Goal: Task Accomplishment & Management: Use online tool/utility

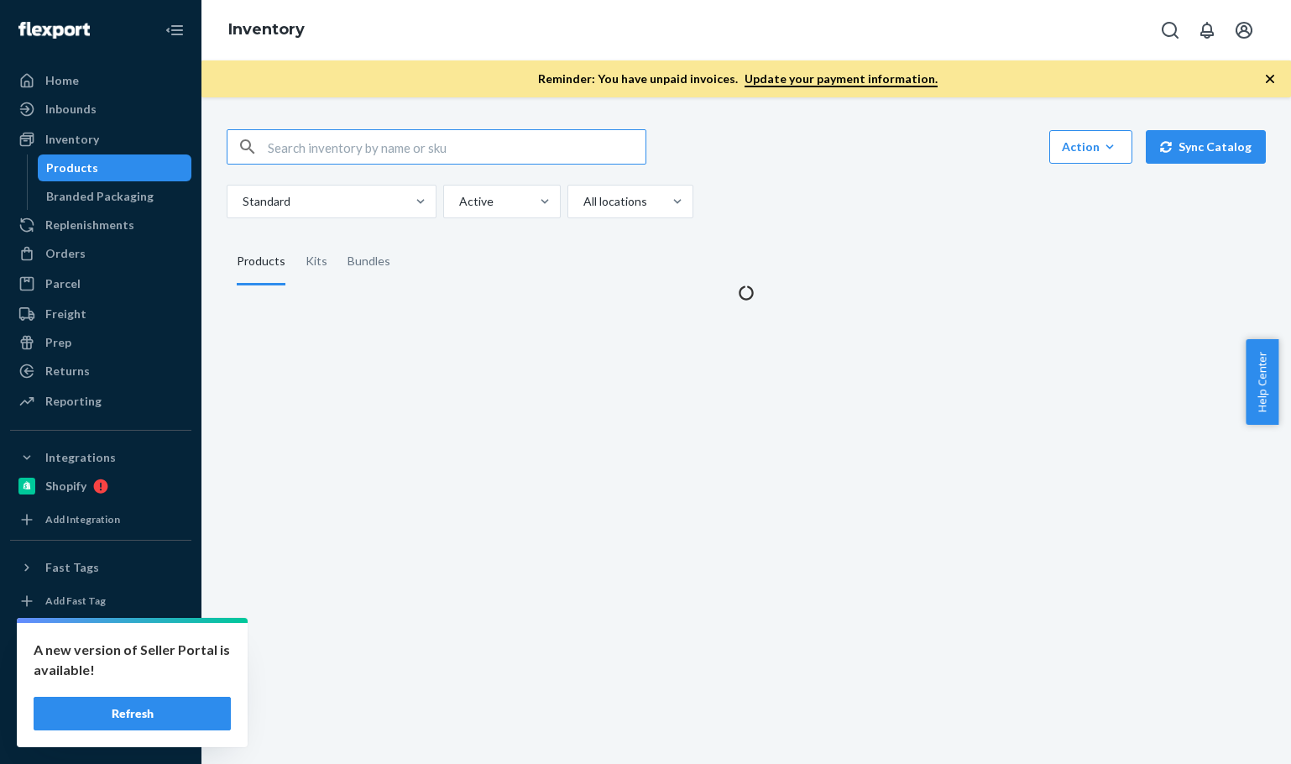
drag, startPoint x: 289, startPoint y: 128, endPoint x: 305, endPoint y: 144, distance: 22.0
click at [290, 128] on div "Action Create product Create kit or bundle Bulk create products Bulk update pro…" at bounding box center [746, 205] width 1065 height 192
click at [343, 148] on input "text" at bounding box center [457, 147] width 378 height 34
paste input "B86002"
click at [343, 135] on input "B86002" at bounding box center [457, 147] width 378 height 34
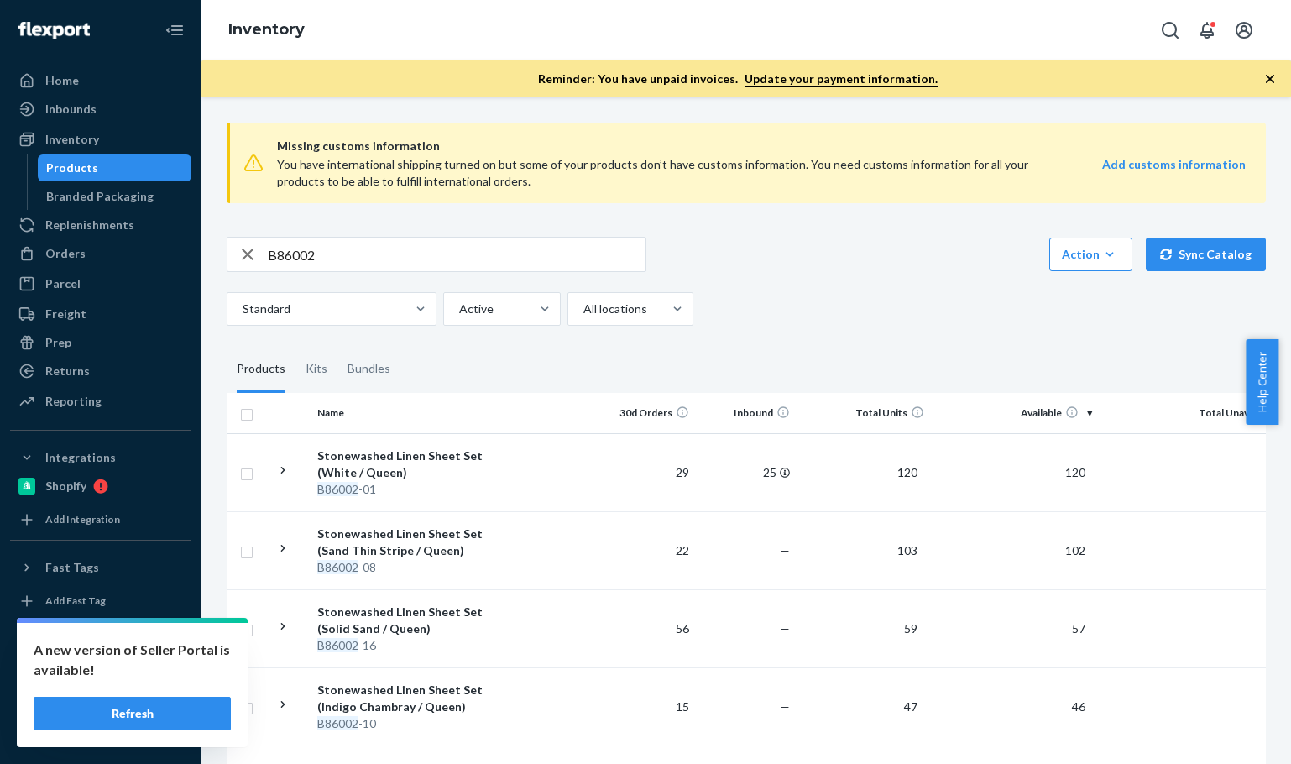
drag, startPoint x: 913, startPoint y: 309, endPoint x: 902, endPoint y: 316, distance: 13.5
click at [913, 308] on div "Standard Active All locations" at bounding box center [740, 309] width 1027 height 34
drag, startPoint x: 137, startPoint y: 217, endPoint x: 49, endPoint y: 232, distance: 89.4
click at [105, 217] on div "Home Inbounds Shipping Plans Problems Inventory Products Branded Packaging Repl…" at bounding box center [645, 382] width 1291 height 764
paste input "-31"
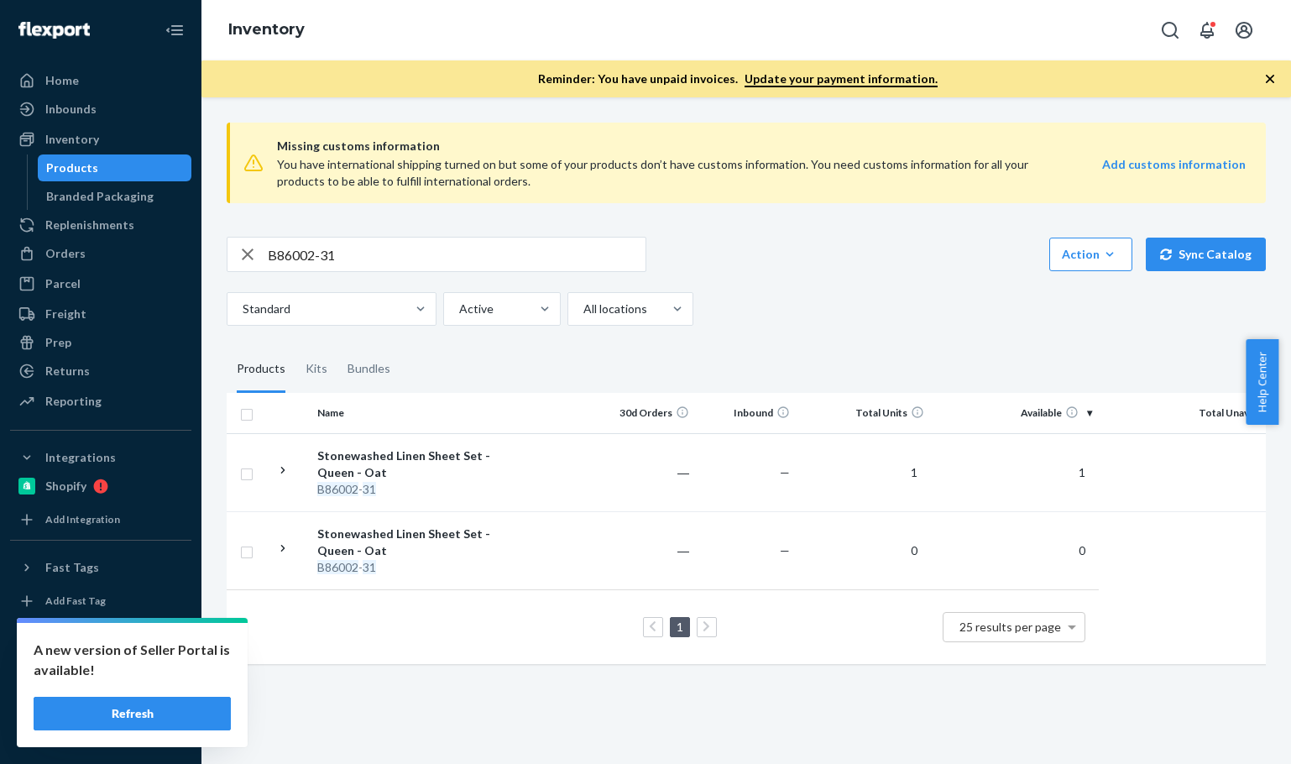
click at [738, 271] on div "B86002-31 Action Create product Create kit or bundle Bulk create products Bulk …" at bounding box center [746, 254] width 1039 height 35
click at [736, 272] on div "B86002-31 Action Create product Create kit or bundle Bulk create products Bulk …" at bounding box center [746, 281] width 1039 height 89
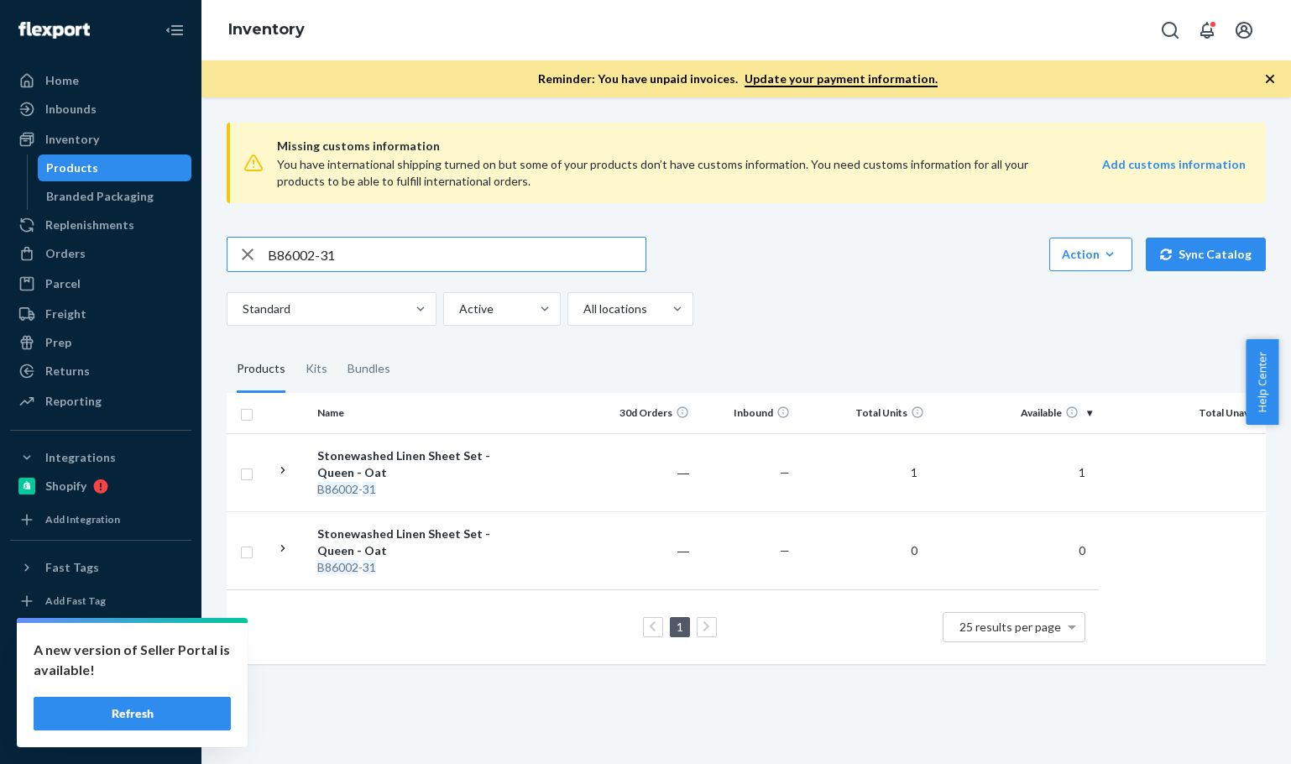
drag, startPoint x: 235, startPoint y: 232, endPoint x: 292, endPoint y: 229, distance: 57.1
click at [126, 213] on div "Home Inbounds Shipping Plans Problems Inventory Products Branded Packaging Repl…" at bounding box center [645, 382] width 1291 height 764
paste input "15-26"
click at [359, 264] on input "B86015-26" at bounding box center [457, 255] width 378 height 34
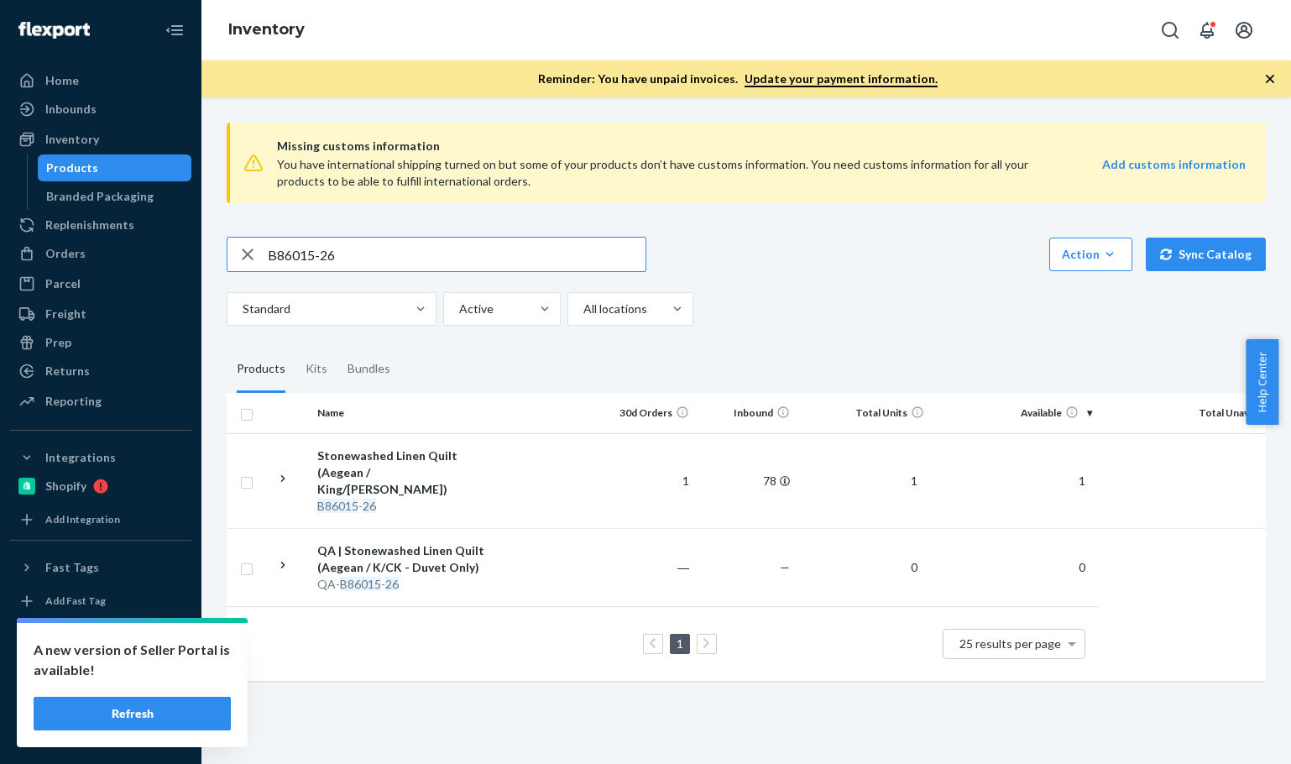
drag, startPoint x: 232, startPoint y: 233, endPoint x: 364, endPoint y: 258, distance: 134.9
click at [229, 233] on div "Missing customs information You have international shipping turned on but some …" at bounding box center [746, 403] width 1065 height 588
paste input "145002-01"
click at [395, 260] on input "B145002-01" at bounding box center [457, 255] width 378 height 34
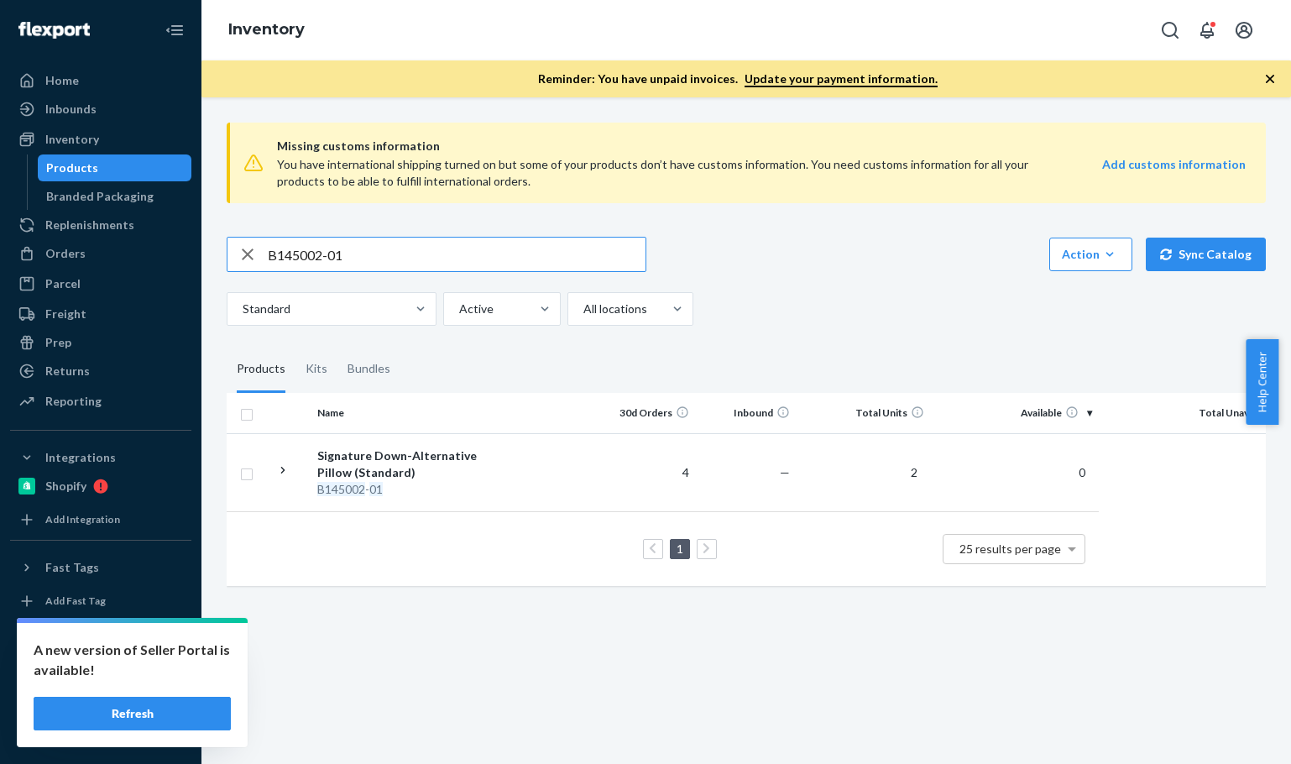
drag, startPoint x: 325, startPoint y: 244, endPoint x: 304, endPoint y: 284, distance: 44.7
click at [154, 257] on div "Home Inbounds Shipping Plans Problems Inventory Products Branded Packaging Repl…" at bounding box center [645, 382] width 1291 height 764
paste input "R93046"
click at [393, 258] on input "R93046-01" at bounding box center [457, 255] width 378 height 34
type input "R93046-01"
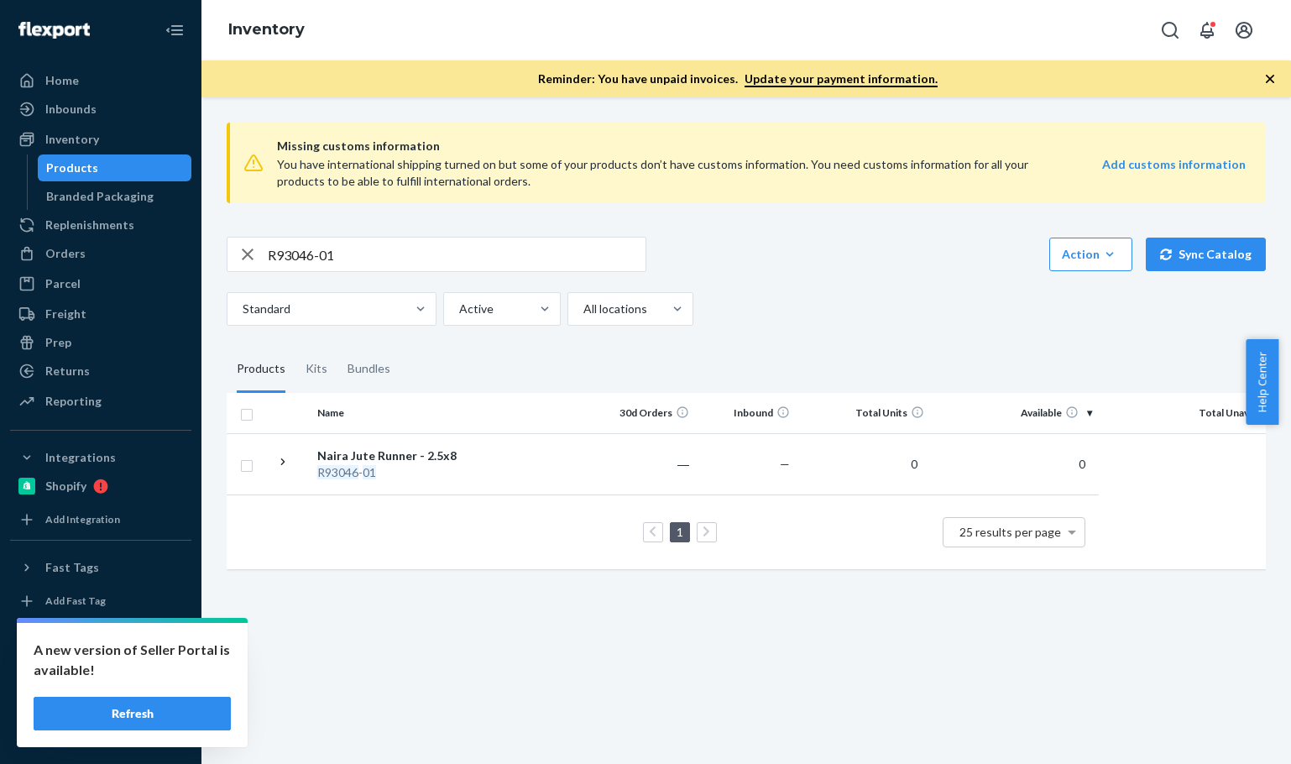
drag, startPoint x: 614, startPoint y: 687, endPoint x: 677, endPoint y: 586, distance: 118.8
click at [614, 687] on div "Missing customs information You have international shipping turned on but some …" at bounding box center [746, 430] width 1090 height 667
drag, startPoint x: 175, startPoint y: 708, endPoint x: 467, endPoint y: 388, distance: 432.6
click at [175, 709] on button "Refresh" at bounding box center [132, 714] width 197 height 34
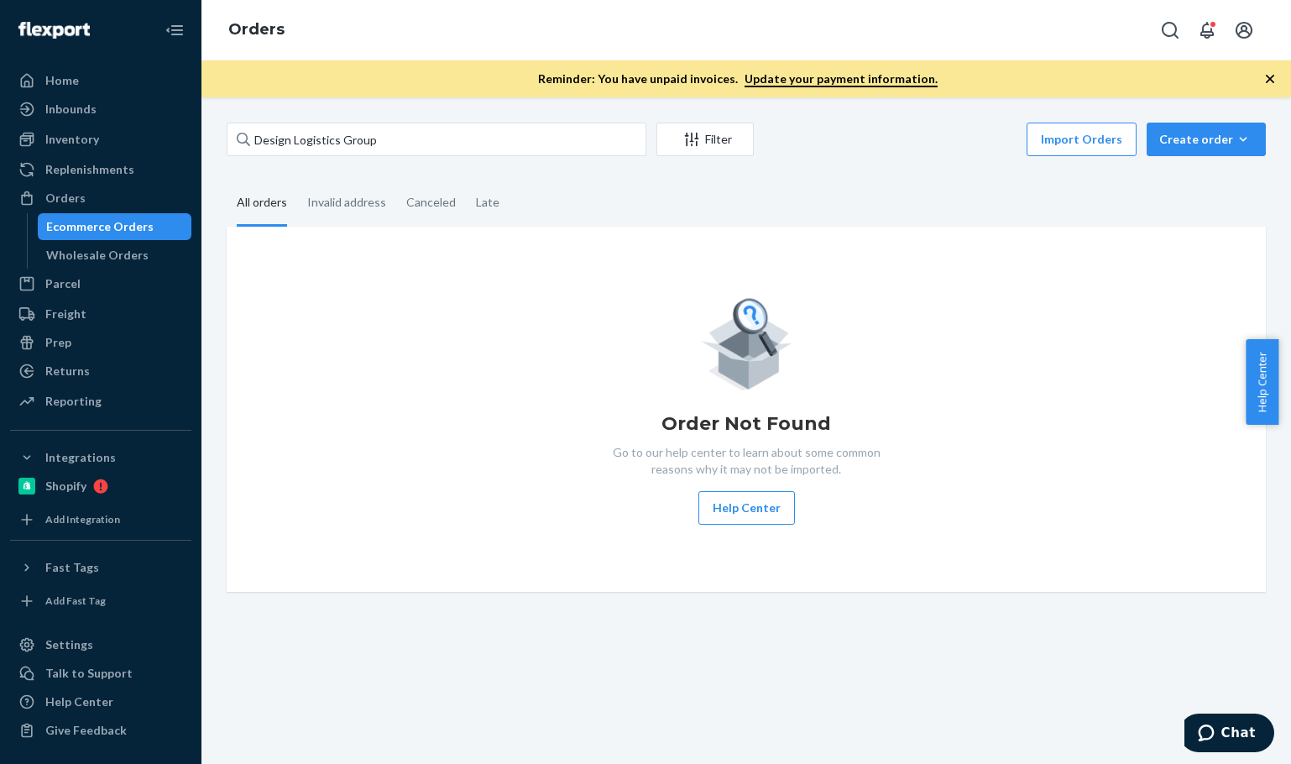
click at [301, 140] on input "Design Logistics Group" at bounding box center [437, 140] width 420 height 34
click at [304, 135] on input "[PERSON_NAME]" at bounding box center [437, 140] width 420 height 34
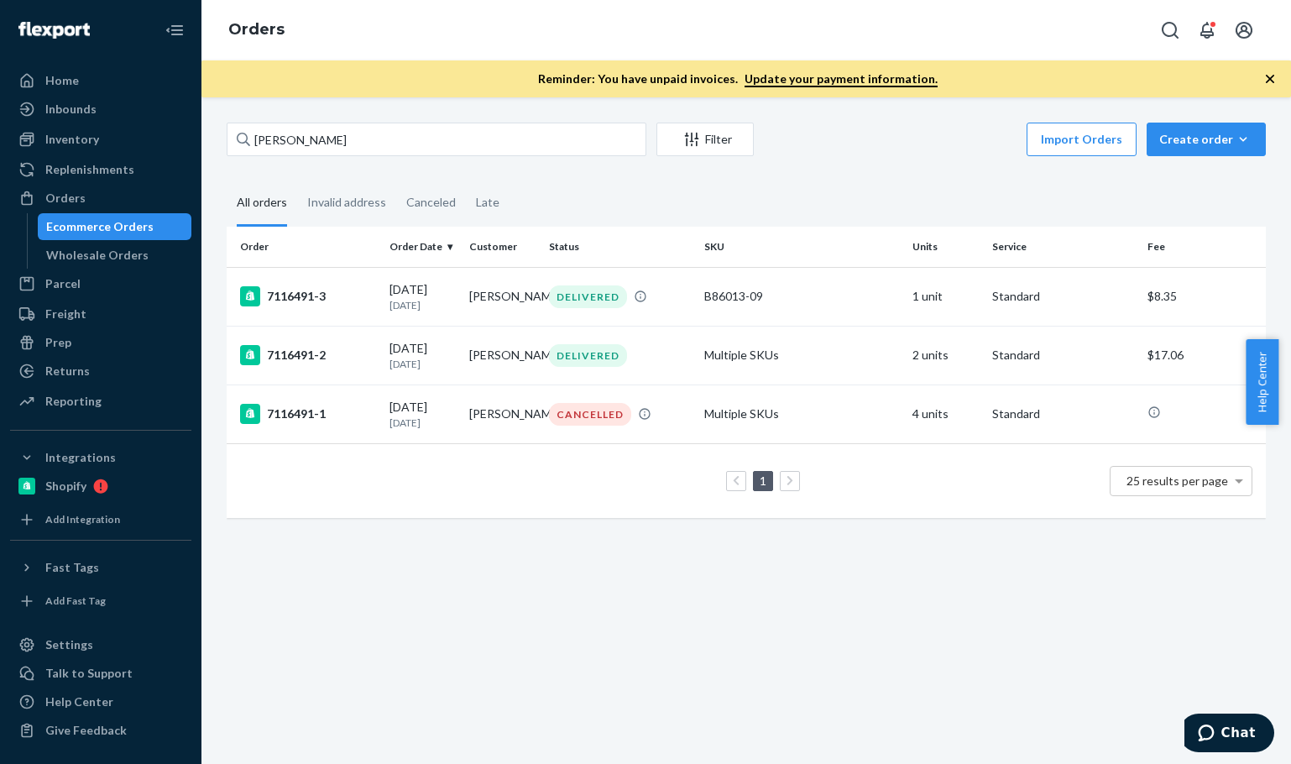
type input "[PERSON_NAME]"
click at [518, 625] on div "[PERSON_NAME] Filter Import Orders Create order Ecommerce order Removal order A…" at bounding box center [746, 430] width 1090 height 667
click at [337, 421] on div "7116491-1" at bounding box center [308, 414] width 136 height 20
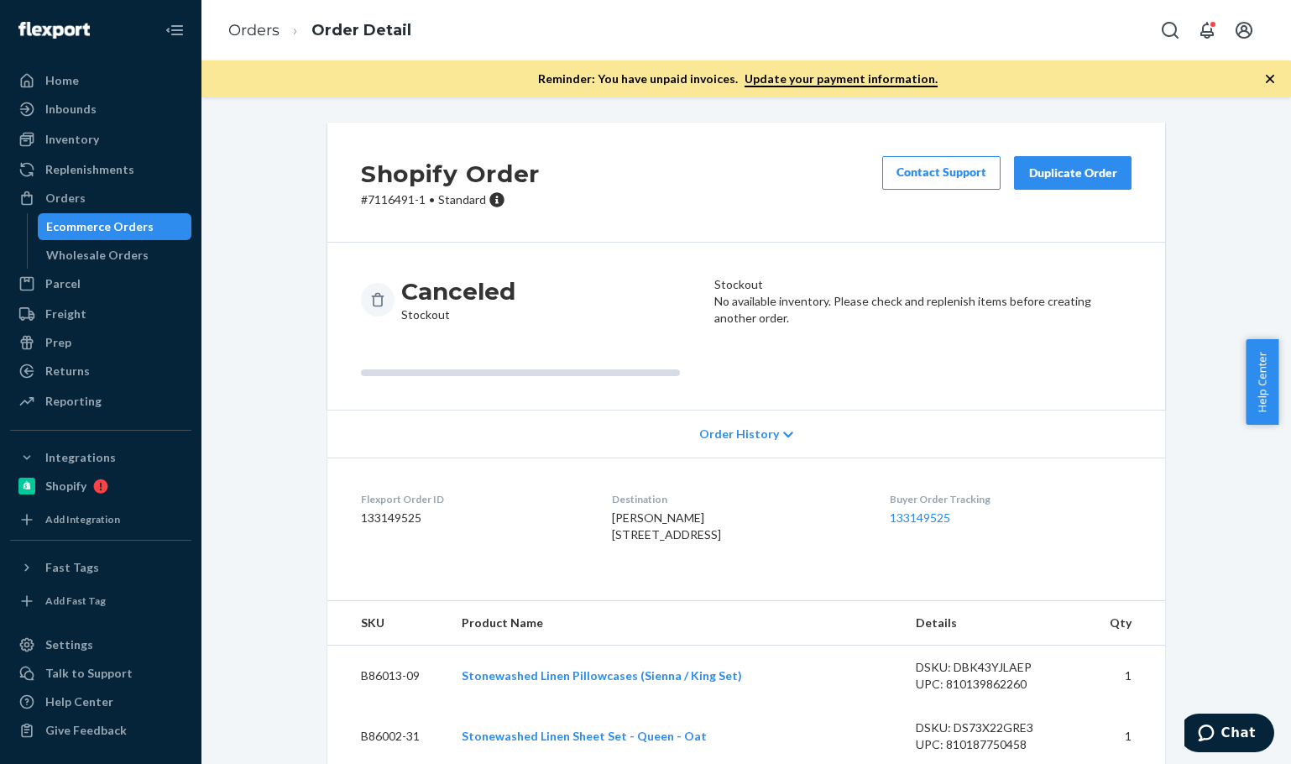
drag, startPoint x: 721, startPoint y: 172, endPoint x: 745, endPoint y: 202, distance: 38.3
click at [721, 173] on div "Shopify Order # 7116491-1 • Standard Contact Support Duplicate Order" at bounding box center [746, 183] width 838 height 120
click at [1106, 184] on button "Duplicate Order" at bounding box center [1073, 173] width 118 height 34
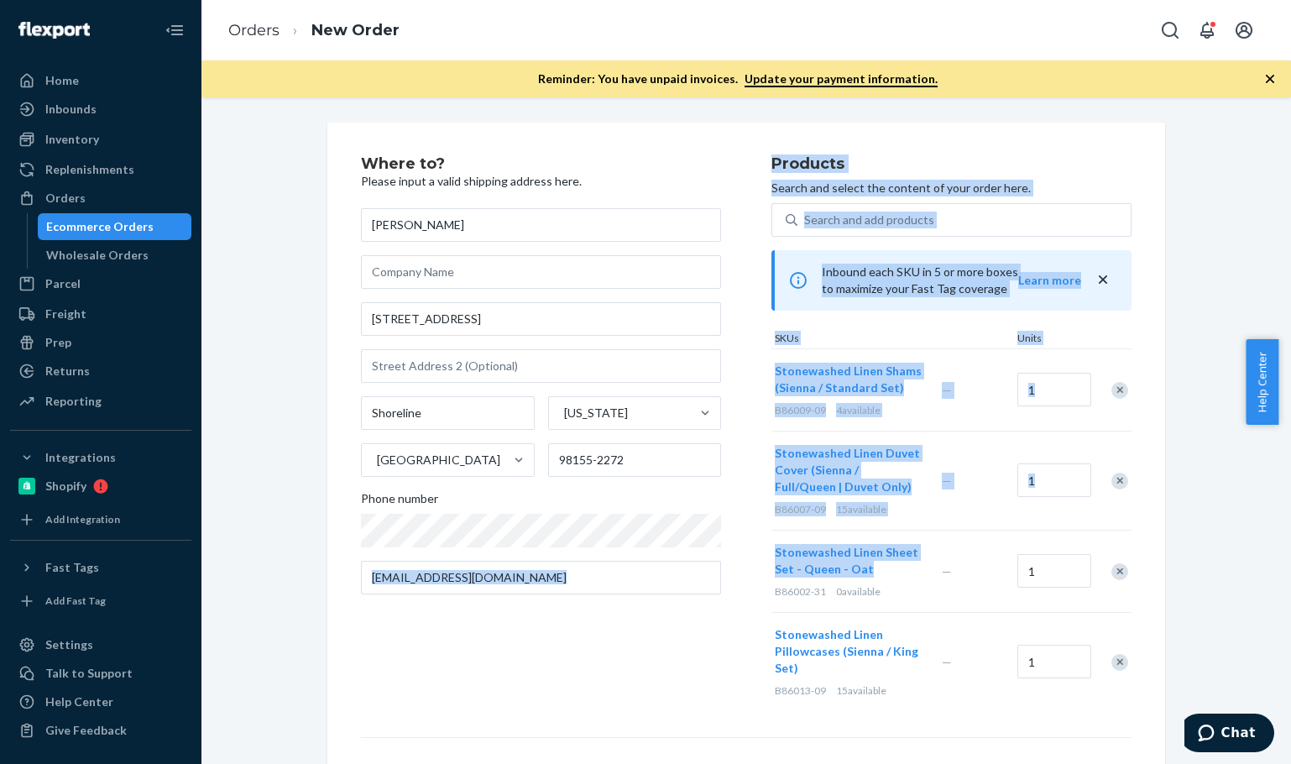
drag, startPoint x: 853, startPoint y: 553, endPoint x: 861, endPoint y: 570, distance: 18.8
click at [861, 570] on div "Where to? Please input a valid shipping address here. [PERSON_NAME] [STREET_ADD…" at bounding box center [746, 434] width 771 height 556
click at [102, 238] on div "Ecommerce Orders" at bounding box center [114, 227] width 151 height 24
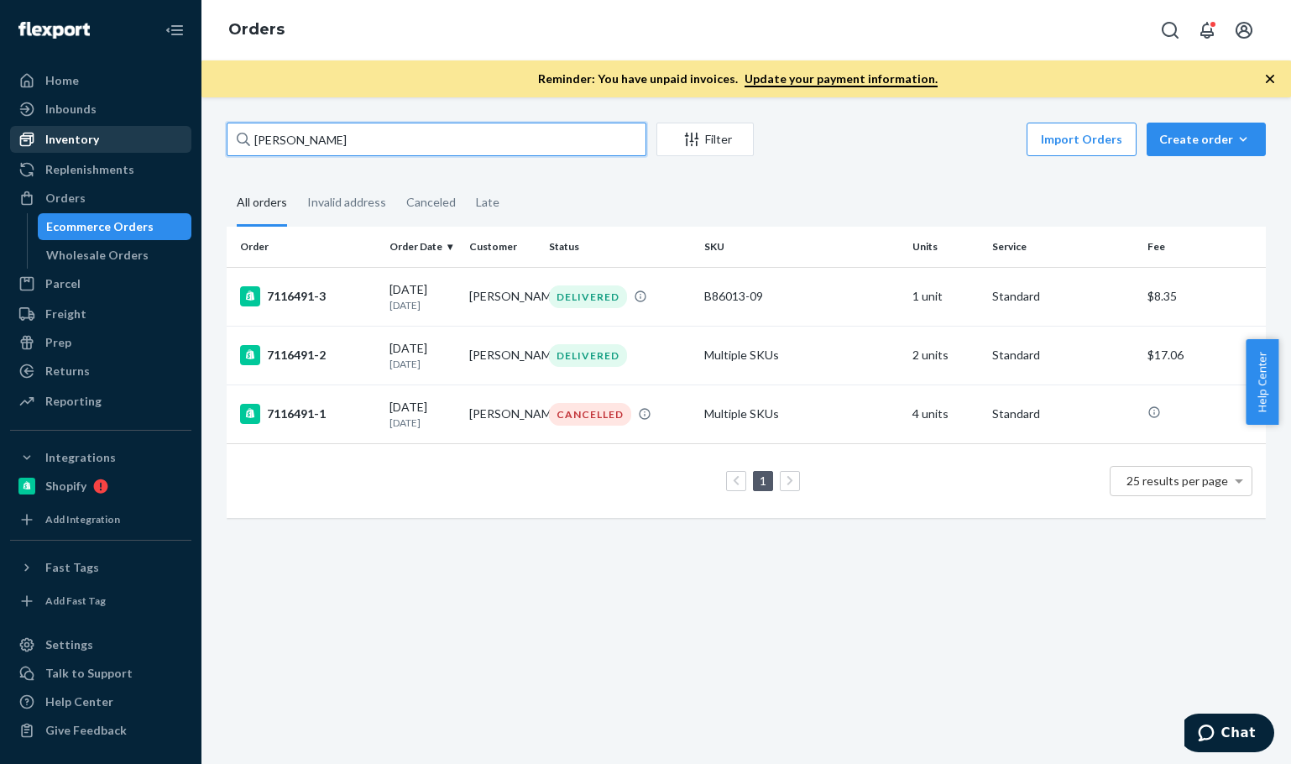
drag, startPoint x: 400, startPoint y: 150, endPoint x: 149, endPoint y: 142, distance: 251.2
click at [150, 138] on div "Home Inbounds Shipping Plans Problems Inventory Products Branded Packaging Repl…" at bounding box center [645, 382] width 1291 height 764
paste input "[PERSON_NAME] [PERSON_NAME]"
click at [376, 151] on input "[PERSON_NAME] [PERSON_NAME]" at bounding box center [437, 140] width 420 height 34
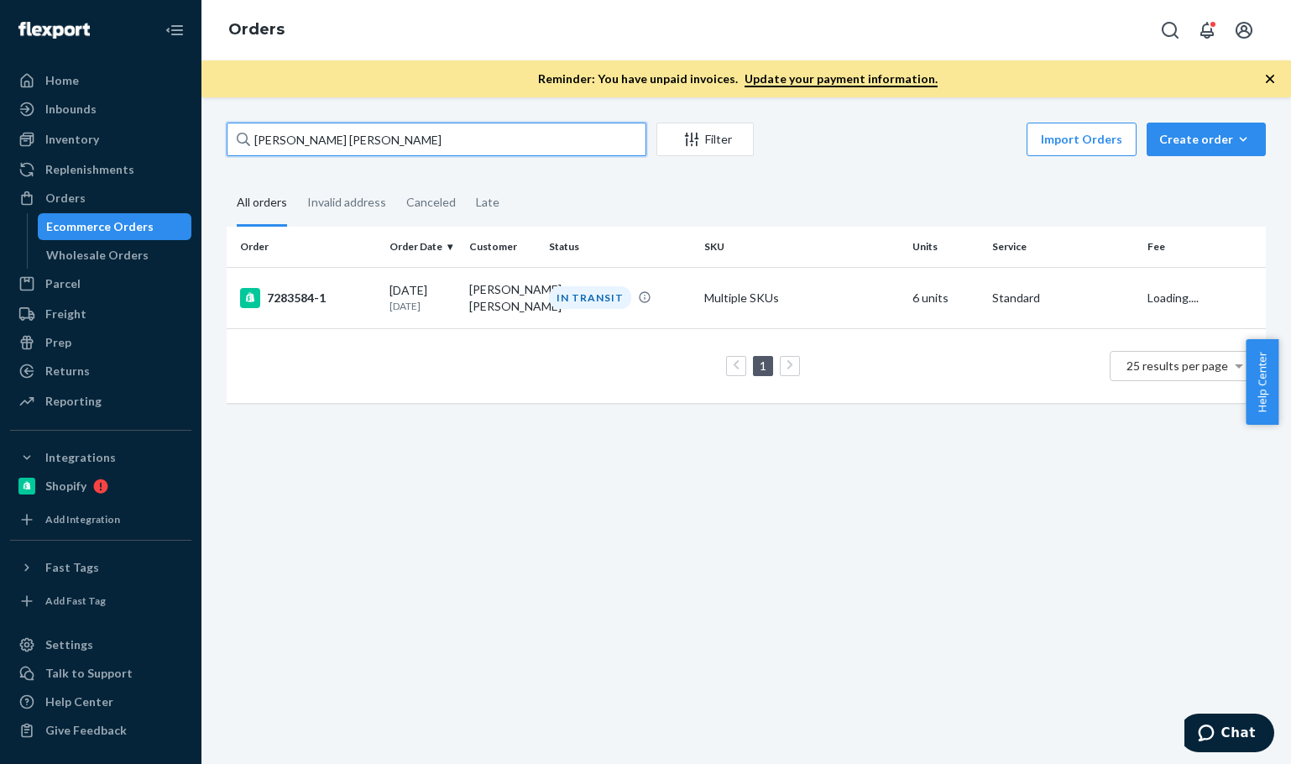
type input "[PERSON_NAME] [PERSON_NAME]"
drag, startPoint x: 671, startPoint y: 548, endPoint x: 529, endPoint y: 364, distance: 232.9
click at [683, 546] on div "[PERSON_NAME] [PERSON_NAME] Filter Import Orders Create order Ecommerce order R…" at bounding box center [746, 430] width 1090 height 667
drag, startPoint x: 364, startPoint y: 307, endPoint x: 400, endPoint y: 324, distance: 39.1
click at [366, 306] on div "7283584-1" at bounding box center [308, 298] width 136 height 20
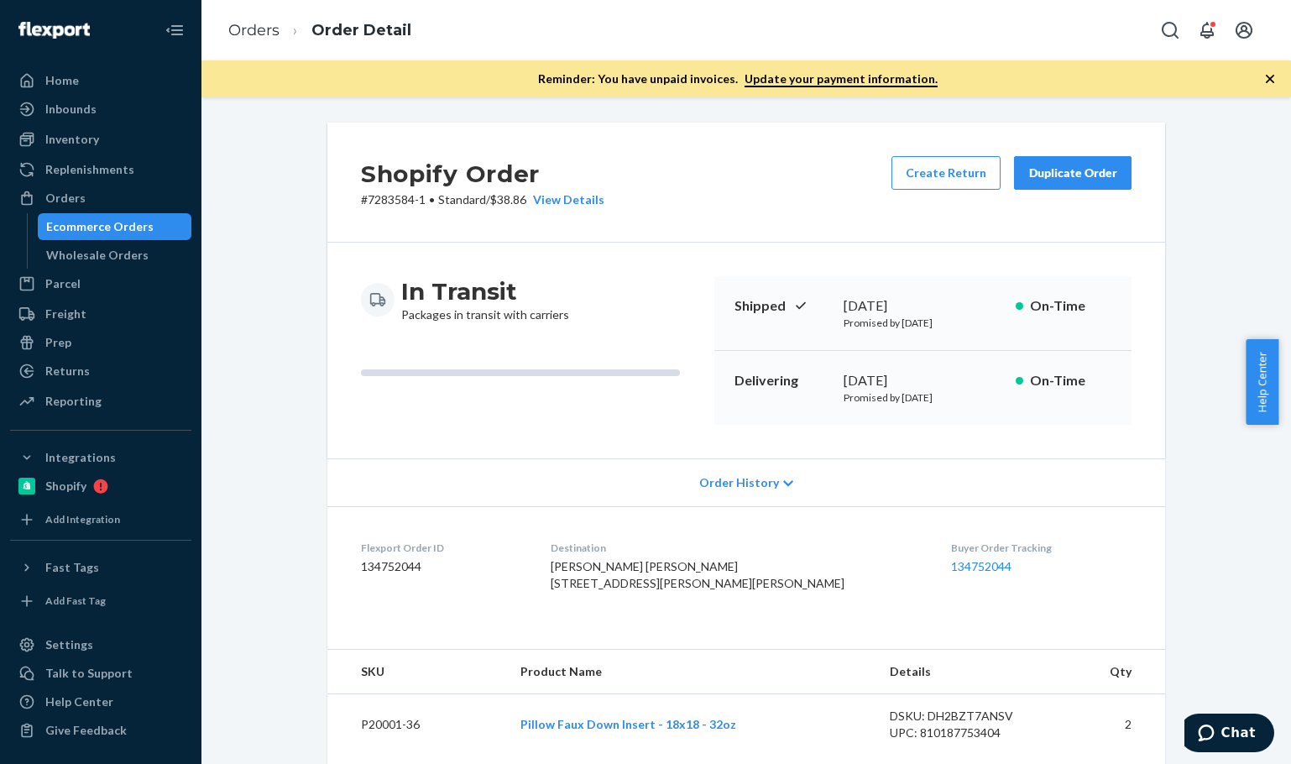
click at [264, 348] on div "Shopify Order # 7283584-1 • Standard / $38.86 View Details Create Return Duplic…" at bounding box center [746, 741] width 1065 height 1236
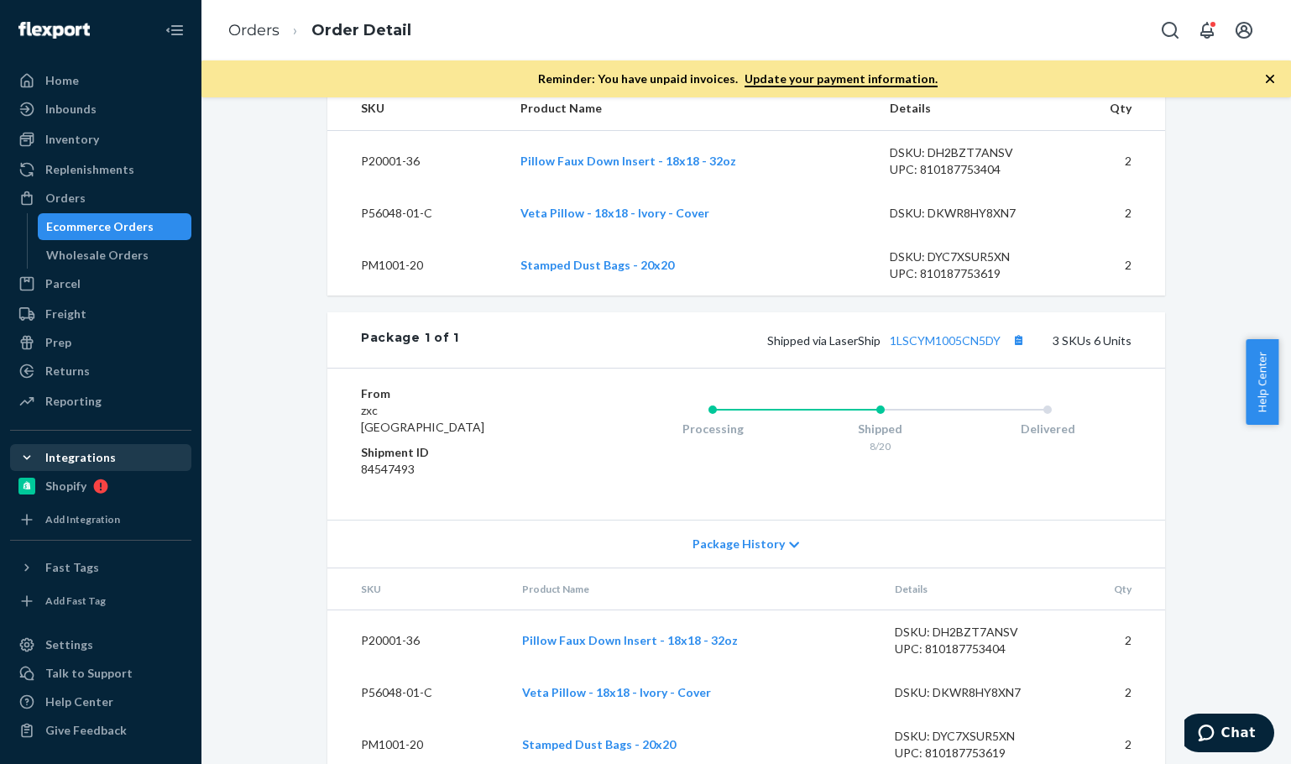
scroll to position [628, 0]
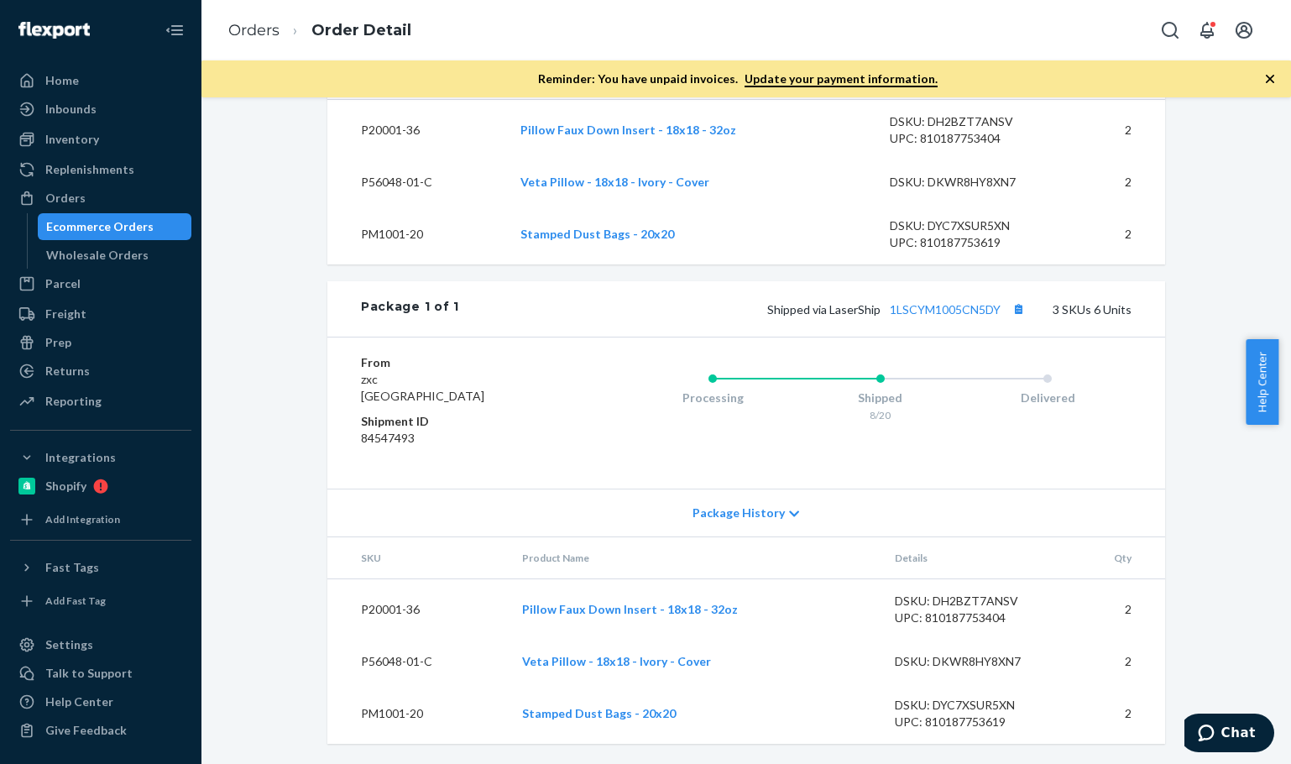
click at [246, 14] on ol "Orders Order Detail" at bounding box center [320, 31] width 210 height 50
click at [250, 22] on link "Orders" at bounding box center [253, 30] width 51 height 18
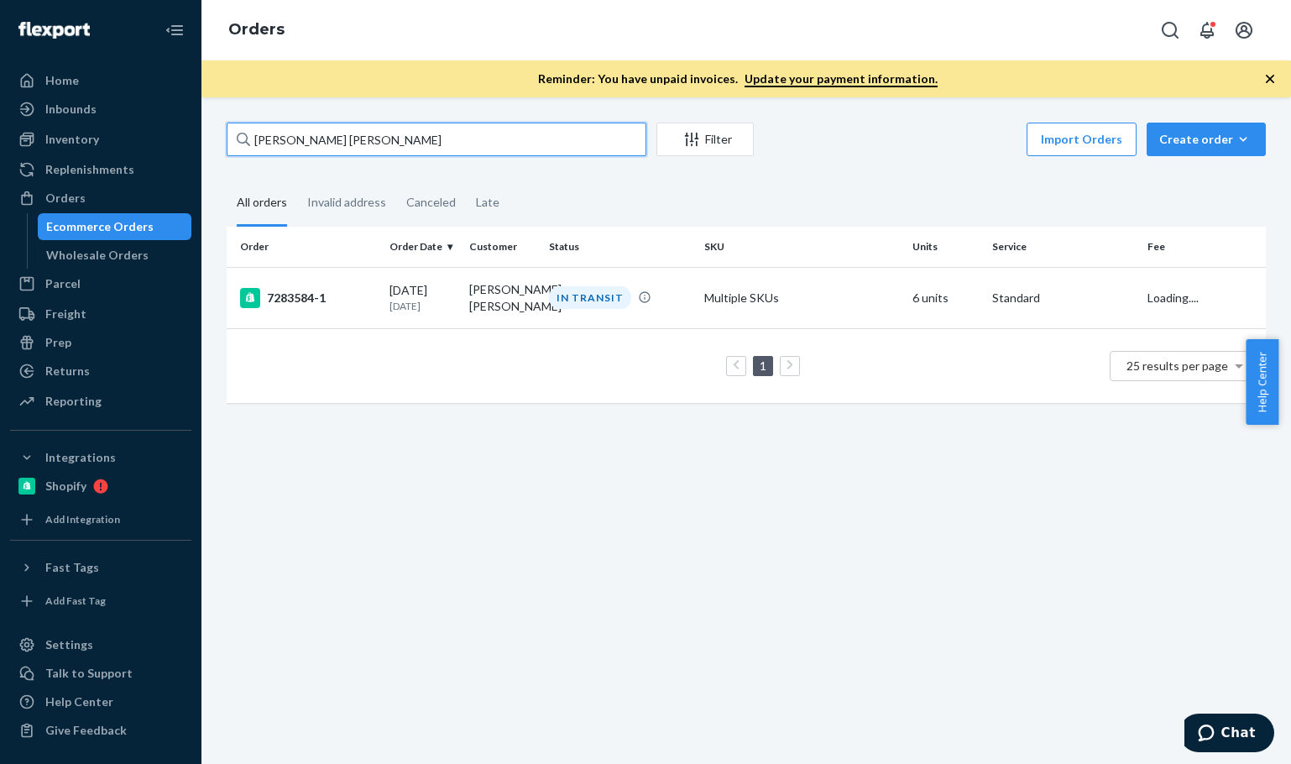
click at [368, 134] on input "[PERSON_NAME] [PERSON_NAME]" at bounding box center [437, 140] width 420 height 34
paste input "[PERSON_NAME]"
click at [368, 134] on input "[PERSON_NAME]" at bounding box center [437, 140] width 420 height 34
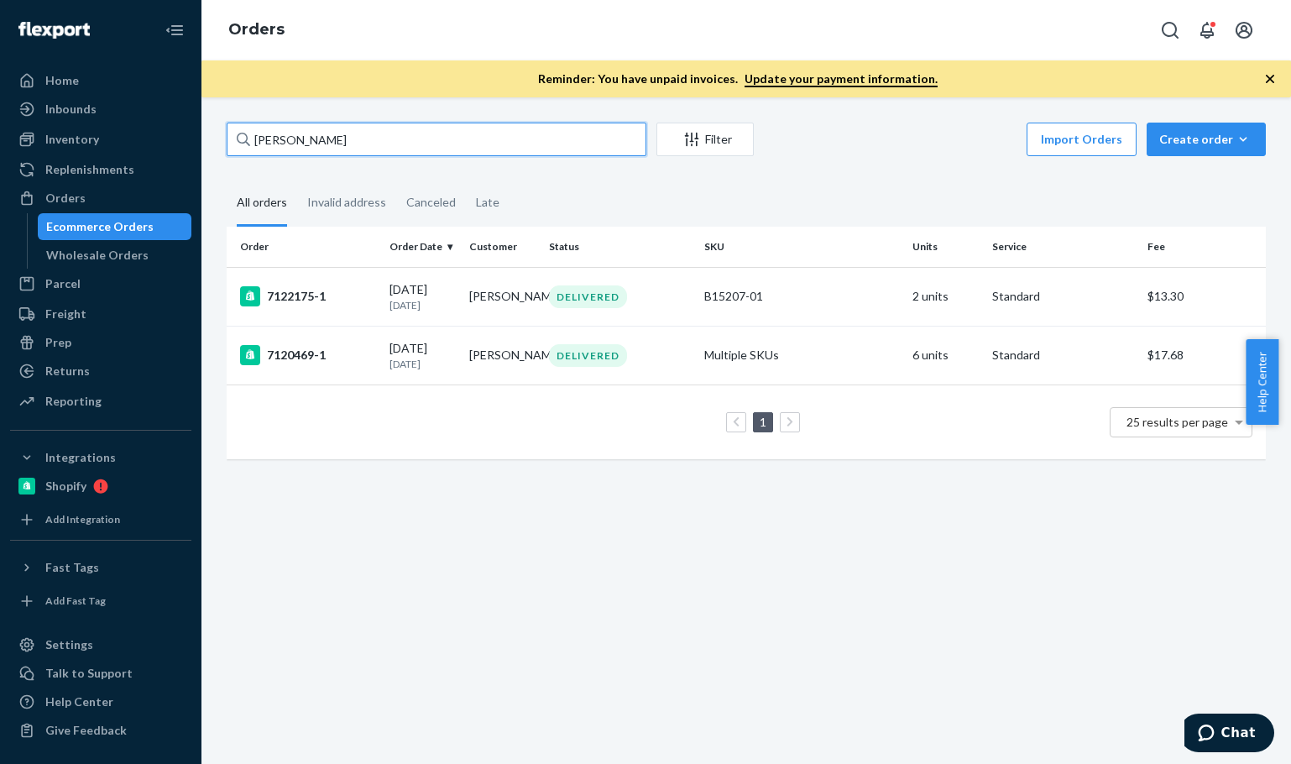
type input "[PERSON_NAME]"
click at [421, 530] on div "[PERSON_NAME] Filter Import Orders Create order Ecommerce order Removal order A…" at bounding box center [746, 430] width 1090 height 667
click at [347, 298] on div "7122175-1" at bounding box center [308, 296] width 136 height 20
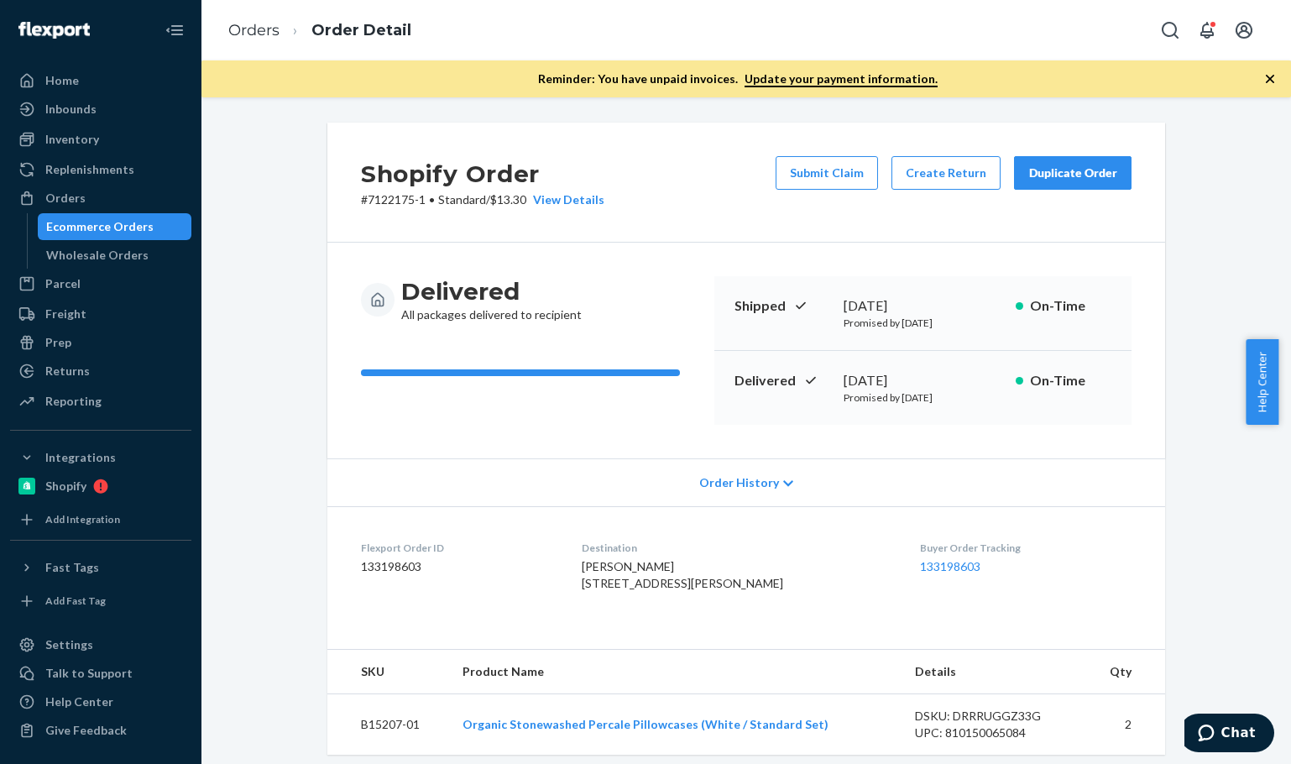
click at [234, 374] on div "Shopify Order # 7122175-1 • Standard / $13.30 View Details Submit Claim Create …" at bounding box center [746, 637] width 1065 height 1028
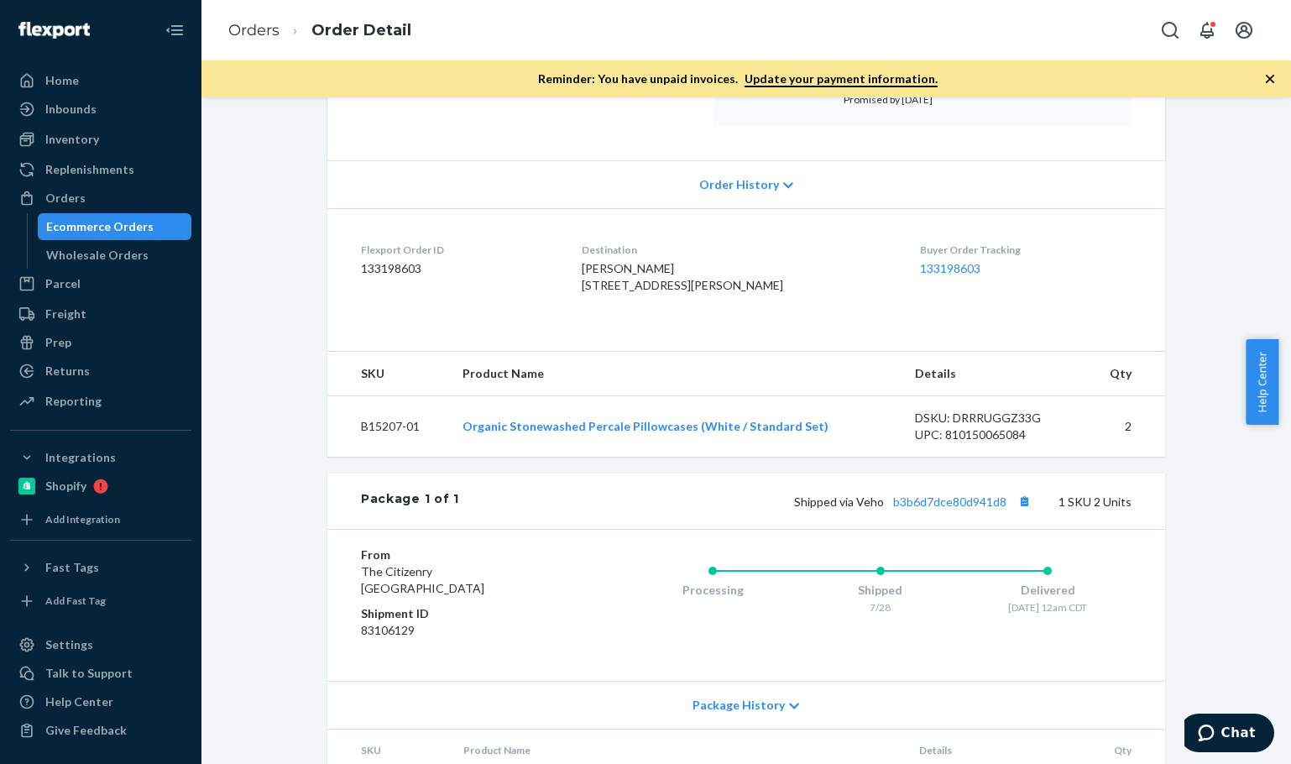
scroll to position [420, 0]
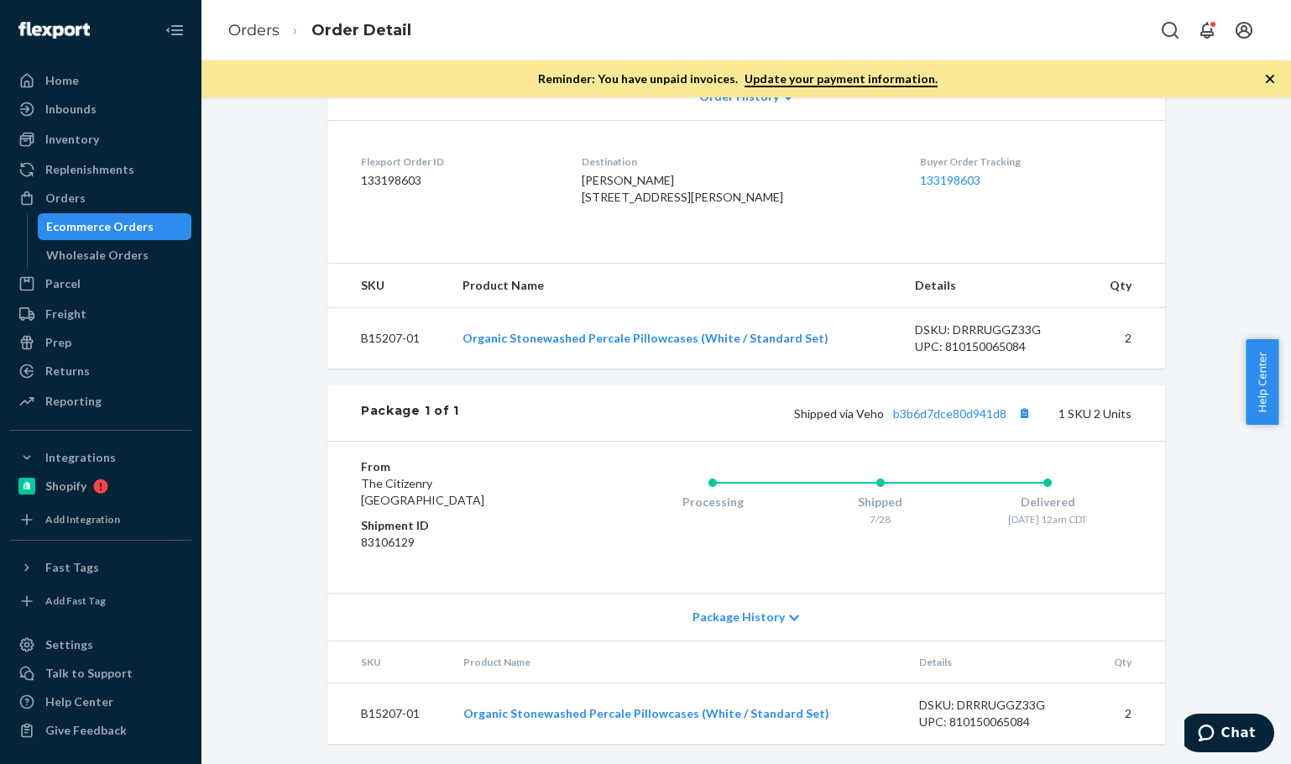
click at [240, 16] on ol "Orders Order Detail" at bounding box center [320, 31] width 210 height 50
drag, startPoint x: 254, startPoint y: 73, endPoint x: 271, endPoint y: 36, distance: 40.9
click at [264, 52] on div "Orders Order Detail Reminder: You have unpaid invoices. Update your payment inf…" at bounding box center [746, 48] width 1090 height 97
click at [271, 36] on link "Orders" at bounding box center [253, 30] width 51 height 18
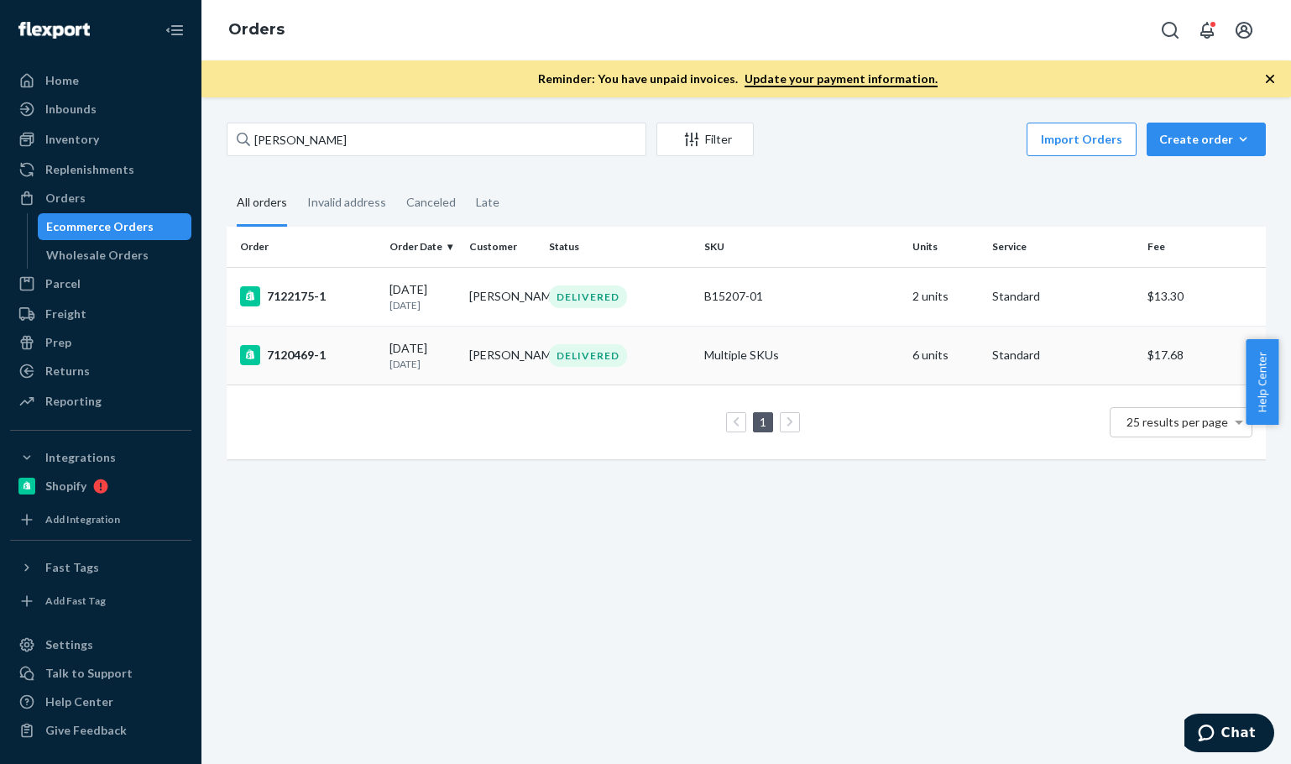
drag, startPoint x: 366, startPoint y: 365, endPoint x: 447, endPoint y: 578, distance: 227.5
click at [366, 364] on div "7120469-1" at bounding box center [308, 355] width 136 height 20
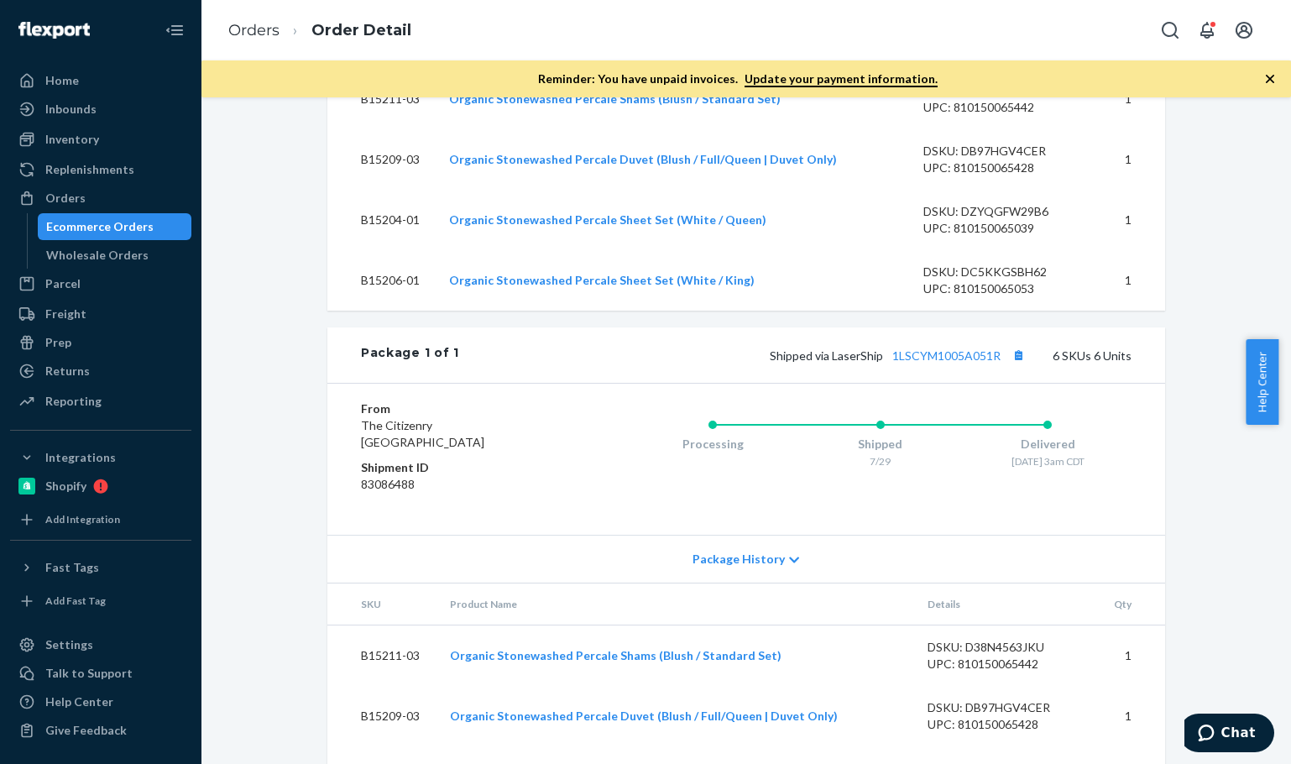
scroll to position [1024, 0]
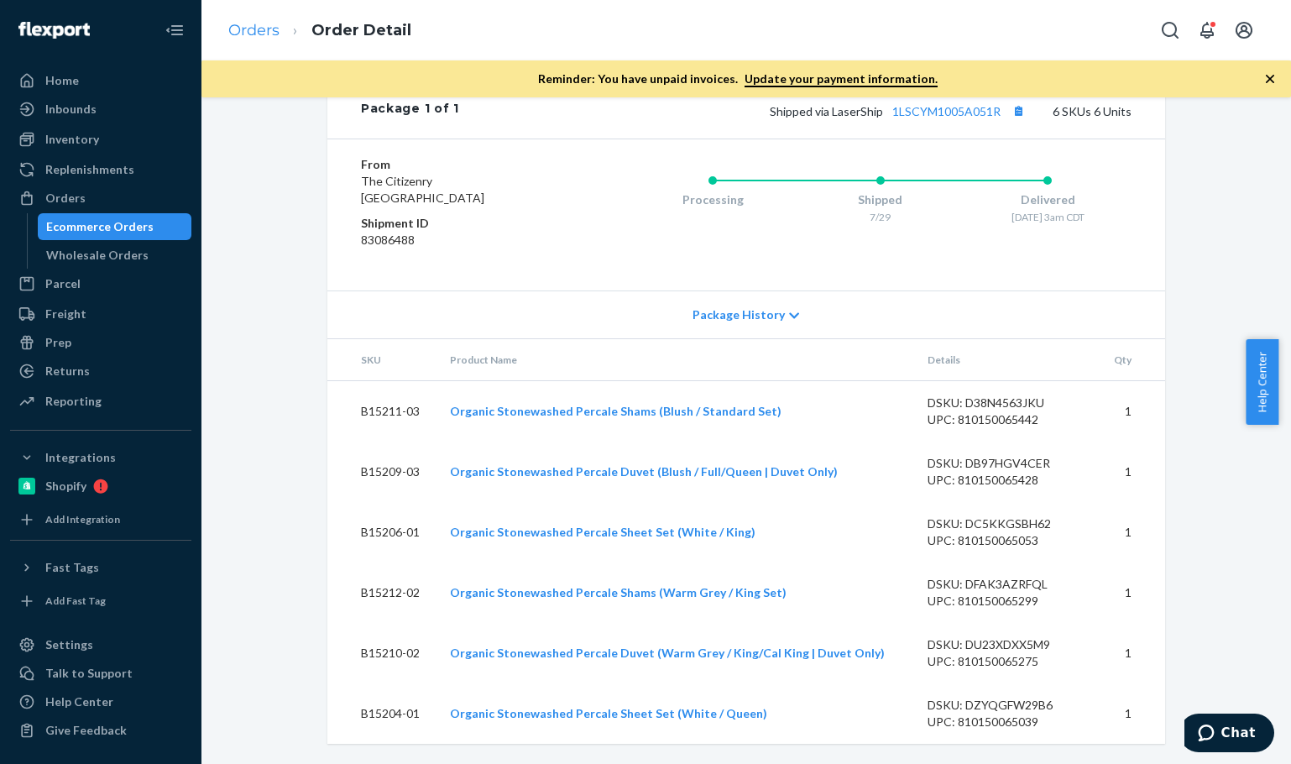
drag, startPoint x: 276, startPoint y: 45, endPoint x: 260, endPoint y: 36, distance: 18.4
click at [271, 42] on ol "Orders Order Detail" at bounding box center [320, 31] width 210 height 50
drag, startPoint x: 260, startPoint y: 36, endPoint x: 281, endPoint y: 92, distance: 60.0
click at [260, 36] on link "Orders" at bounding box center [253, 30] width 51 height 18
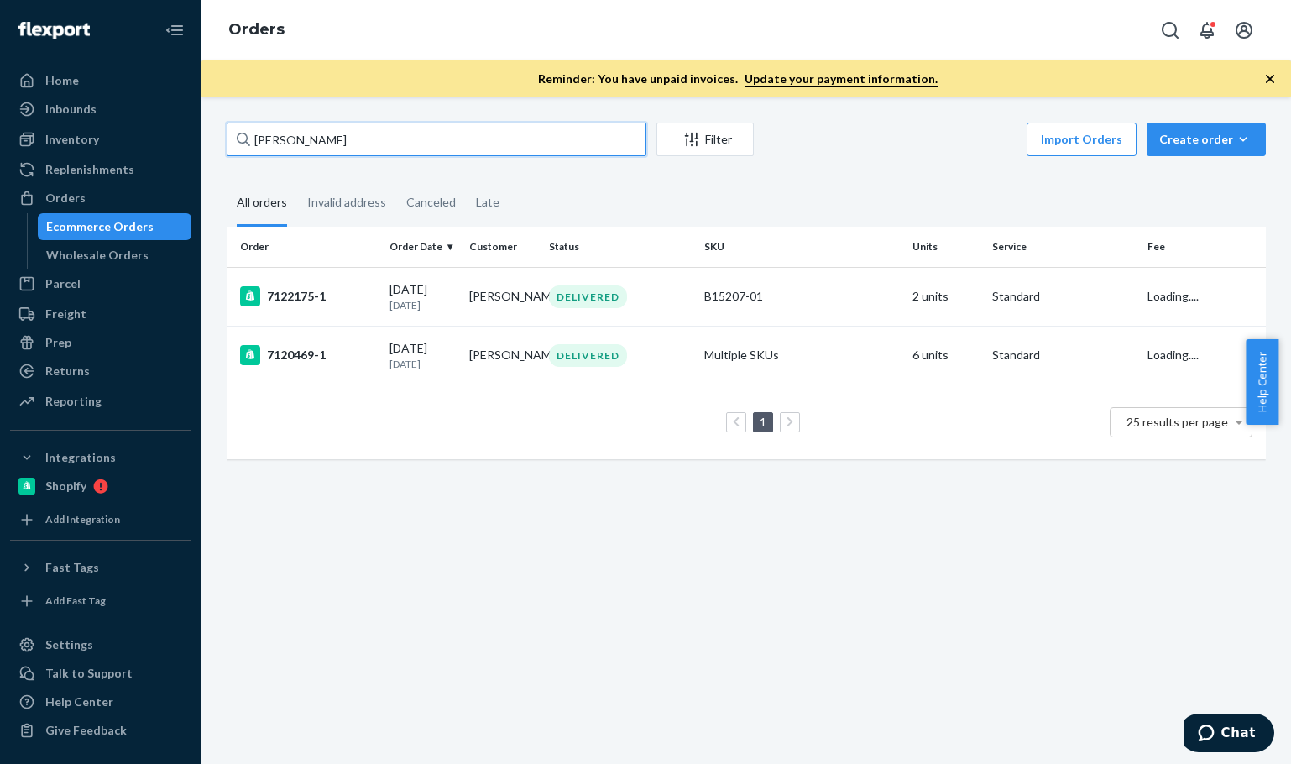
click at [345, 145] on input "[PERSON_NAME]" at bounding box center [437, 140] width 420 height 34
paste input "[PERSON_NAME]"
click at [345, 145] on input "[PERSON_NAME]" at bounding box center [437, 140] width 420 height 34
click at [346, 145] on input "[PERSON_NAME]" at bounding box center [437, 140] width 420 height 34
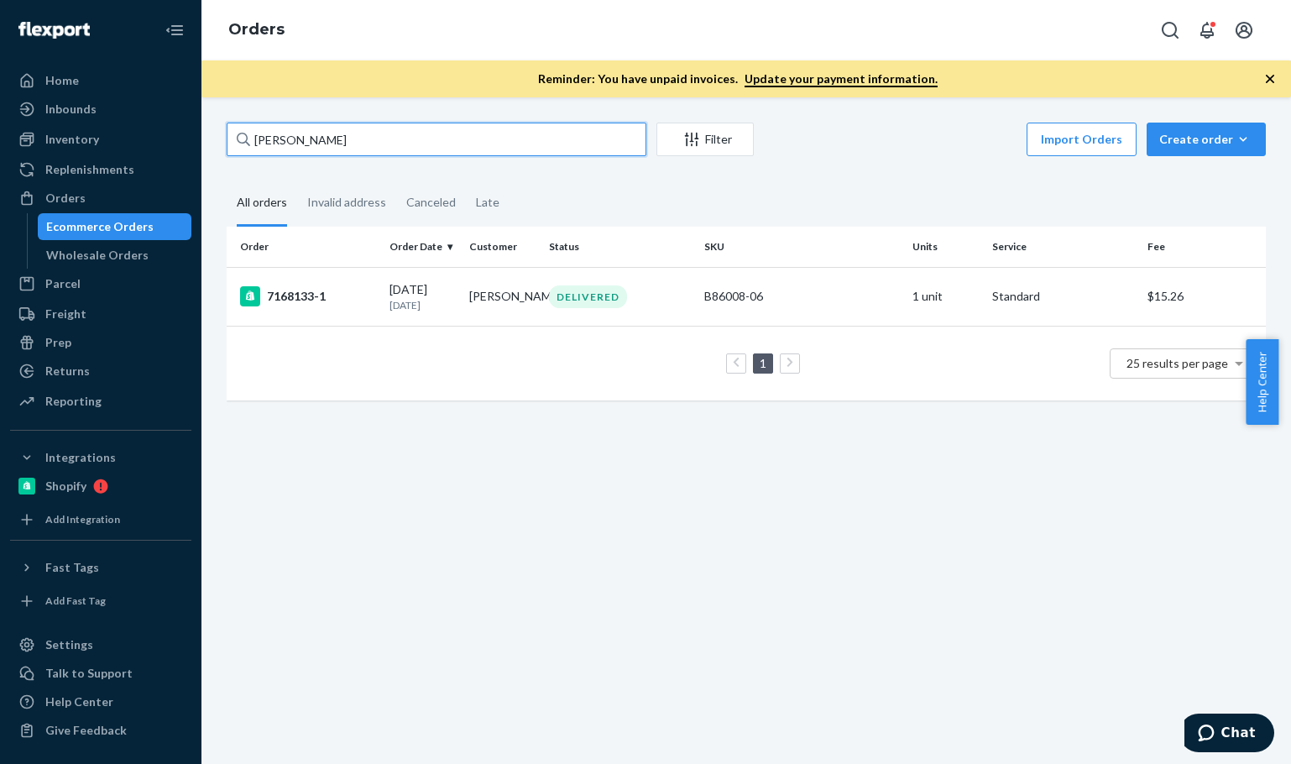
click at [346, 145] on input "[PERSON_NAME]" at bounding box center [437, 140] width 420 height 34
drag, startPoint x: 876, startPoint y: 552, endPoint x: 882, endPoint y: 596, distance: 45.0
click at [876, 552] on div "[PERSON_NAME] Filter Import Orders Create order Ecommerce order Removal order A…" at bounding box center [746, 430] width 1090 height 667
click at [108, 133] on div "Home Inbounds Shipping Plans Problems Inventory Products Branded Packaging Repl…" at bounding box center [645, 382] width 1291 height 764
paste input "[PERSON_NAME]"
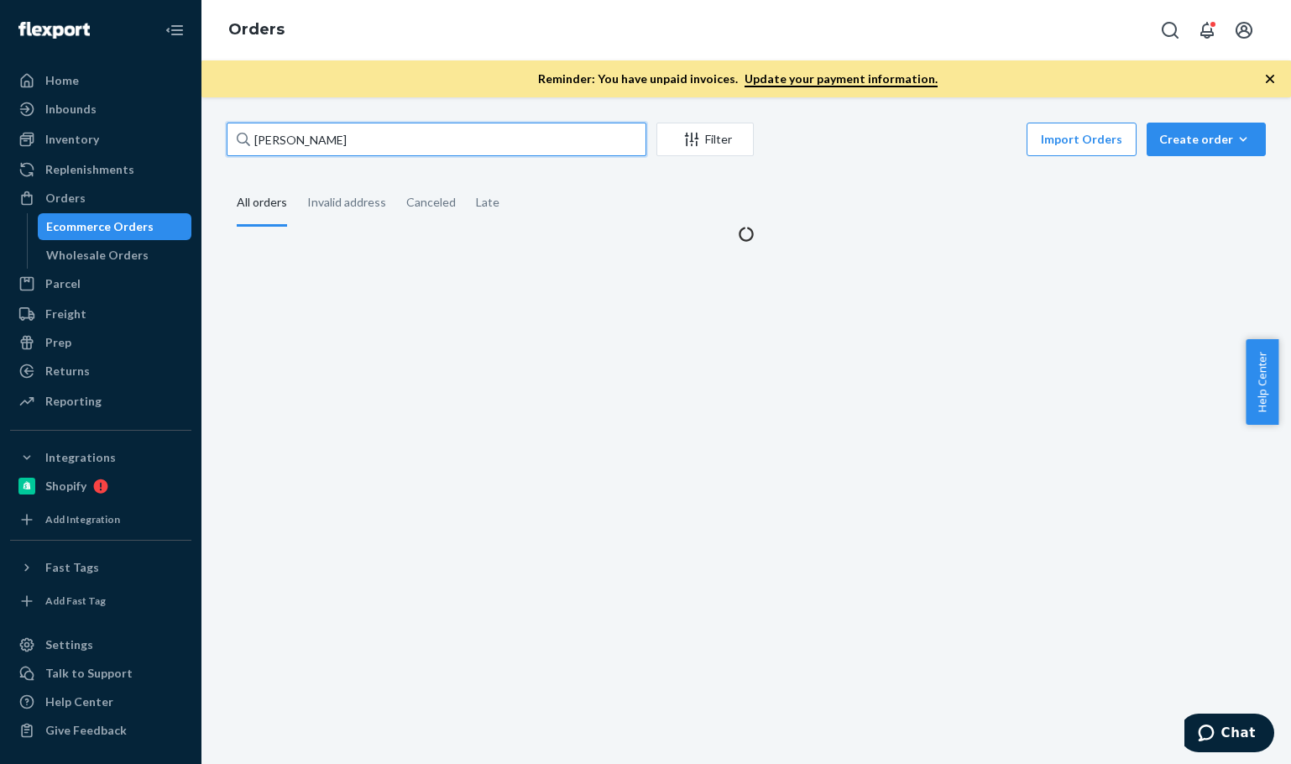
click at [416, 152] on input "[PERSON_NAME]" at bounding box center [437, 140] width 420 height 34
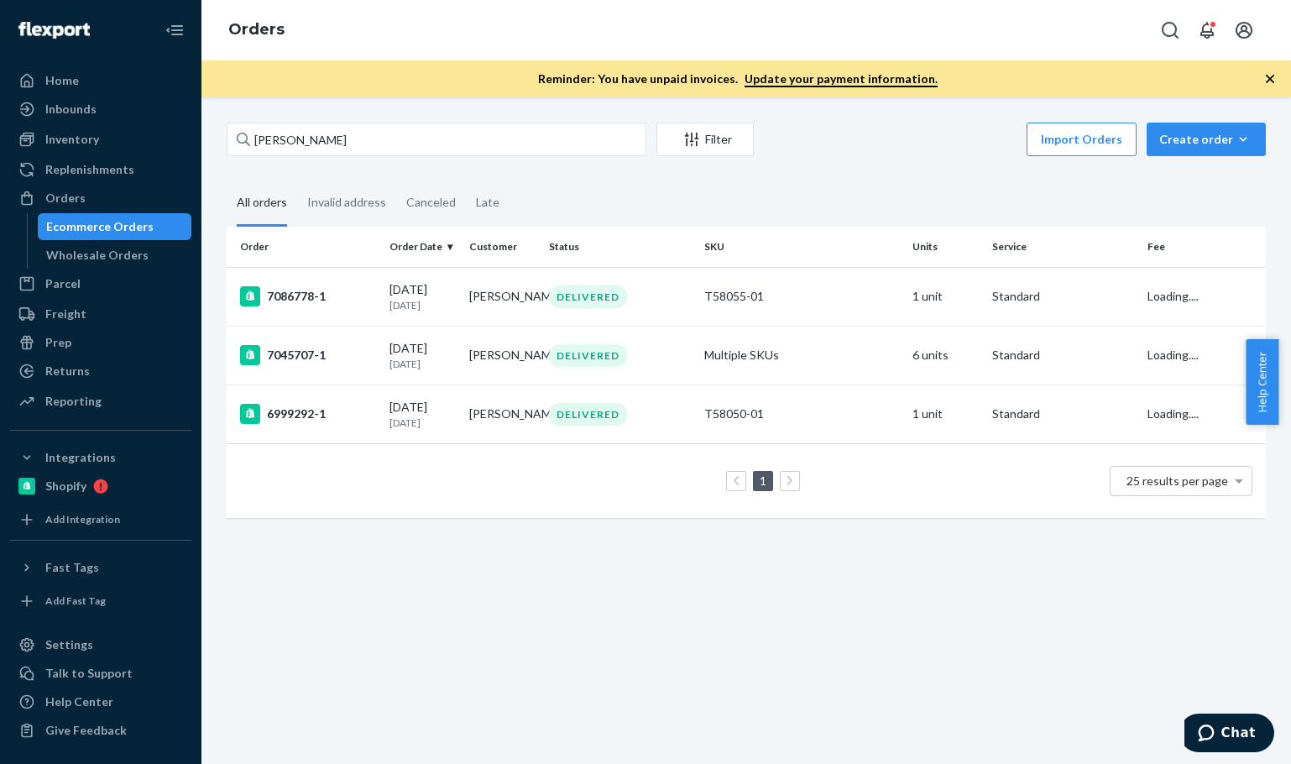
click at [498, 646] on div "[PERSON_NAME] Filter Import Orders Create order Ecommerce order Removal order A…" at bounding box center [746, 430] width 1090 height 667
drag, startPoint x: 512, startPoint y: 632, endPoint x: 486, endPoint y: 638, distance: 26.7
click at [510, 634] on div "[PERSON_NAME] Filter Import Orders Create order Ecommerce order Removal order A…" at bounding box center [746, 430] width 1090 height 667
click at [485, 639] on div "[PERSON_NAME] Filter Import Orders Create order Ecommerce order Removal order A…" at bounding box center [746, 430] width 1090 height 667
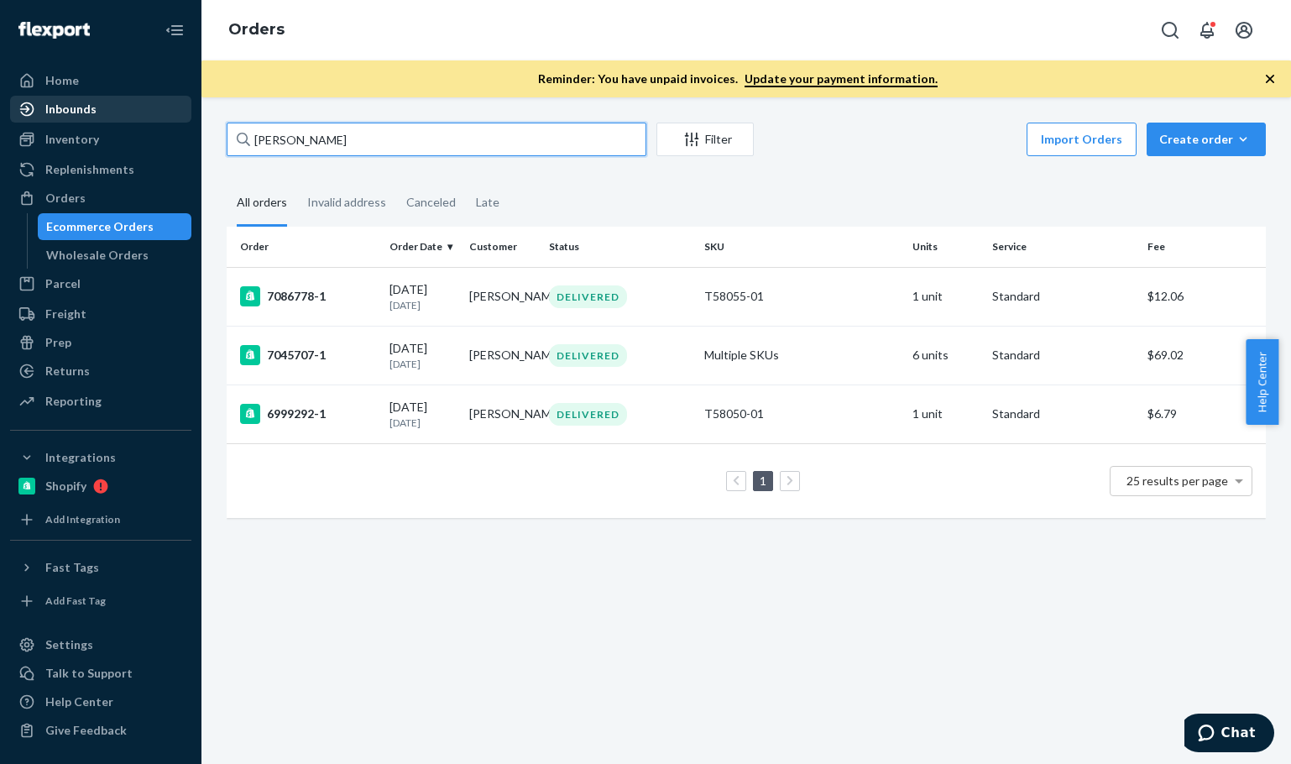
click at [84, 107] on div "Home Inbounds Shipping Plans Problems Inventory Products Branded Packaging Repl…" at bounding box center [645, 382] width 1291 height 764
paste input "[PERSON_NAME]"
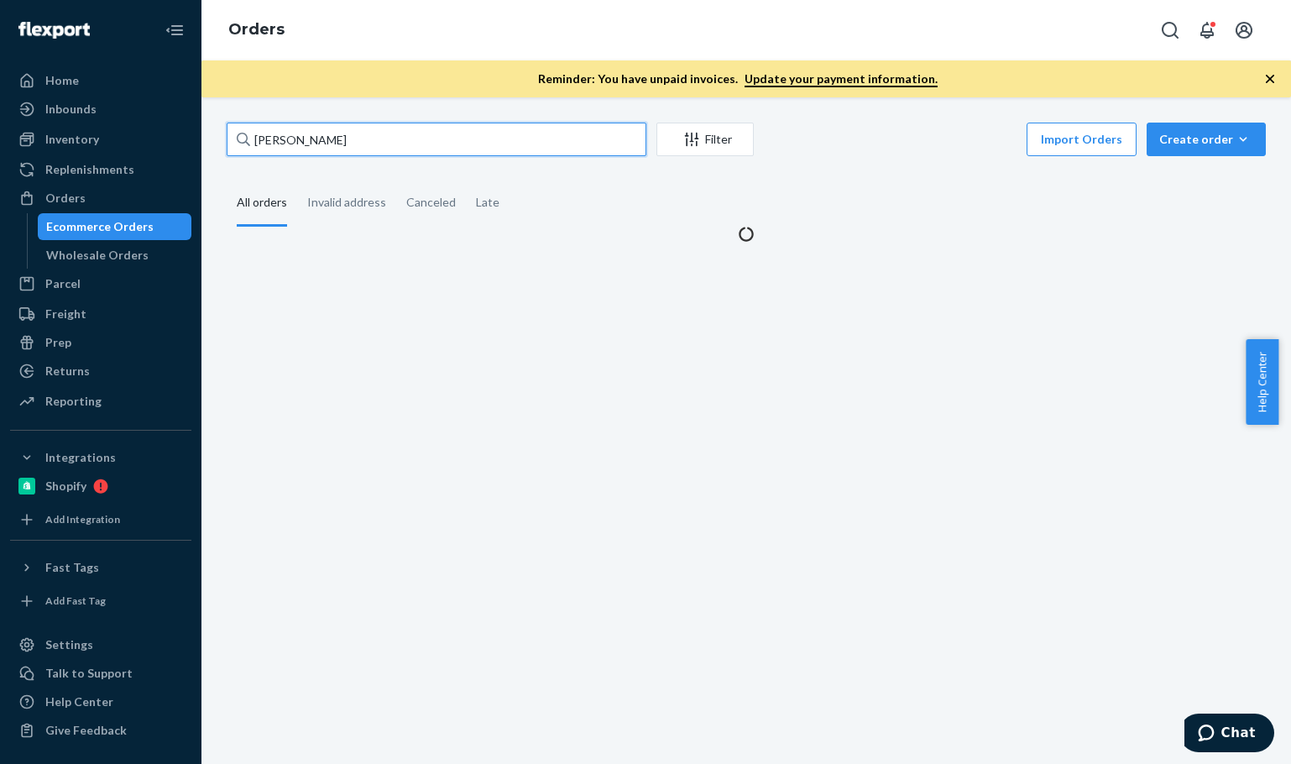
click at [412, 145] on input "[PERSON_NAME]" at bounding box center [437, 140] width 420 height 34
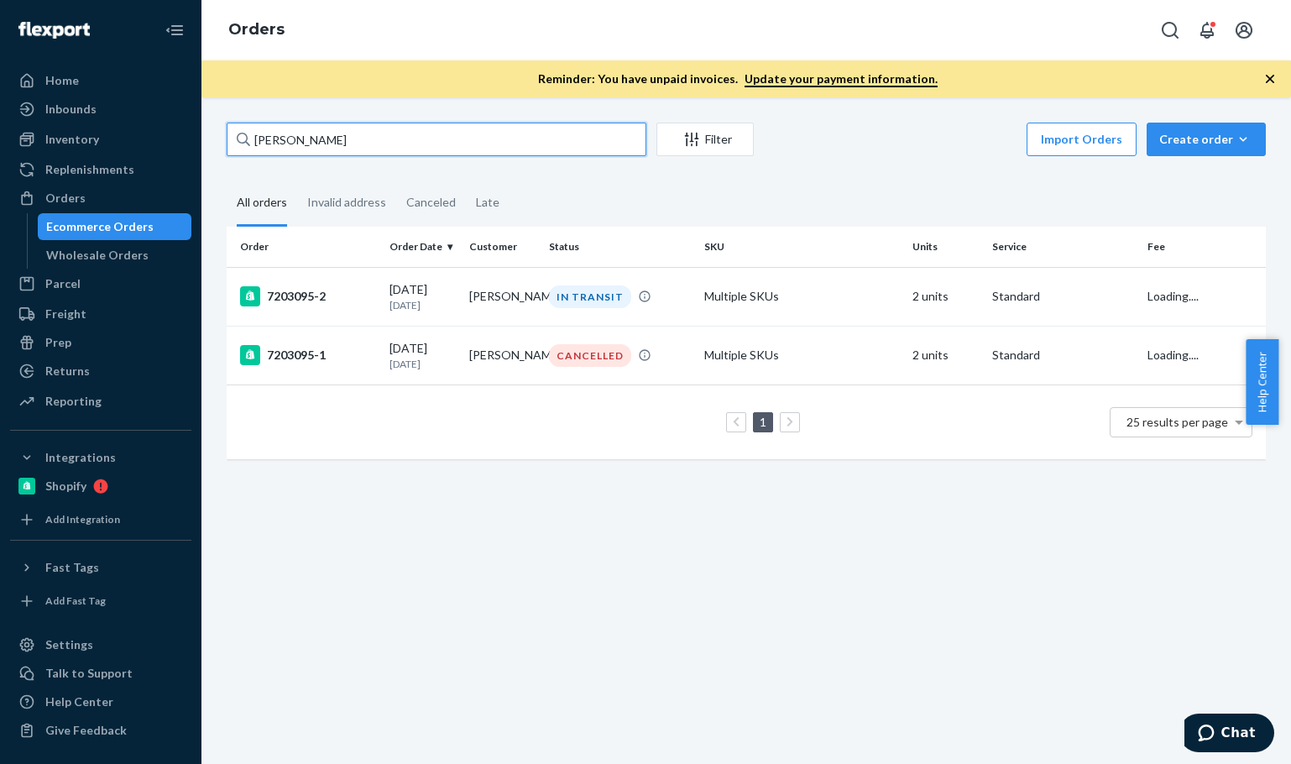
type input "[PERSON_NAME]"
click at [442, 593] on div "[PERSON_NAME] Filter Import Orders Create order Ecommerce order Removal order A…" at bounding box center [746, 430] width 1090 height 667
click at [335, 305] on div "7203095-2" at bounding box center [308, 296] width 136 height 20
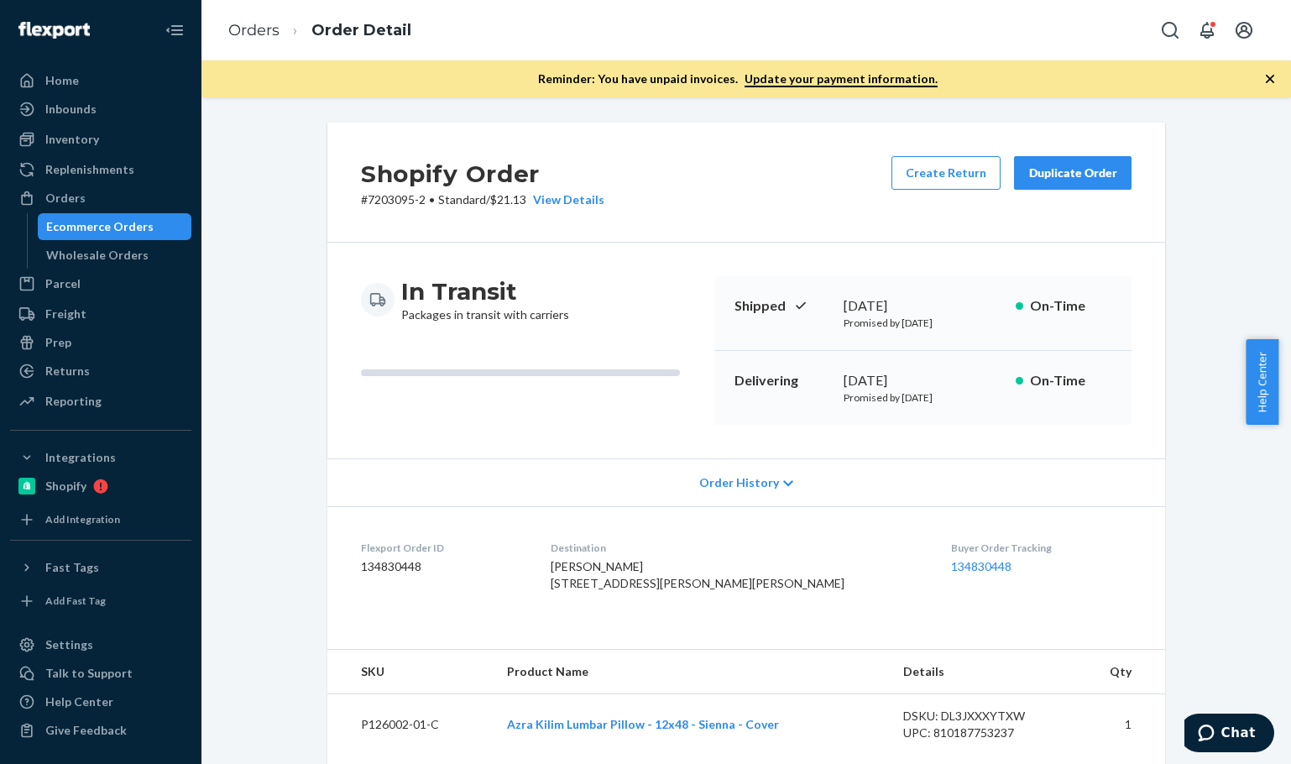
drag, startPoint x: 224, startPoint y: 403, endPoint x: 264, endPoint y: 410, distance: 40.0
click at [224, 403] on div "Shopify Order # 7203095-2 • Standard / $21.13 View Details Create Return Duplic…" at bounding box center [746, 697] width 1065 height 1148
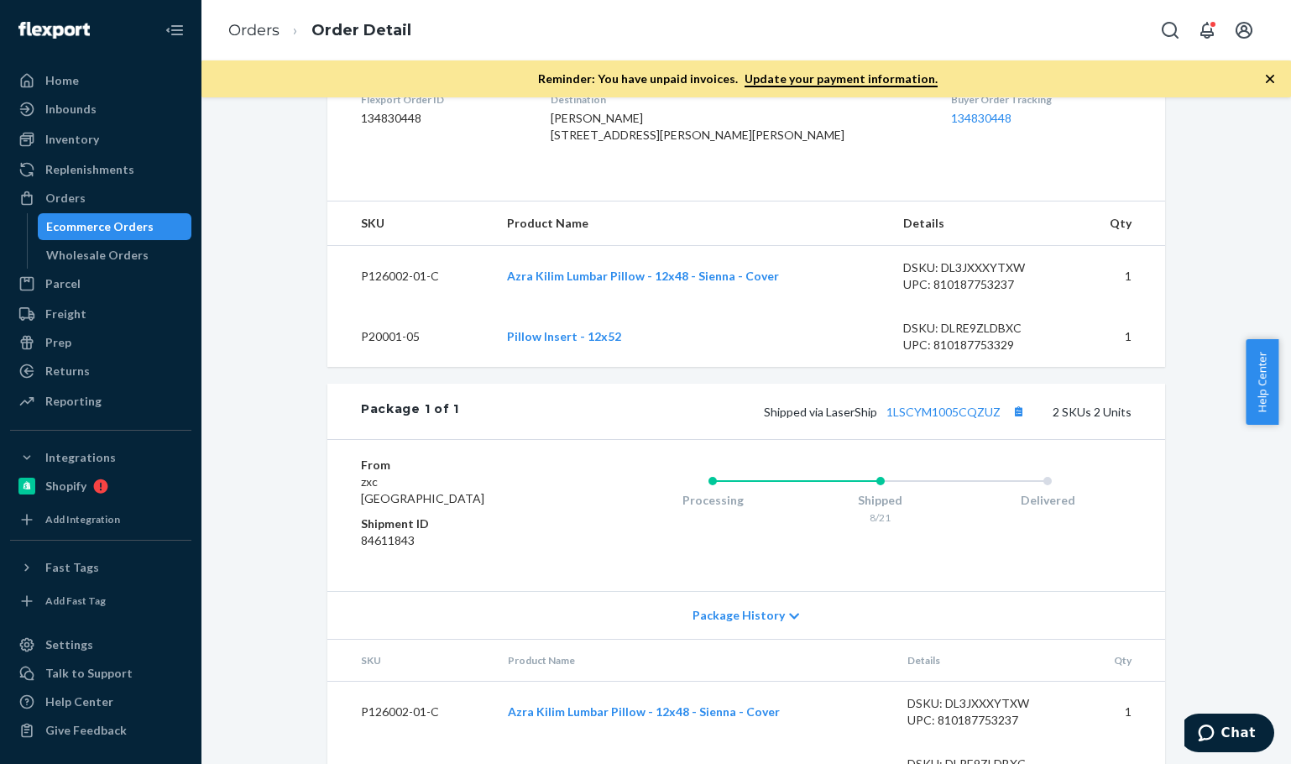
scroll to position [541, 0]
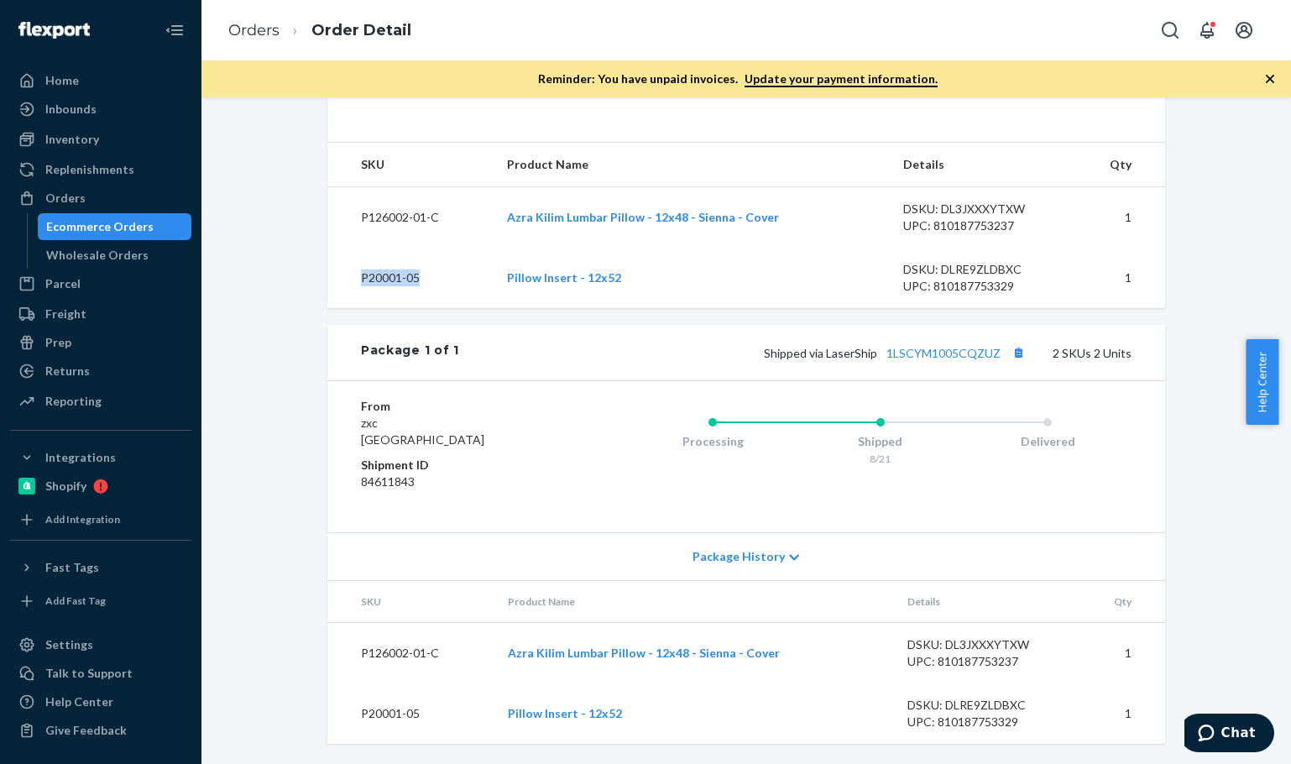
drag, startPoint x: 404, startPoint y: 275, endPoint x: 343, endPoint y: 273, distance: 61.3
click at [343, 273] on td "P20001-05" at bounding box center [410, 278] width 166 height 60
copy td "P20001-05"
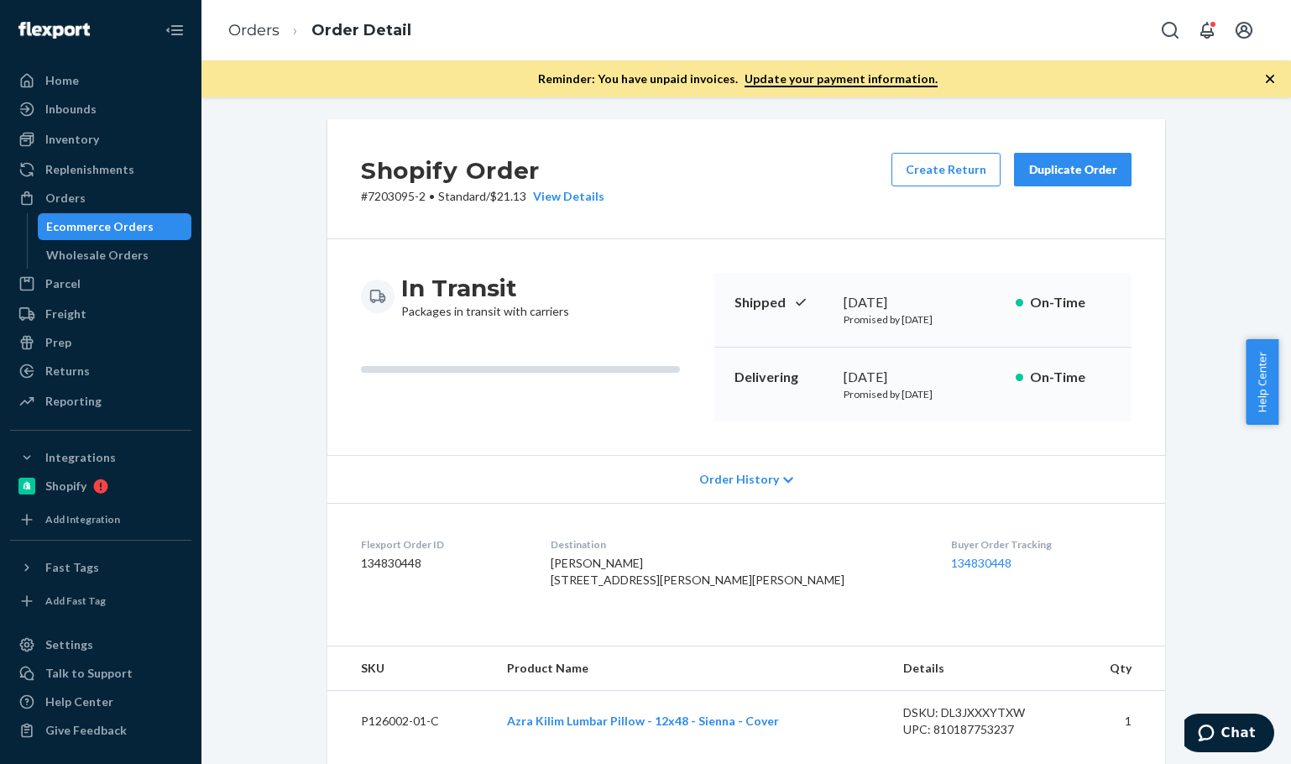
scroll to position [0, 0]
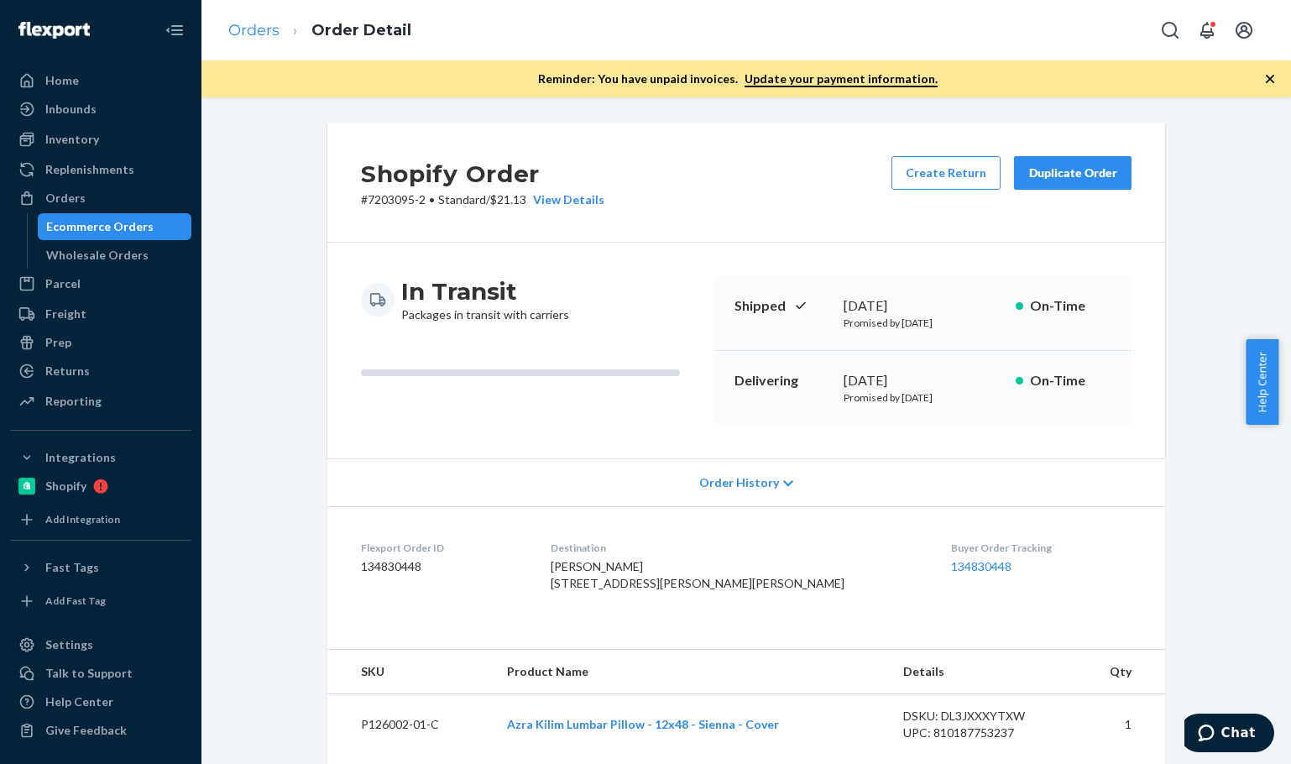
drag, startPoint x: 252, startPoint y: 8, endPoint x: 253, endPoint y: 20, distance: 11.8
click at [252, 8] on ol "Orders Order Detail" at bounding box center [320, 31] width 210 height 50
click at [251, 24] on link "Orders" at bounding box center [253, 30] width 51 height 18
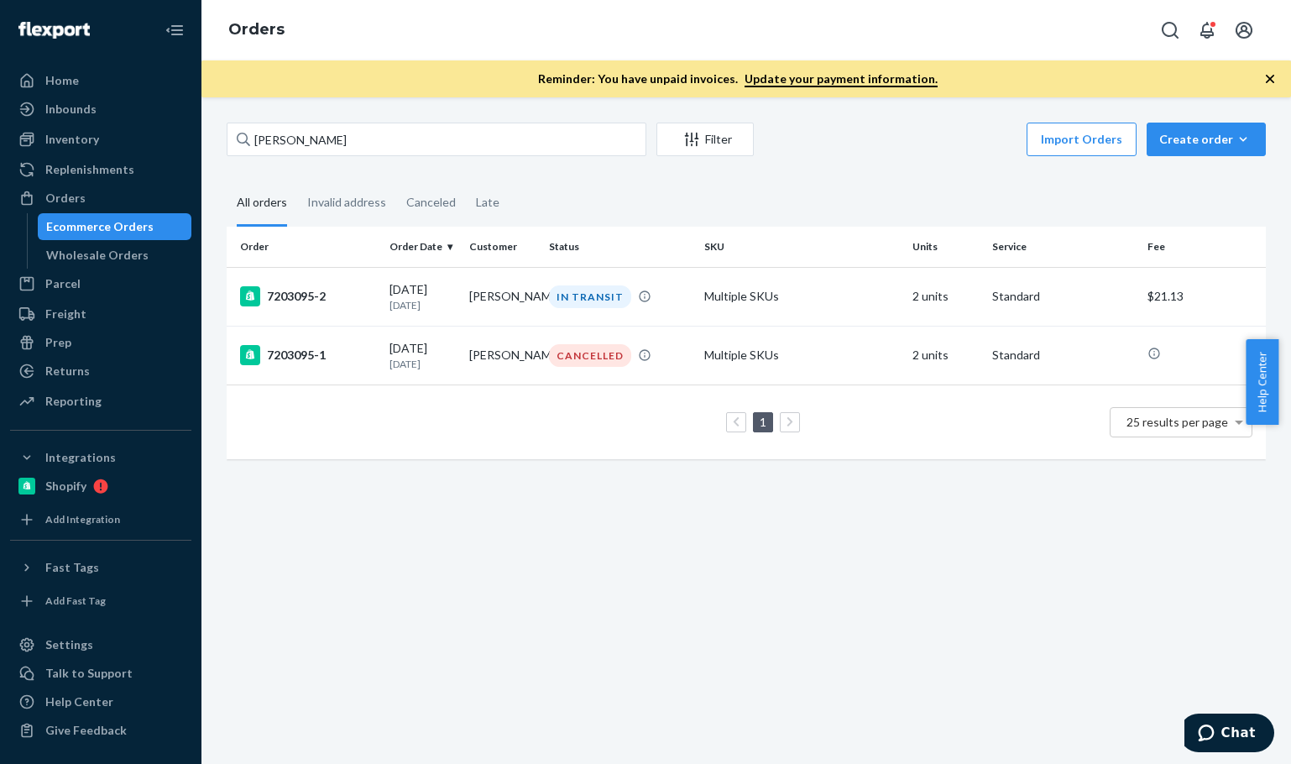
drag, startPoint x: 940, startPoint y: 188, endPoint x: 803, endPoint y: 157, distance: 140.3
click at [941, 188] on fieldset "All orders Invalid address Canceled Late" at bounding box center [746, 203] width 1039 height 46
click at [364, 142] on input "[PERSON_NAME]" at bounding box center [437, 140] width 420 height 34
drag, startPoint x: 365, startPoint y: 142, endPoint x: 222, endPoint y: 130, distance: 143.2
click at [233, 121] on div "[PERSON_NAME] Filter Import Orders Create order Ecommerce order Removal order A…" at bounding box center [746, 430] width 1090 height 667
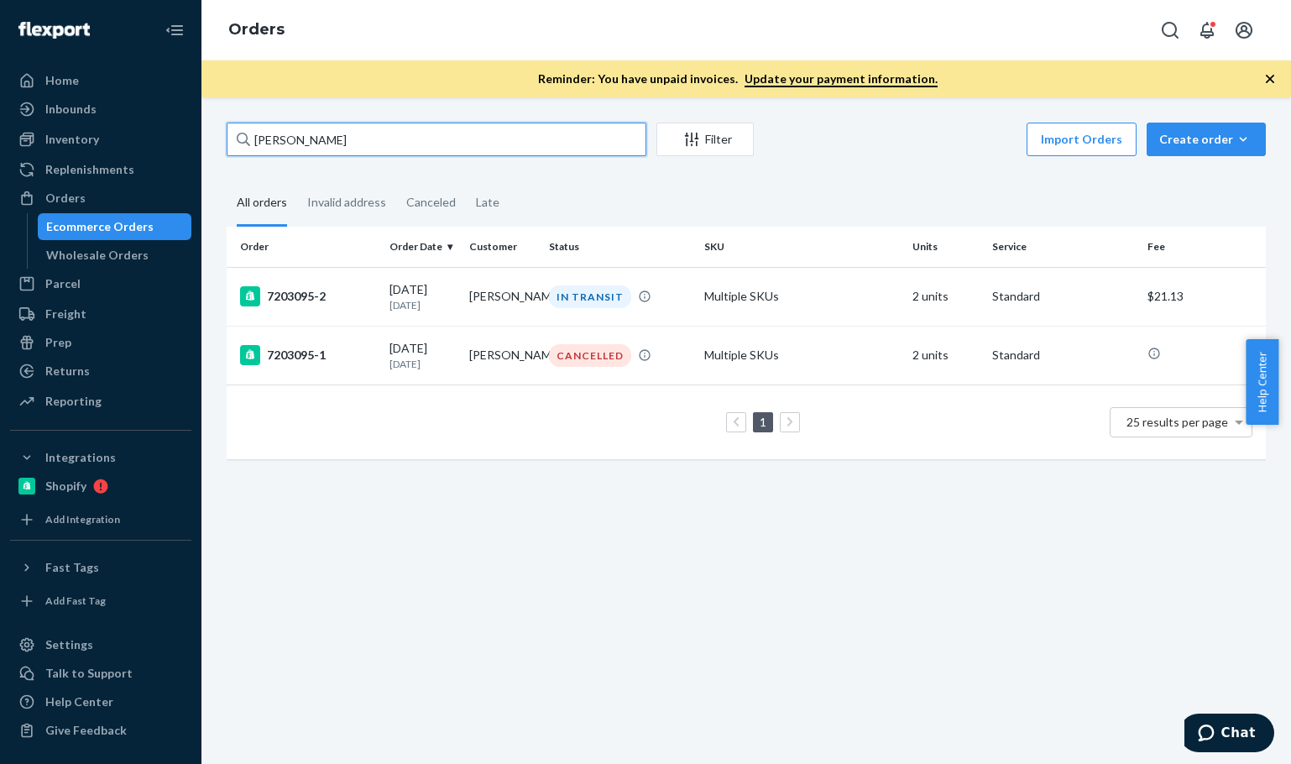
paste input "[PERSON_NAME]"
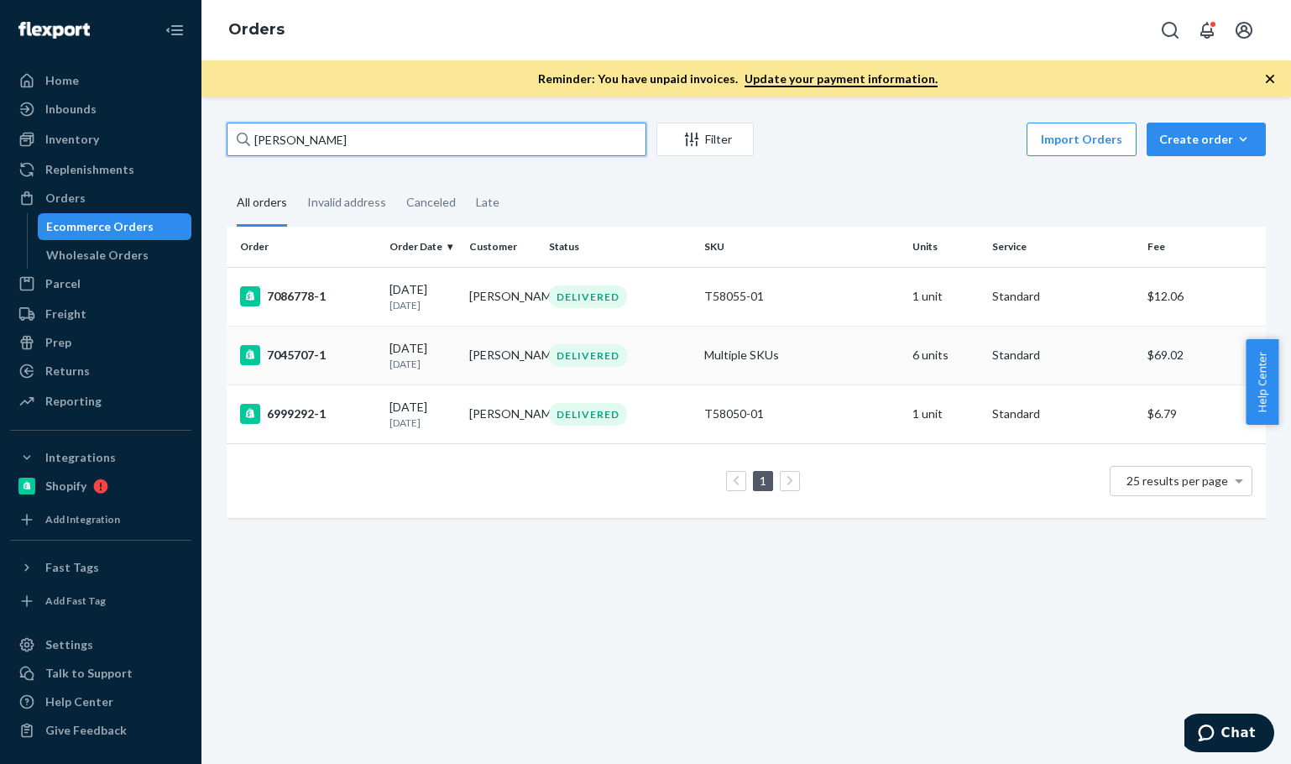
type input "[PERSON_NAME]"
click at [364, 350] on td "7045707-1" at bounding box center [305, 355] width 156 height 59
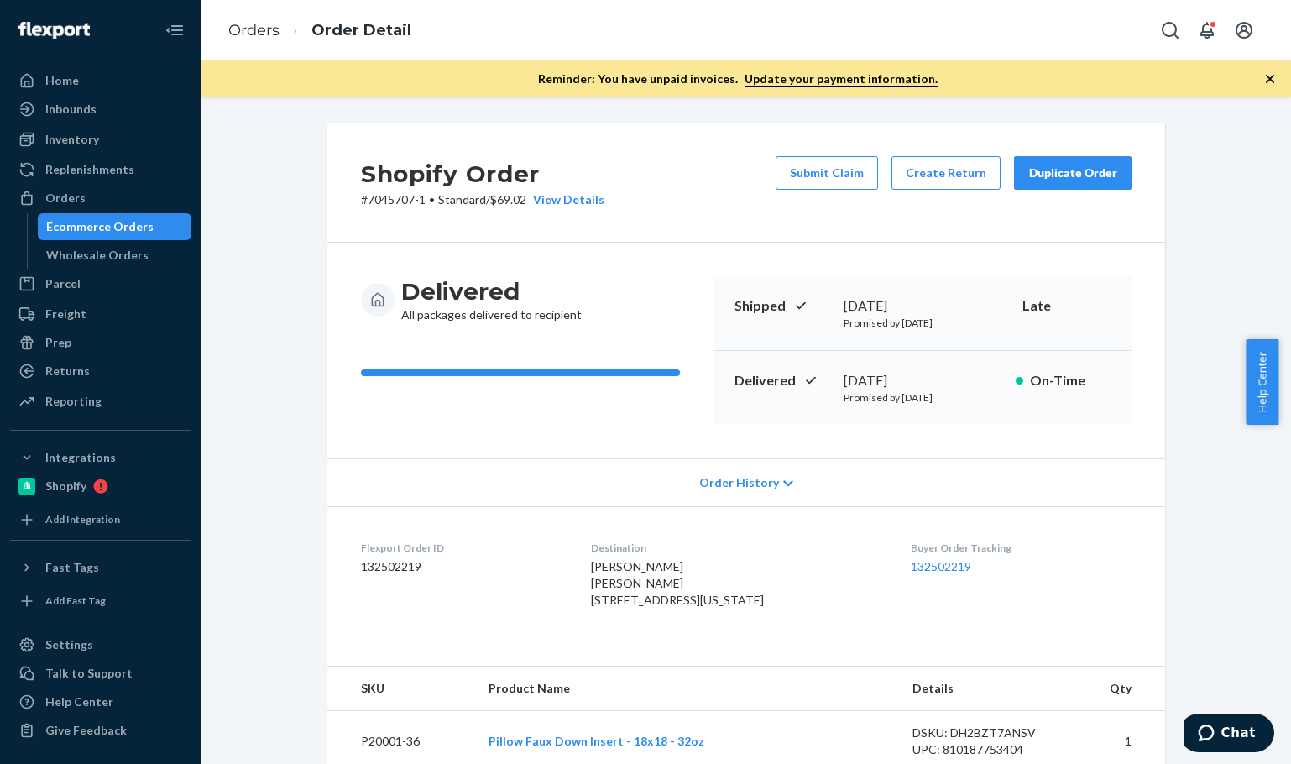
click at [1109, 186] on button "Duplicate Order" at bounding box center [1073, 173] width 118 height 34
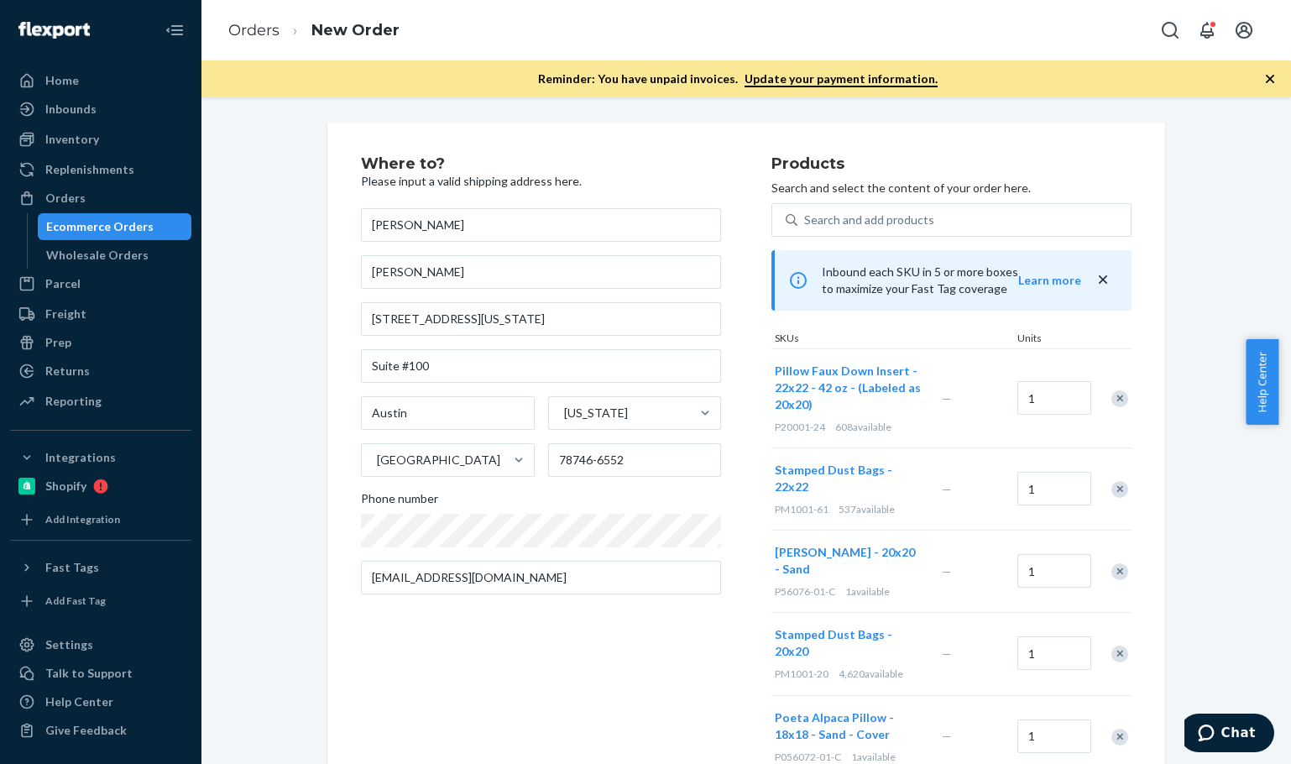
click at [1114, 395] on div "Remove Item" at bounding box center [1120, 398] width 17 height 17
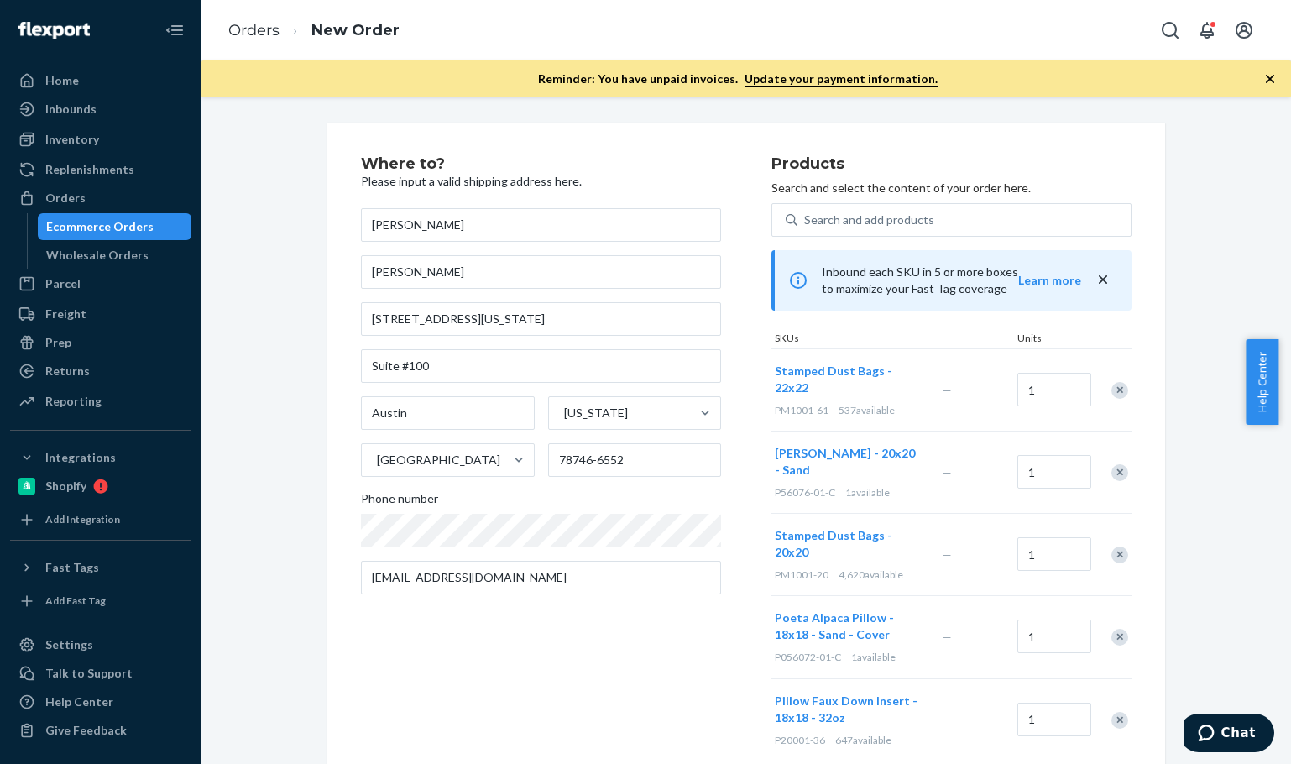
click at [1114, 395] on div "Pillow Faux Down Insert - 22x22 - 42 oz - (Labeled as 20x20) P20001-24 608 avai…" at bounding box center [952, 554] width 360 height 412
click at [1114, 395] on div at bounding box center [1111, 390] width 42 height 44
click at [1112, 392] on div at bounding box center [1111, 390] width 42 height 44
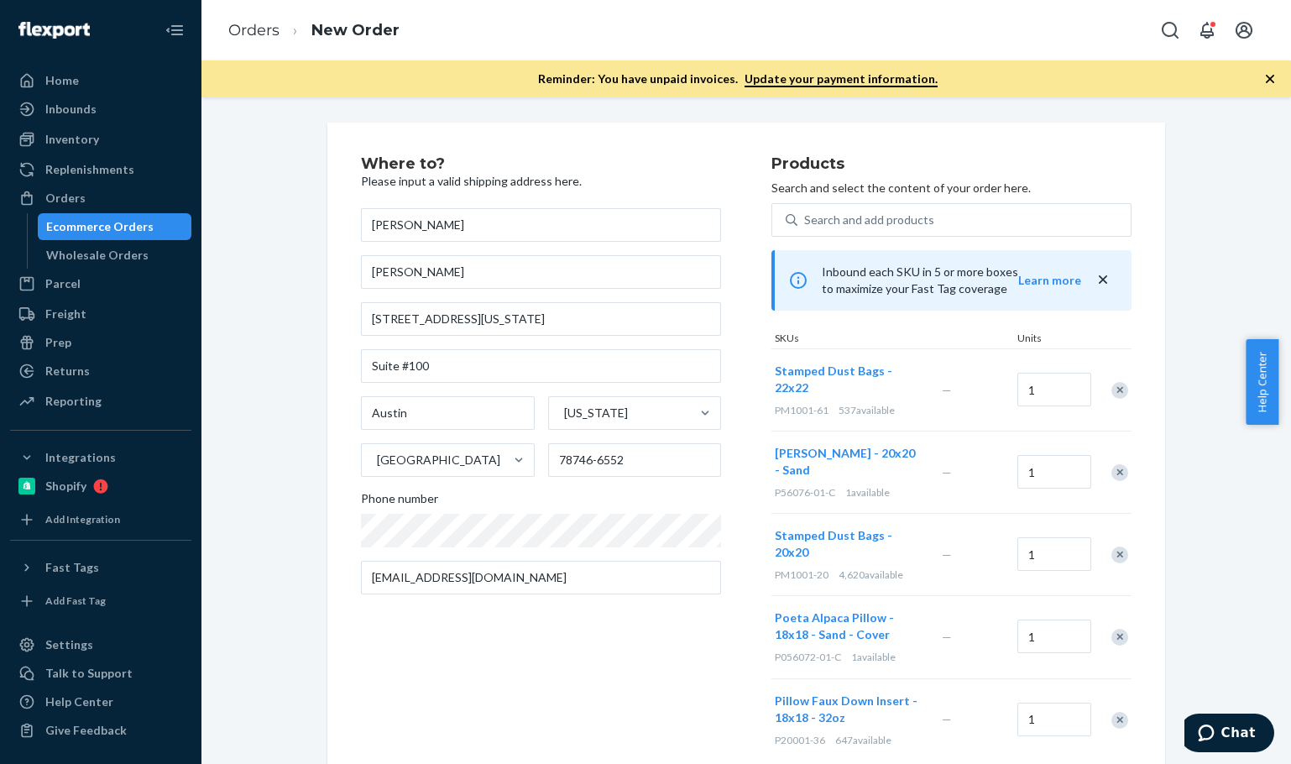
click at [1112, 388] on div "Remove Item" at bounding box center [1120, 390] width 17 height 17
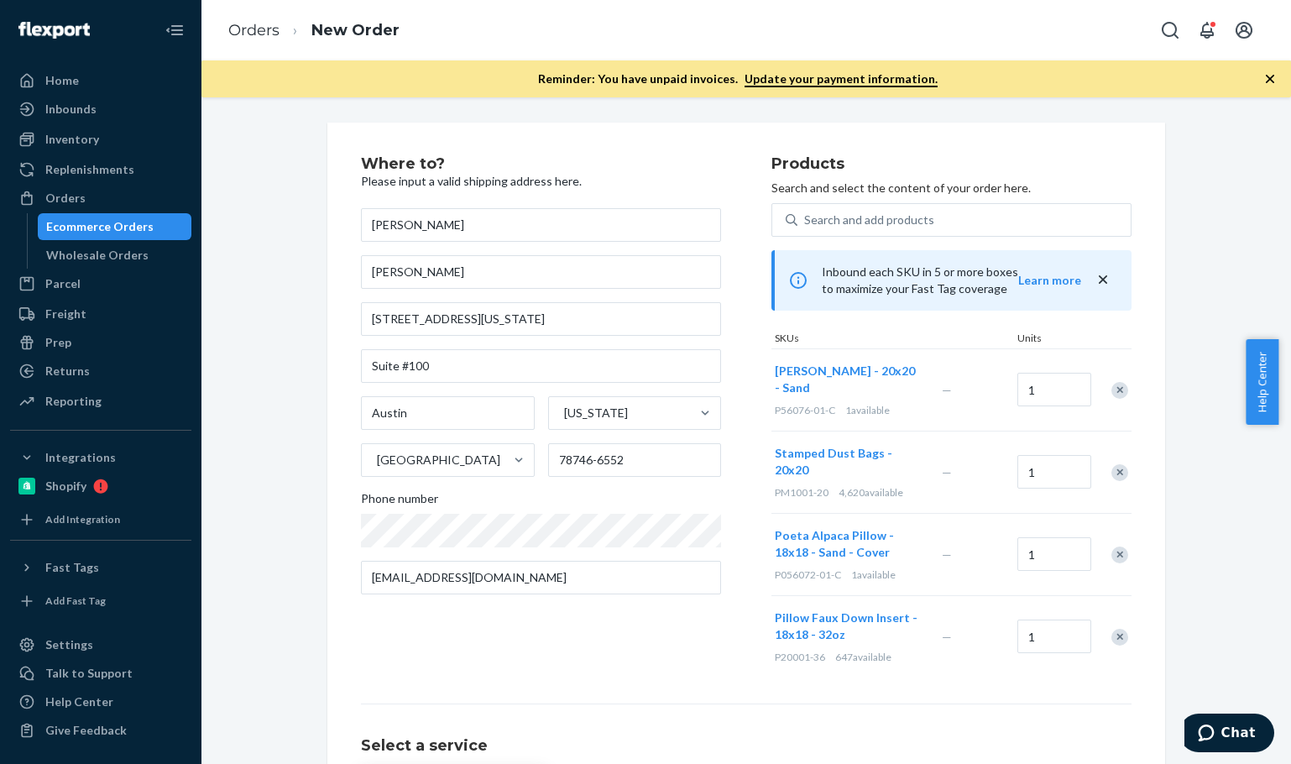
click at [1112, 388] on div "Remove Item" at bounding box center [1120, 390] width 17 height 17
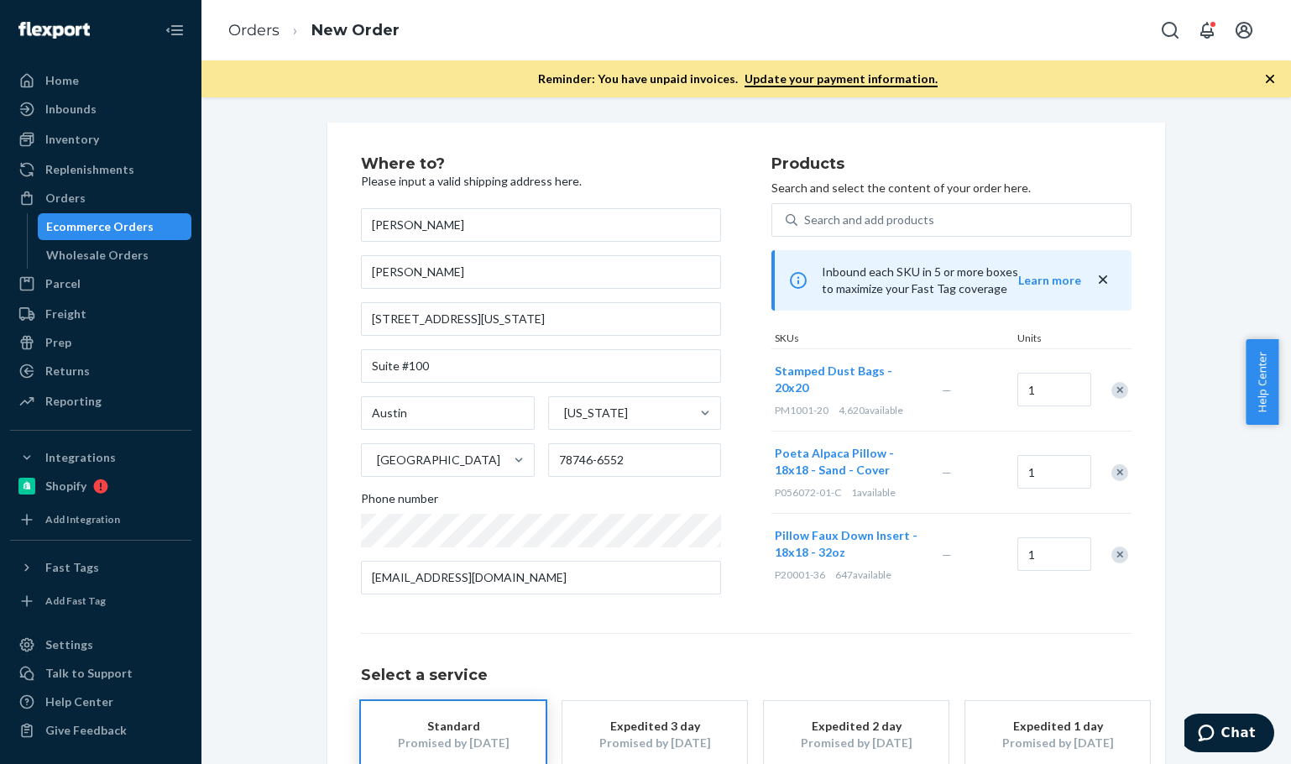
click at [1112, 388] on div "Remove Item" at bounding box center [1120, 390] width 17 height 17
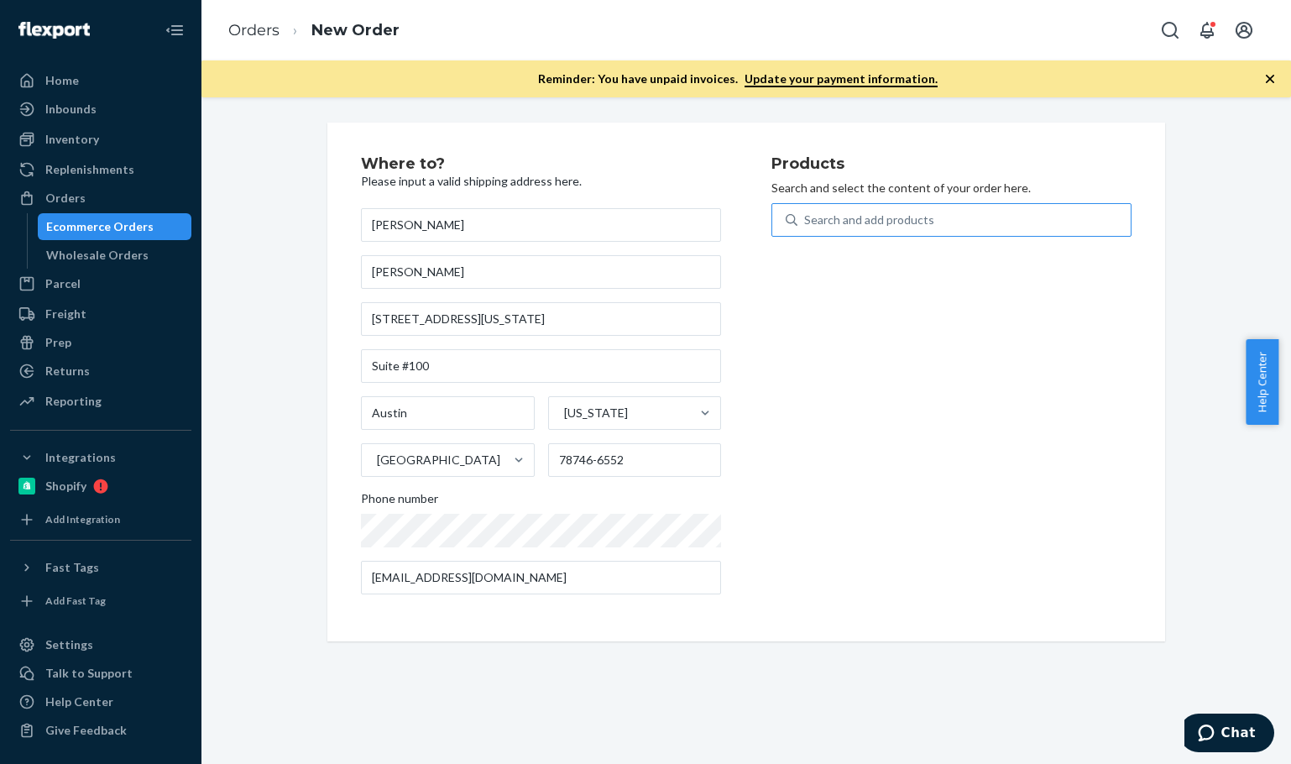
click at [948, 221] on div "Search and add products" at bounding box center [964, 220] width 333 height 30
click at [806, 221] on input "Search and add products" at bounding box center [805, 220] width 2 height 17
paste input "P20001-05"
type input "P20001-05"
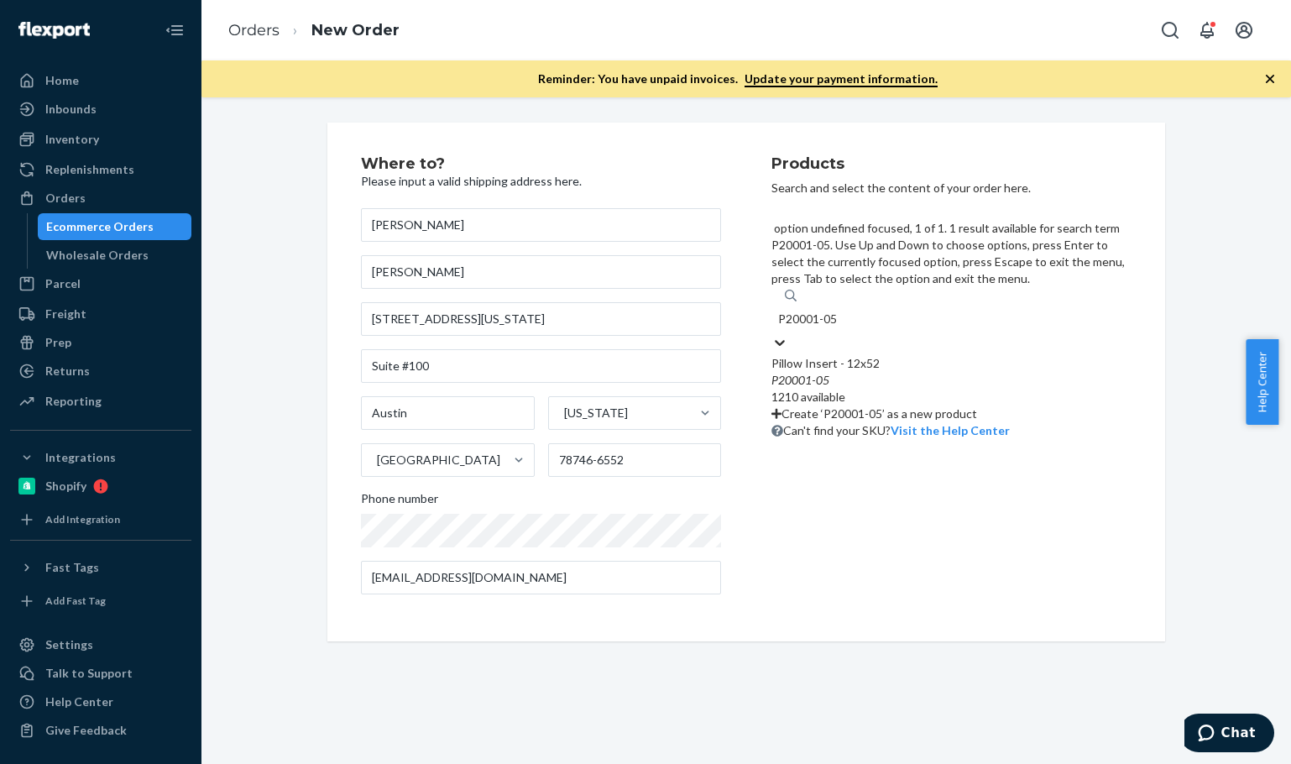
click at [822, 373] on em "05" at bounding box center [822, 380] width 13 height 14
click at [822, 311] on input "P20001-05" at bounding box center [808, 319] width 60 height 17
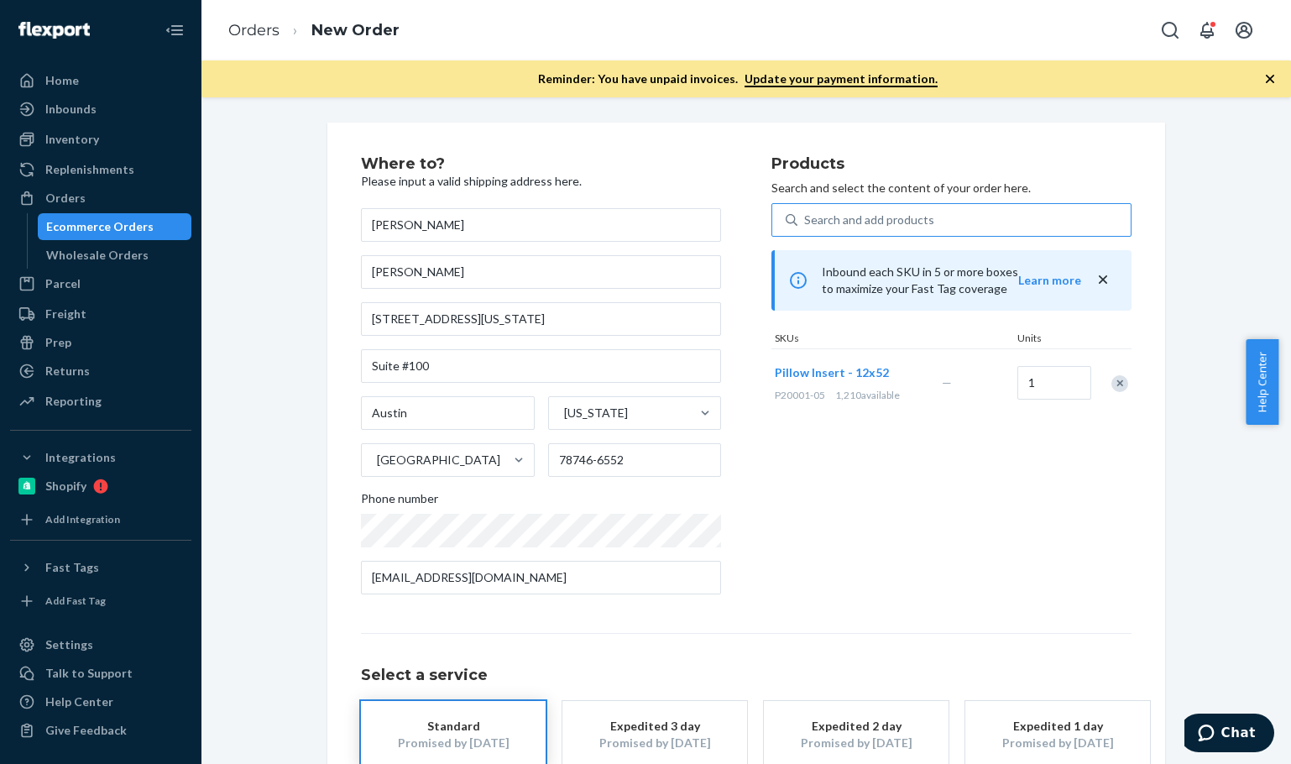
click at [852, 231] on div "Search and add products" at bounding box center [964, 220] width 333 height 30
click at [806, 228] on input "Search and add products" at bounding box center [805, 220] width 2 height 17
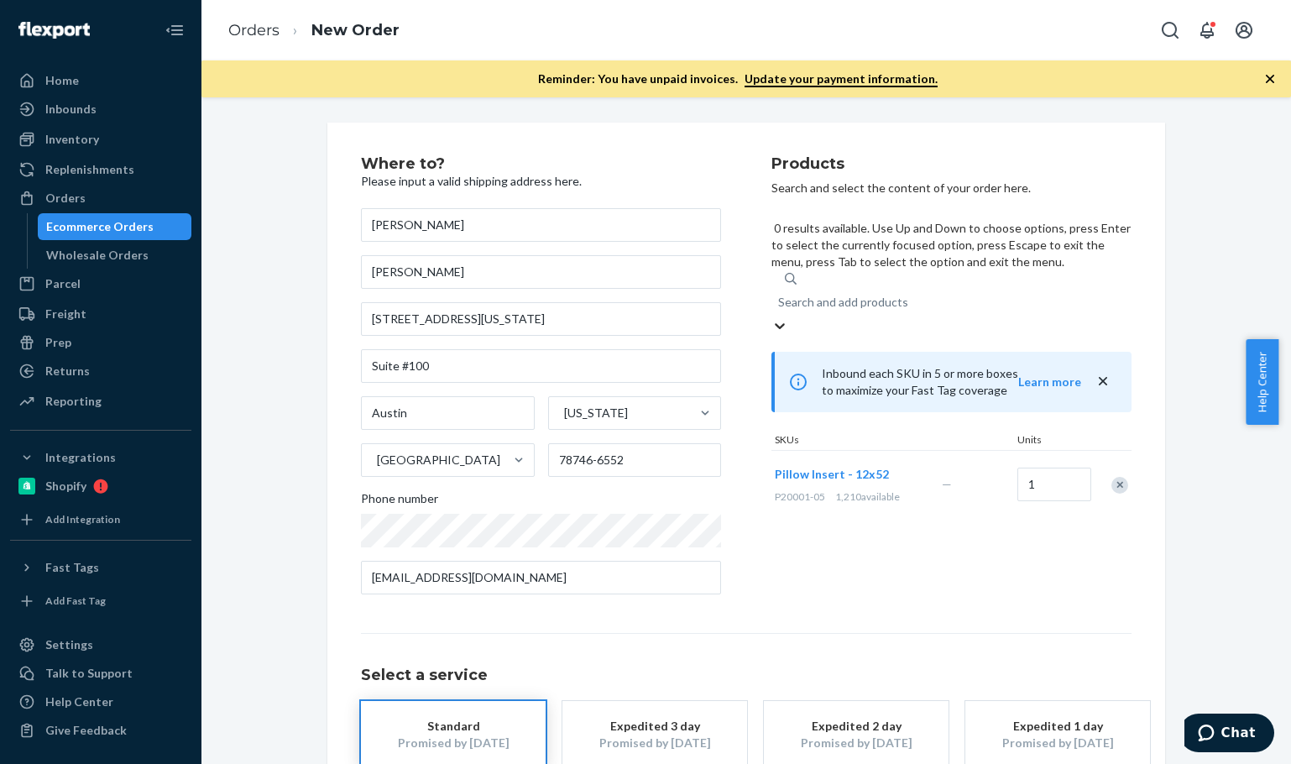
paste input "P126010-01-C"
type input "P126010-01-C"
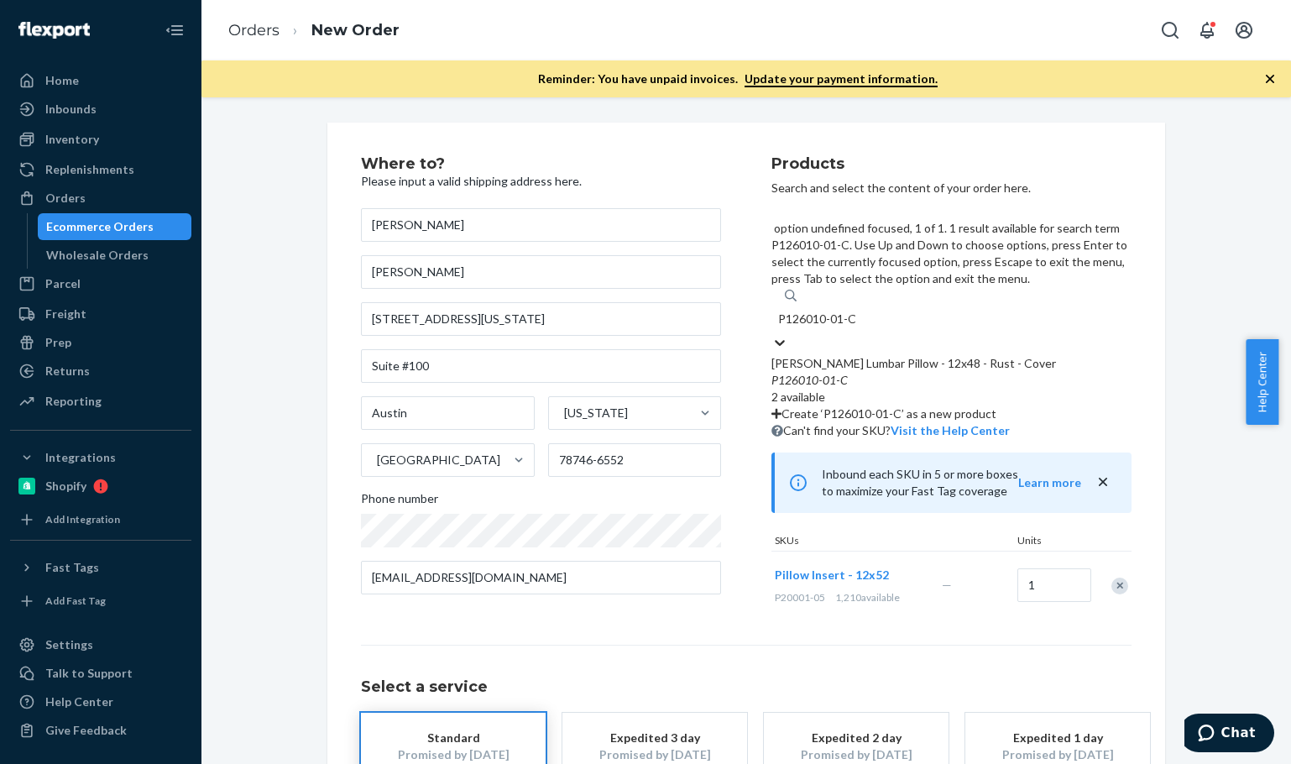
click at [840, 373] on em "C" at bounding box center [844, 380] width 8 height 14
click at [840, 311] on input "P126010-01-C" at bounding box center [818, 319] width 80 height 17
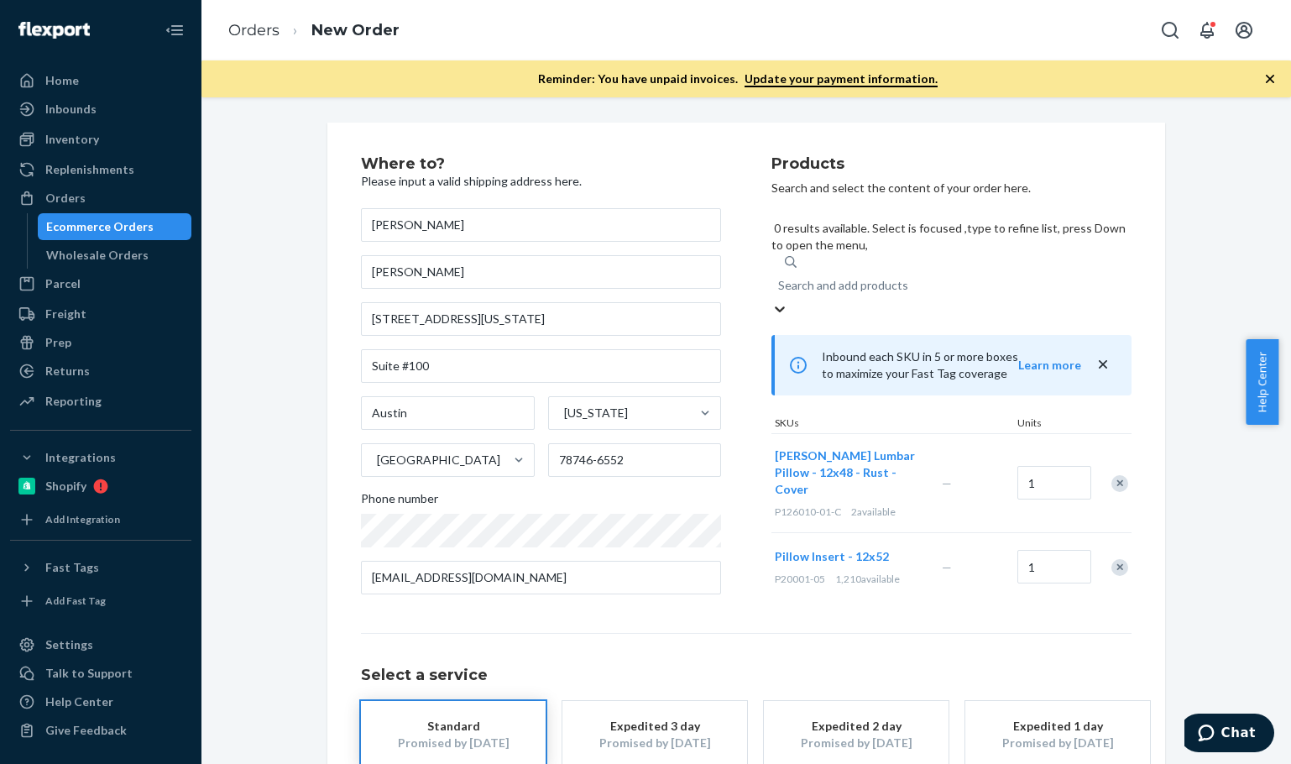
click at [1017, 565] on div "Products Search and select the content of your order here. 0 results available.…" at bounding box center [952, 382] width 360 height 452
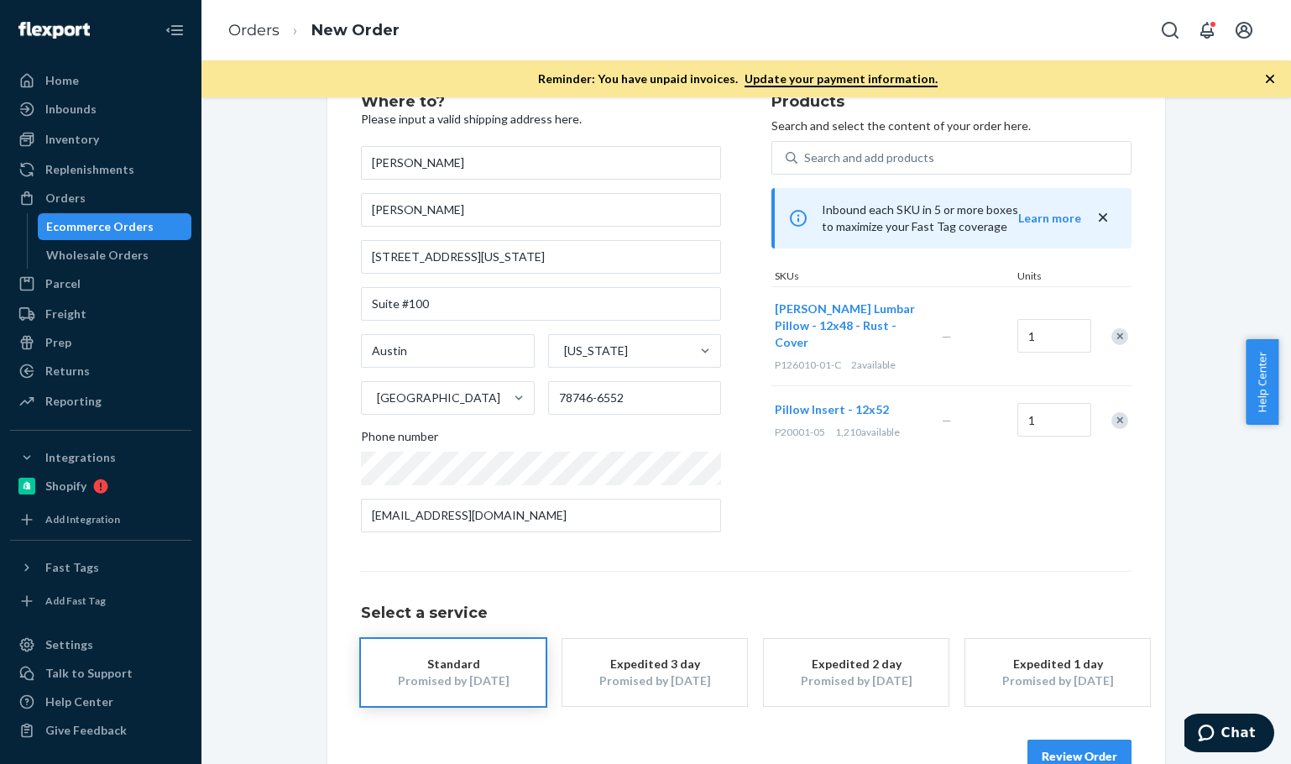
scroll to position [105, 0]
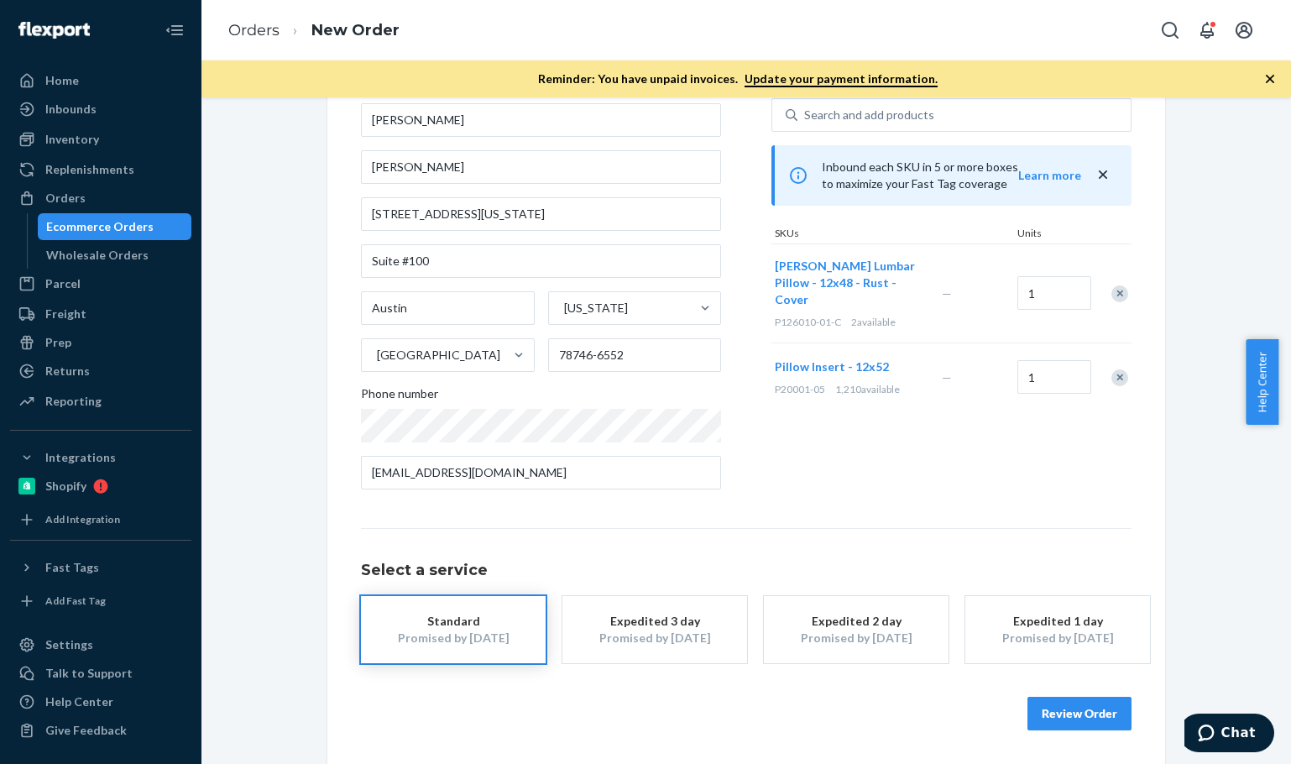
click at [1039, 602] on button "Expedited 1 day Promised by [DATE]" at bounding box center [1057, 629] width 185 height 67
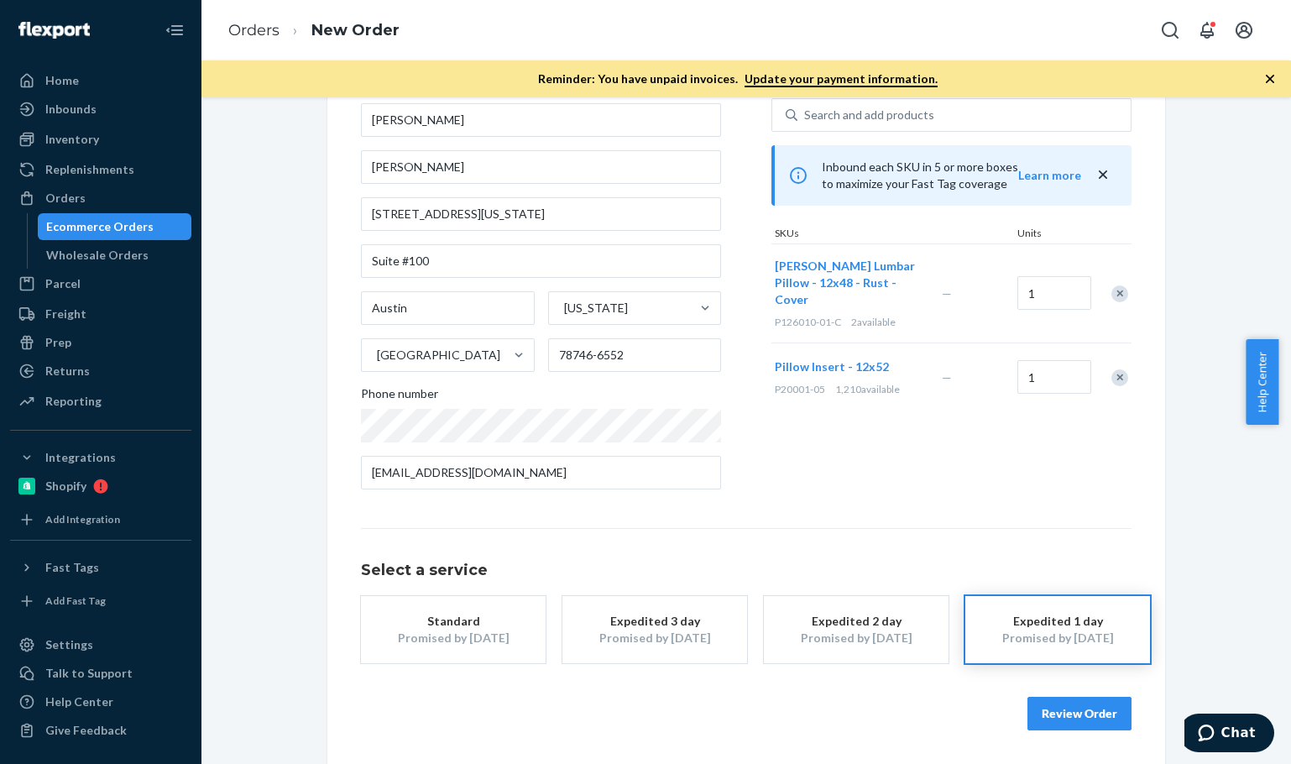
drag, startPoint x: 1019, startPoint y: 495, endPoint x: 1042, endPoint y: 519, distance: 32.7
click at [1023, 499] on div "Products Search and select the content of your order here. Search and add produ…" at bounding box center [952, 277] width 360 height 452
click at [1065, 721] on button "Review Order" at bounding box center [1080, 714] width 104 height 34
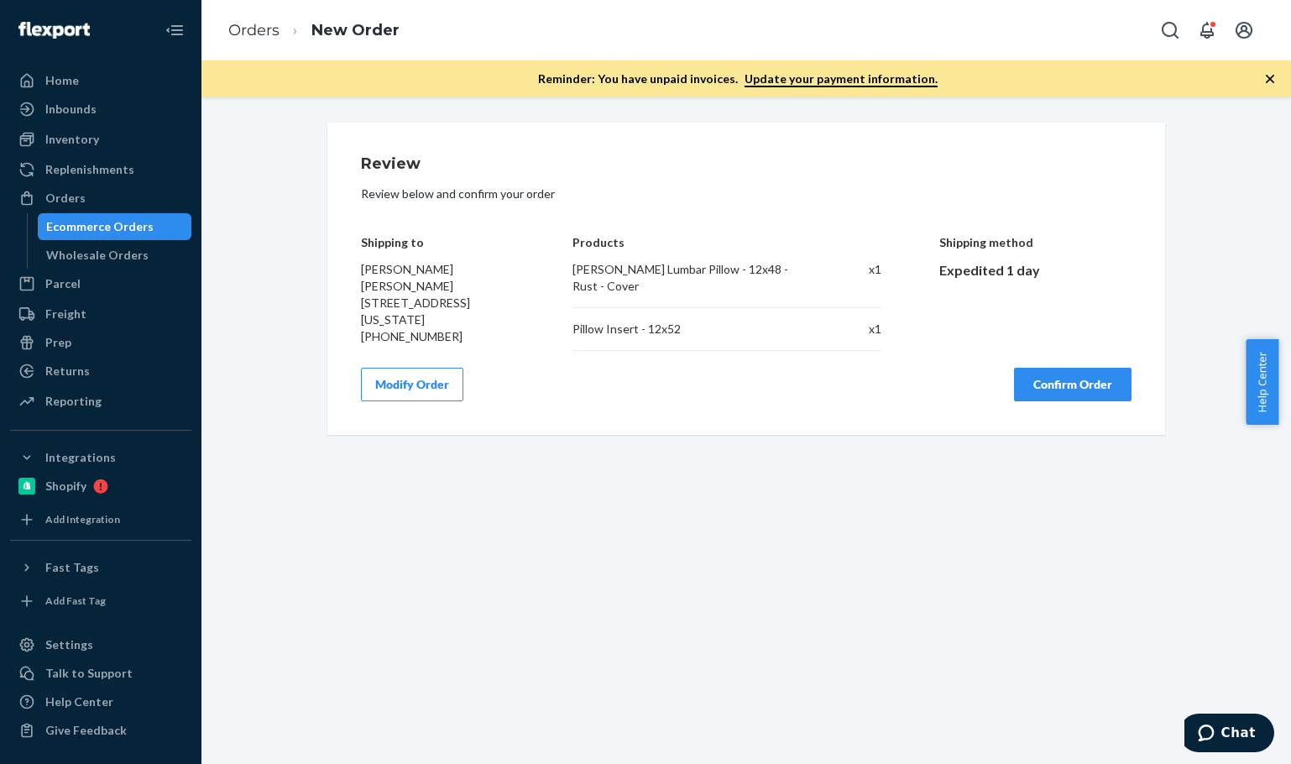
scroll to position [0, 0]
drag, startPoint x: 1020, startPoint y: 411, endPoint x: 1212, endPoint y: 469, distance: 200.8
click at [1026, 401] on button "Confirm Order" at bounding box center [1073, 385] width 118 height 34
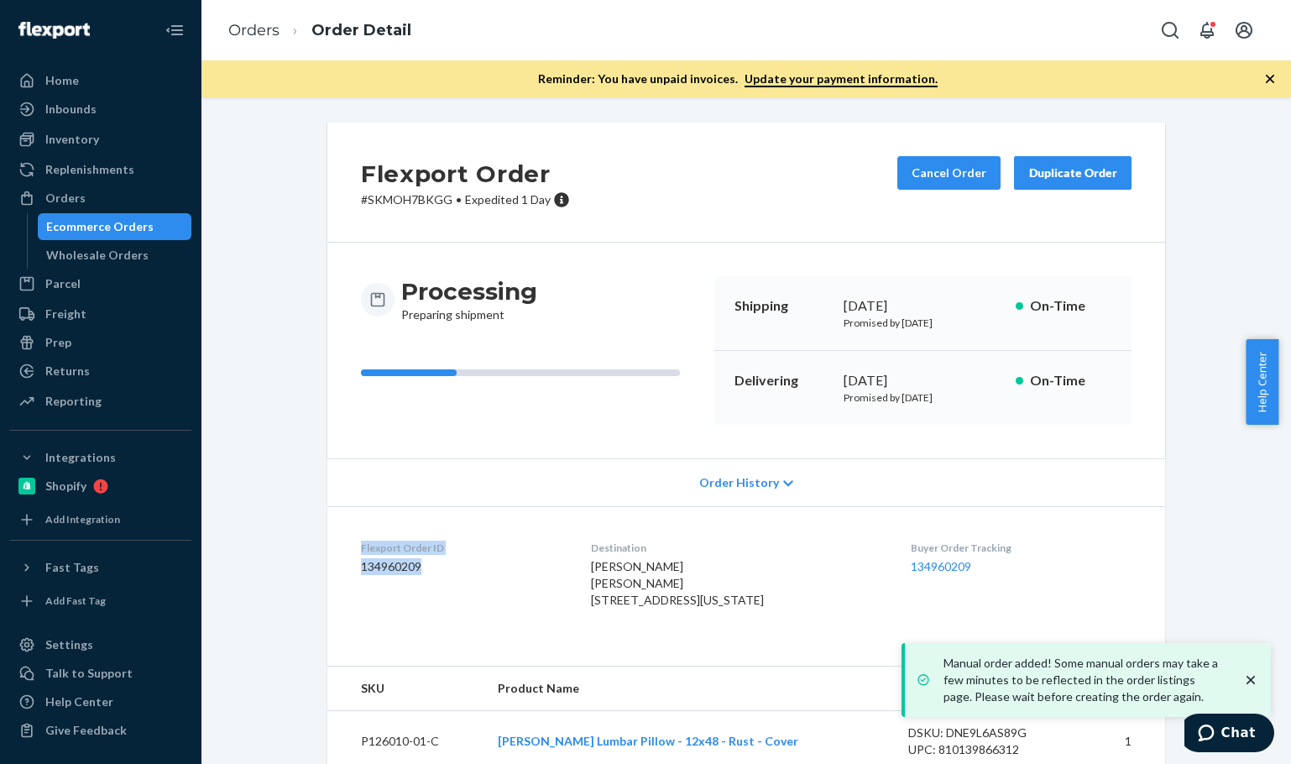
drag, startPoint x: 446, startPoint y: 571, endPoint x: 351, endPoint y: 501, distance: 117.7
click at [348, 551] on dl "Flexport Order ID 134960209 Destination [PERSON_NAME] [PERSON_NAME] [STREET_ADD…" at bounding box center [746, 577] width 838 height 143
copy div "Flexport Order ID 134960209"
click at [264, 22] on link "Orders" at bounding box center [253, 30] width 51 height 18
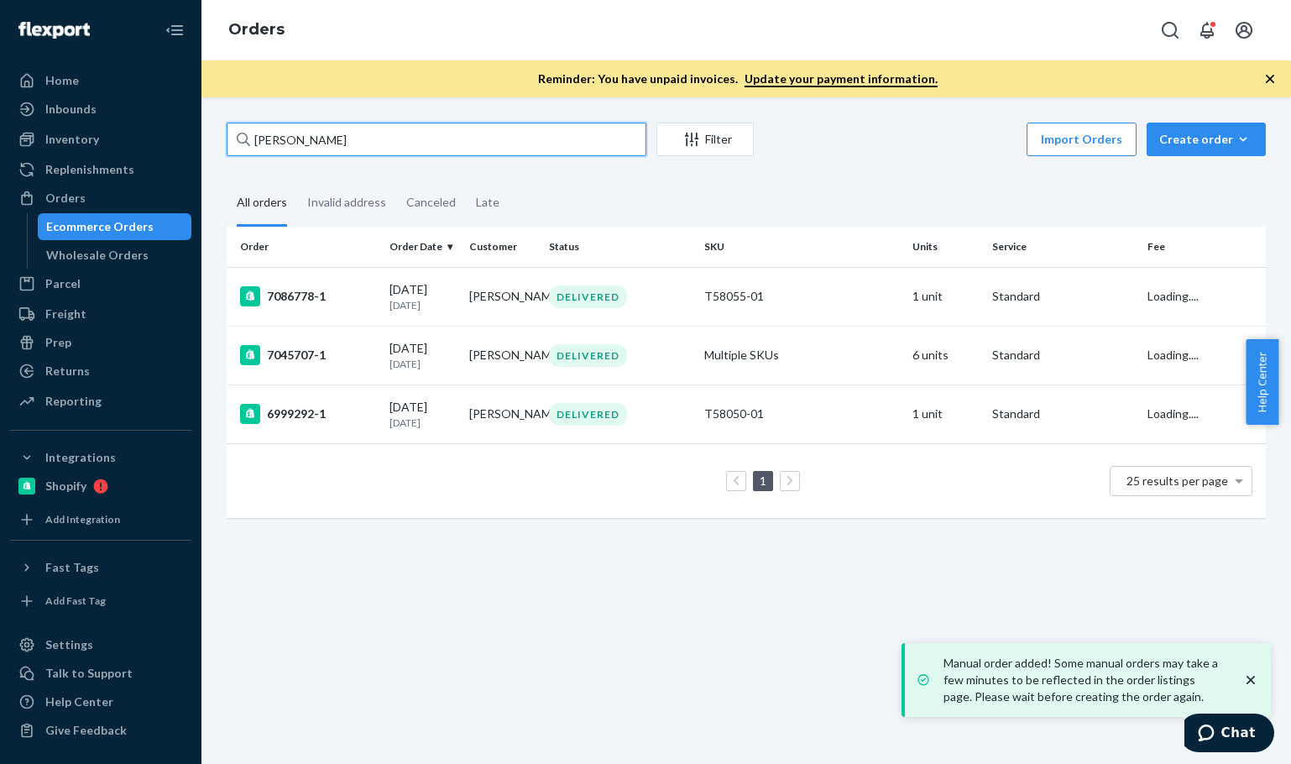
click at [358, 149] on input "[PERSON_NAME]" at bounding box center [437, 140] width 420 height 34
paste input "[PERSON_NAME] J-[PERSON_NAME]"
click at [359, 144] on input "[PERSON_NAME] J-[PERSON_NAME]" at bounding box center [437, 140] width 420 height 34
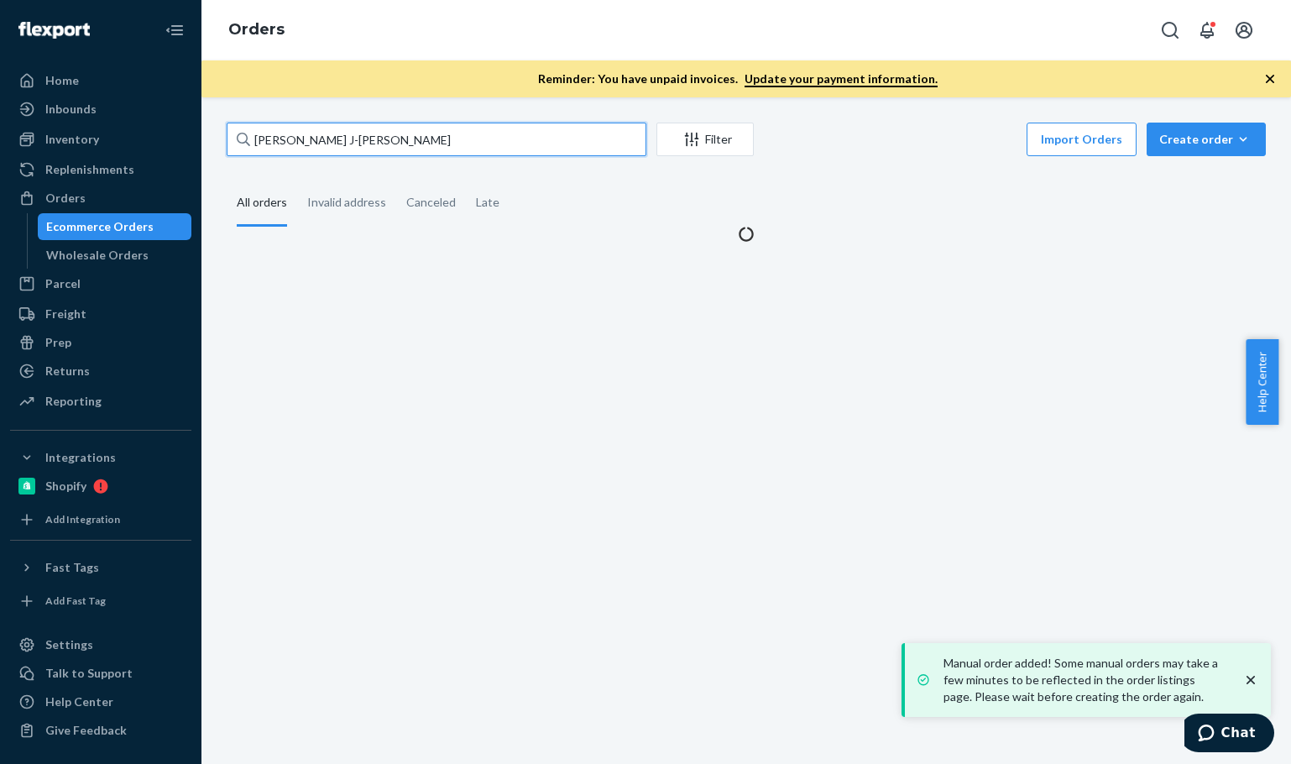
drag, startPoint x: 359, startPoint y: 144, endPoint x: 349, endPoint y: 180, distance: 36.7
click at [361, 144] on input "[PERSON_NAME] J-[PERSON_NAME]" at bounding box center [437, 140] width 420 height 34
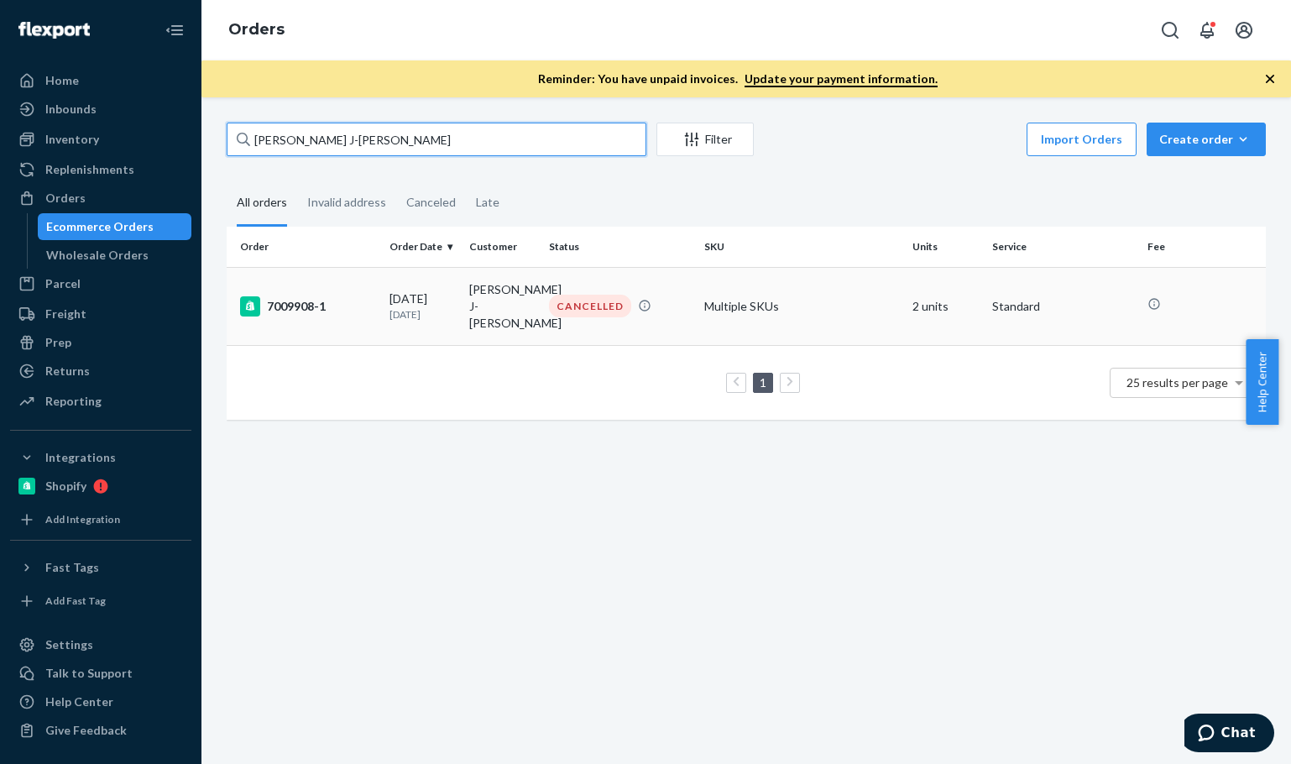
type input "[PERSON_NAME] J-[PERSON_NAME]"
click at [369, 298] on div "7009908-1" at bounding box center [308, 306] width 136 height 20
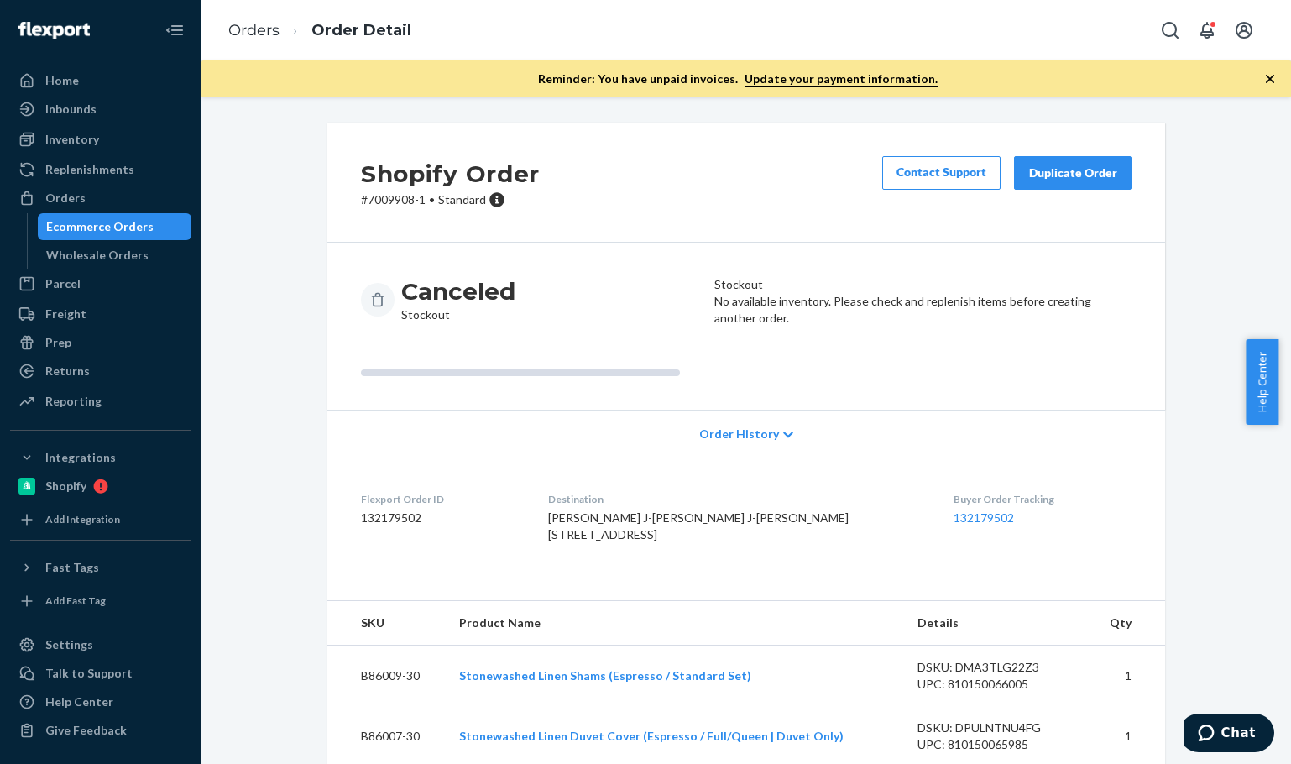
click at [723, 202] on div "Shopify Order # 7009908-1 • Standard Contact Support Duplicate Order" at bounding box center [746, 183] width 838 height 120
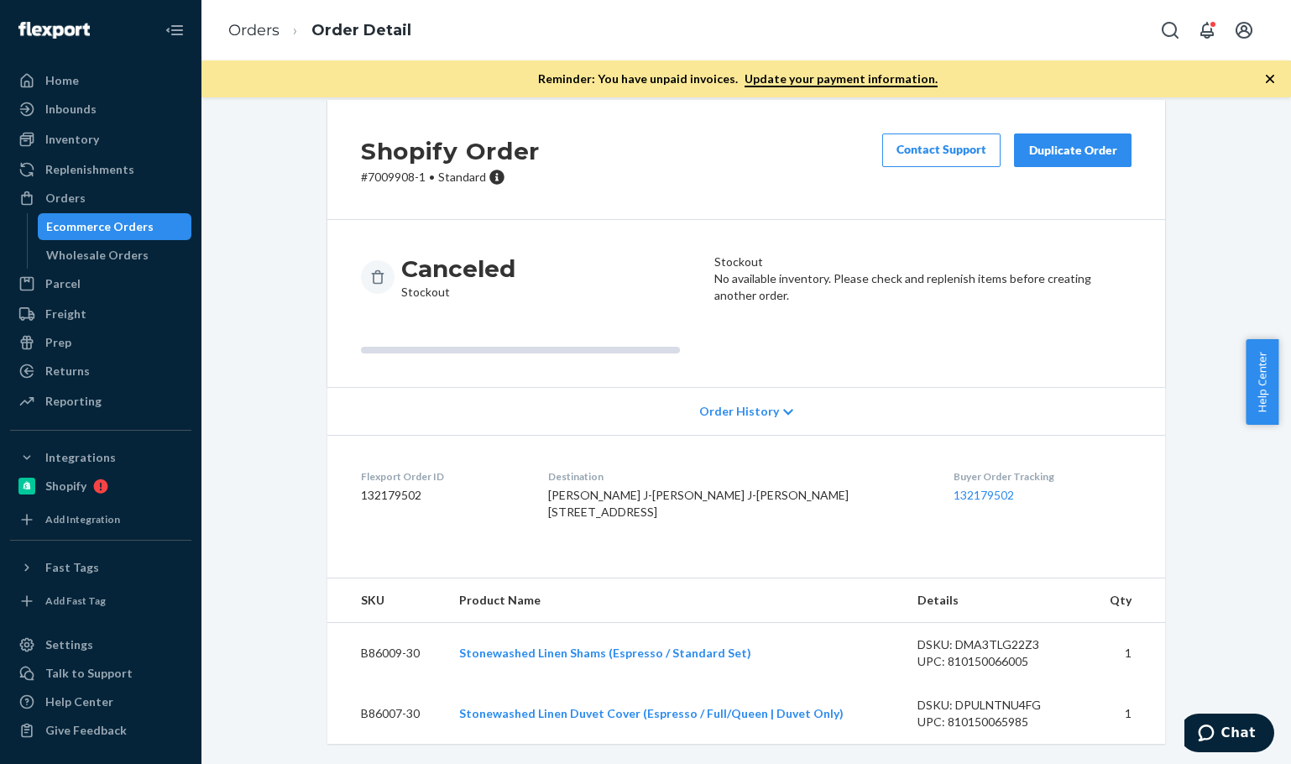
scroll to position [74, 0]
drag, startPoint x: 382, startPoint y: 657, endPoint x: 433, endPoint y: 662, distance: 51.5
click at [433, 662] on td "B86009-30" at bounding box center [386, 653] width 118 height 61
copy td "B86009-30"
click at [340, 715] on td "B86007-30" at bounding box center [386, 713] width 118 height 60
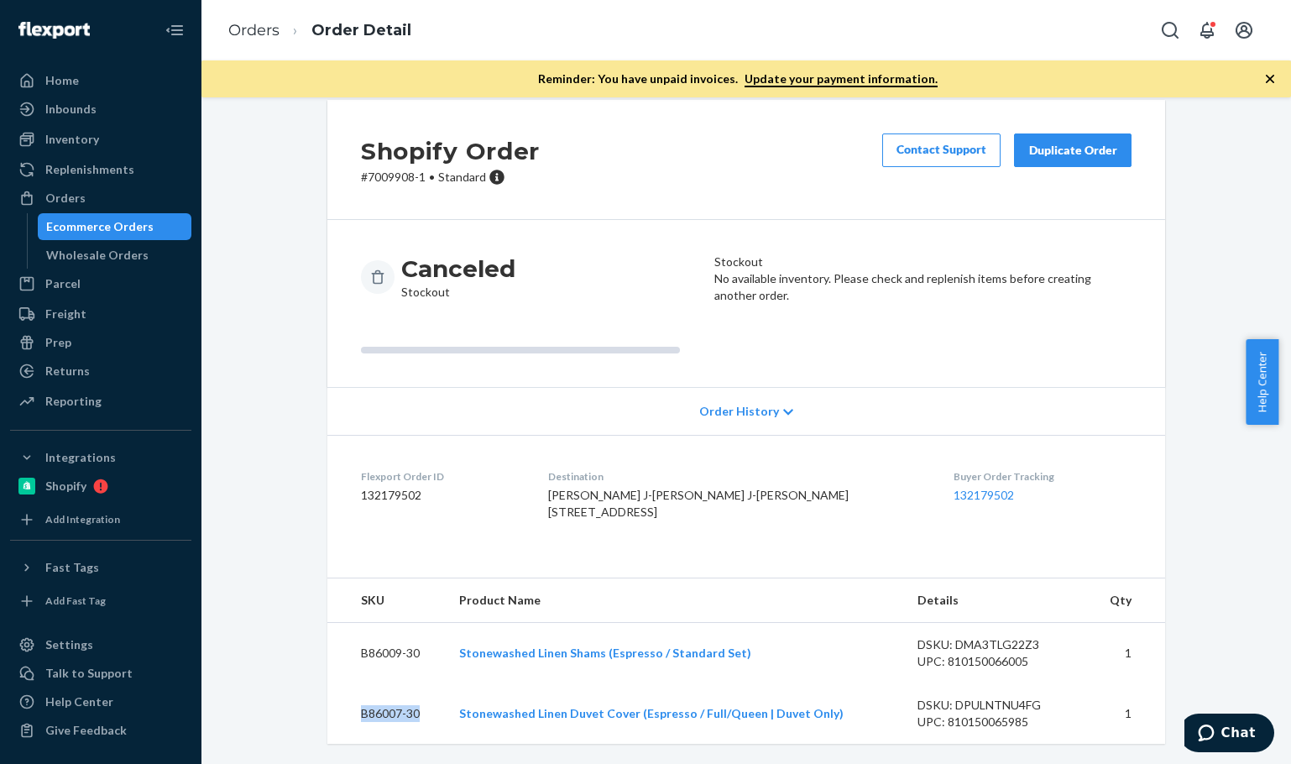
copy td "B86007-30"
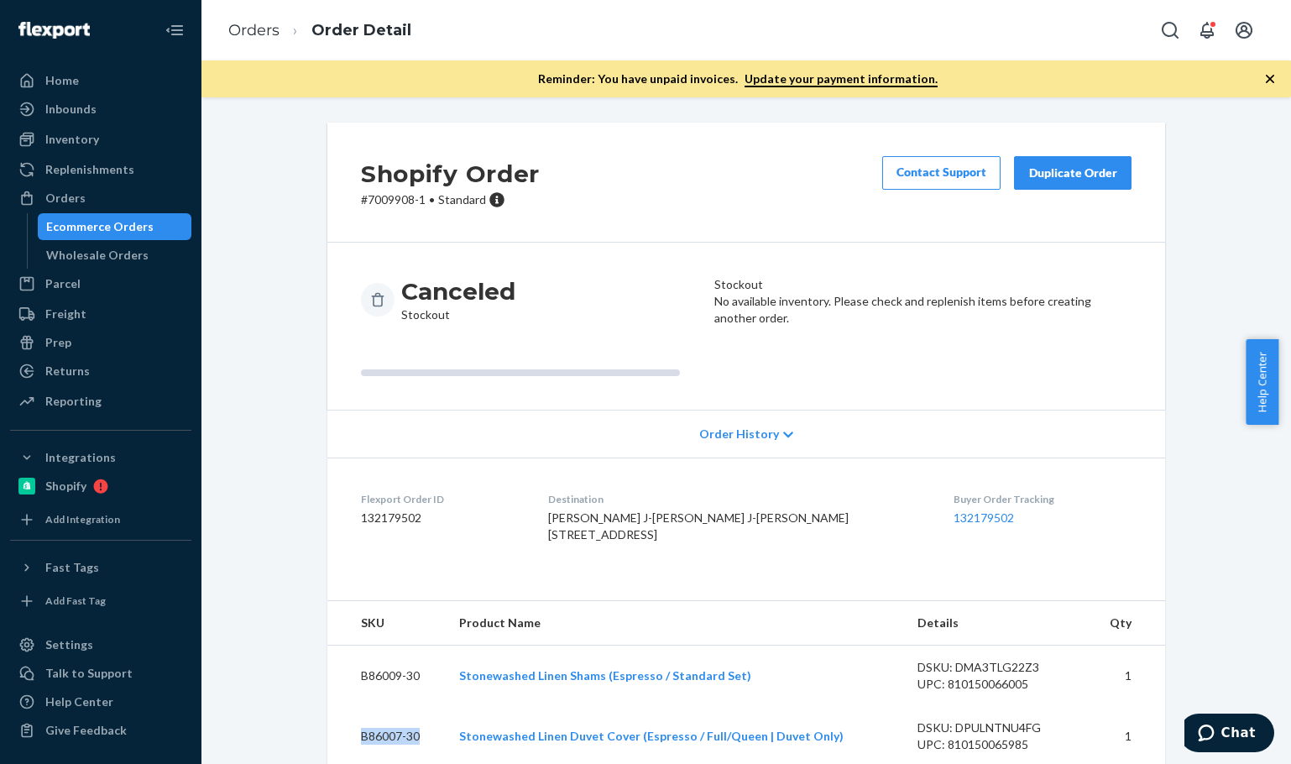
drag, startPoint x: 1043, startPoint y: 165, endPoint x: 1002, endPoint y: 233, distance: 79.0
click at [1041, 167] on div "Duplicate Order" at bounding box center [1072, 173] width 89 height 17
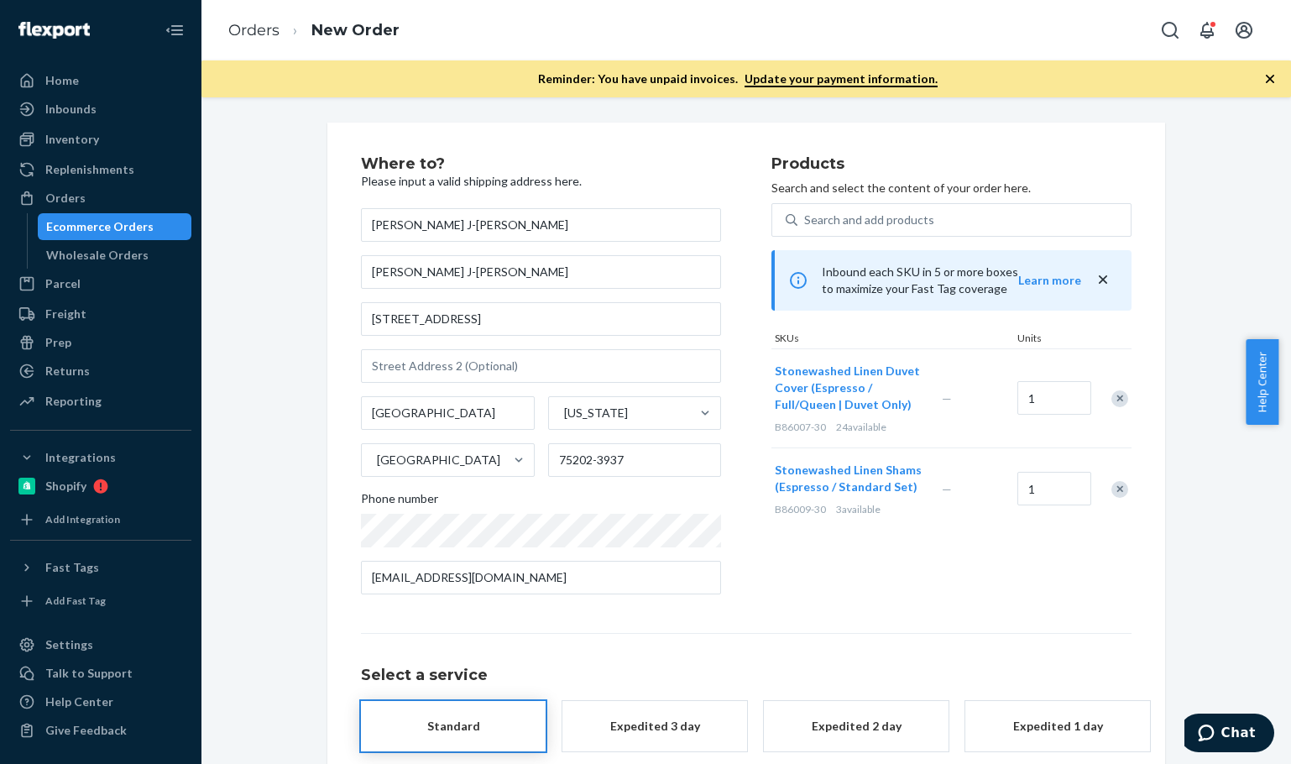
click at [845, 569] on div "Products Search and select the content of your order here. Search and add produ…" at bounding box center [952, 382] width 360 height 452
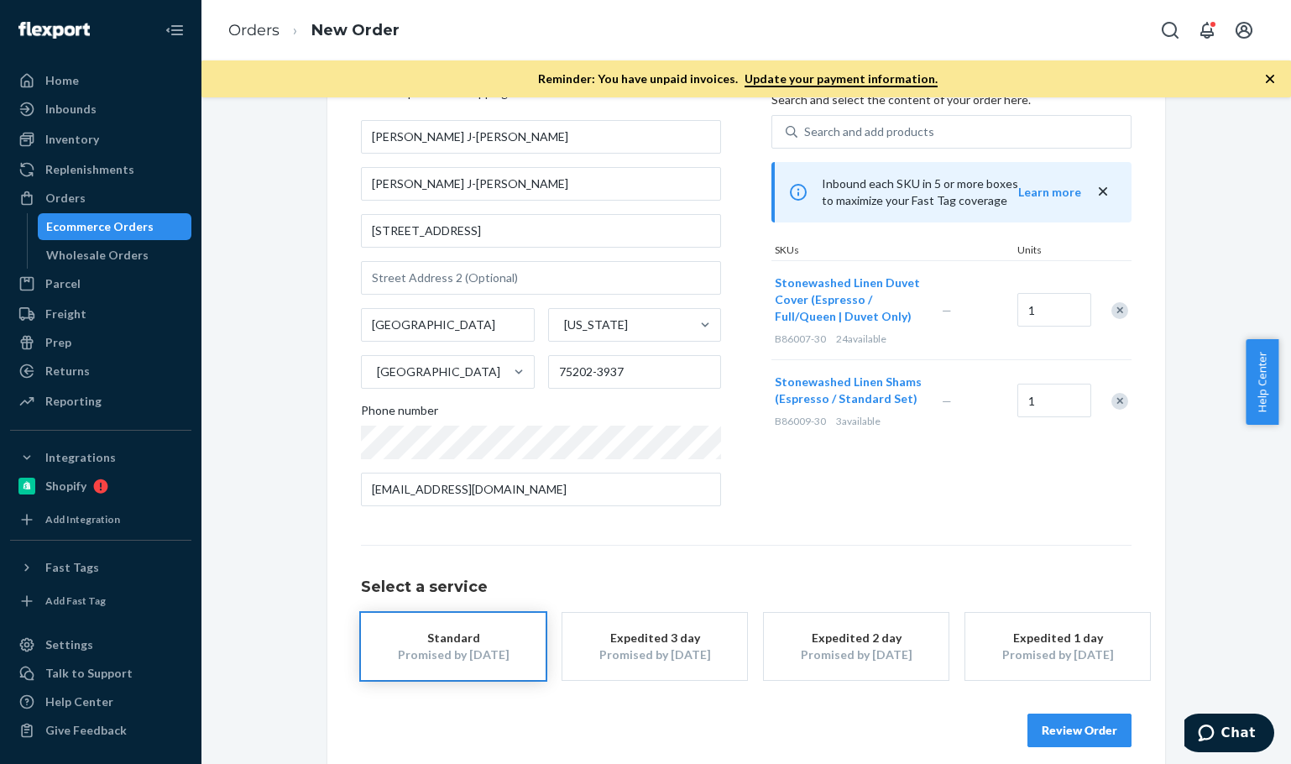
drag, startPoint x: 1057, startPoint y: 630, endPoint x: 976, endPoint y: 498, distance: 154.5
click at [1058, 622] on button "Expedited 1 day Promised by [DATE]" at bounding box center [1057, 646] width 185 height 67
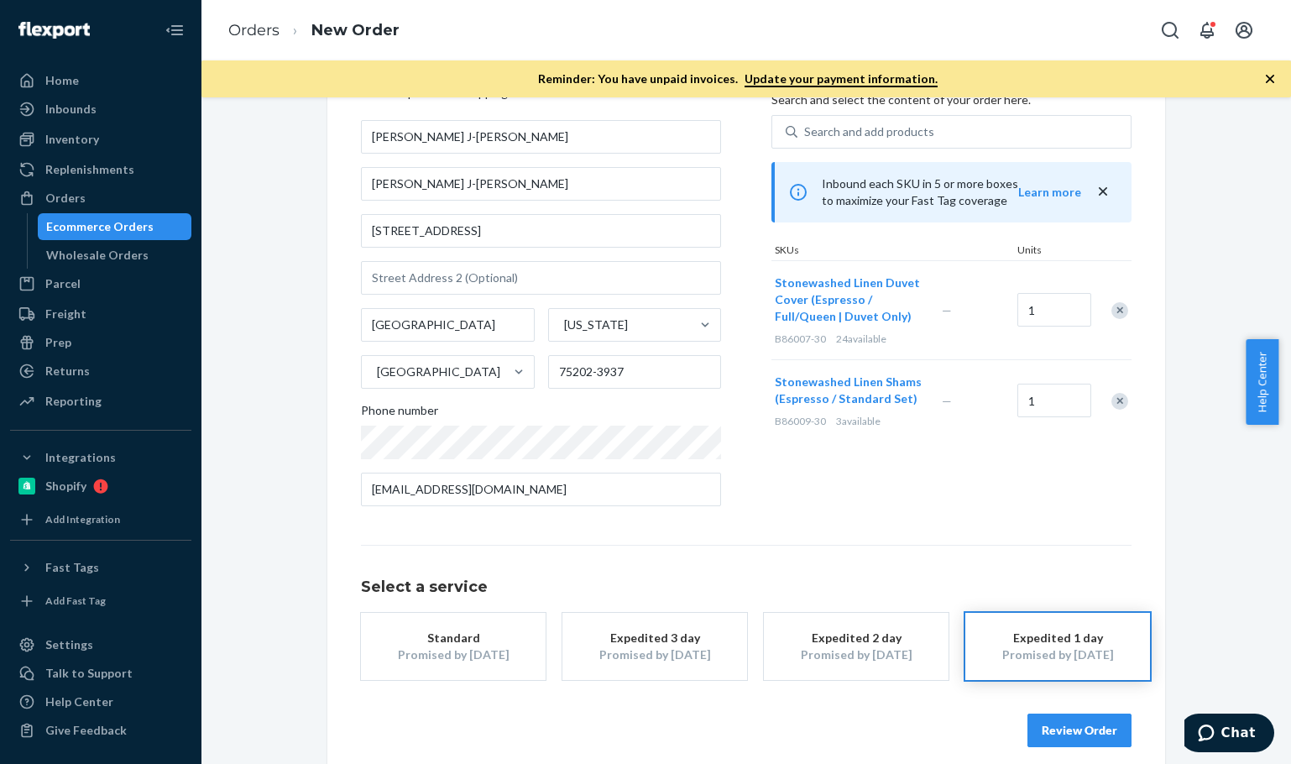
click at [973, 498] on div "Products Search and select the content of your order here. Search and add produ…" at bounding box center [952, 294] width 360 height 452
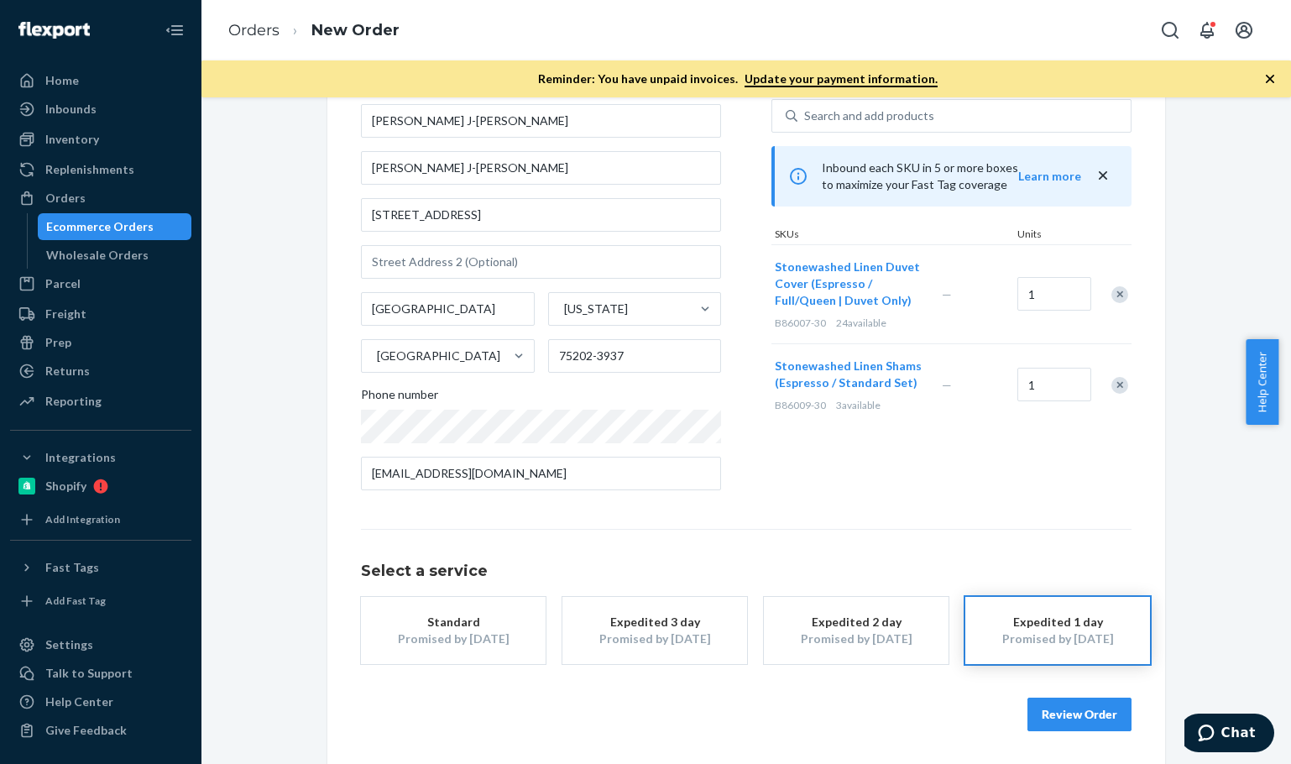
scroll to position [105, 0]
click at [1038, 719] on button "Review Order" at bounding box center [1080, 714] width 104 height 34
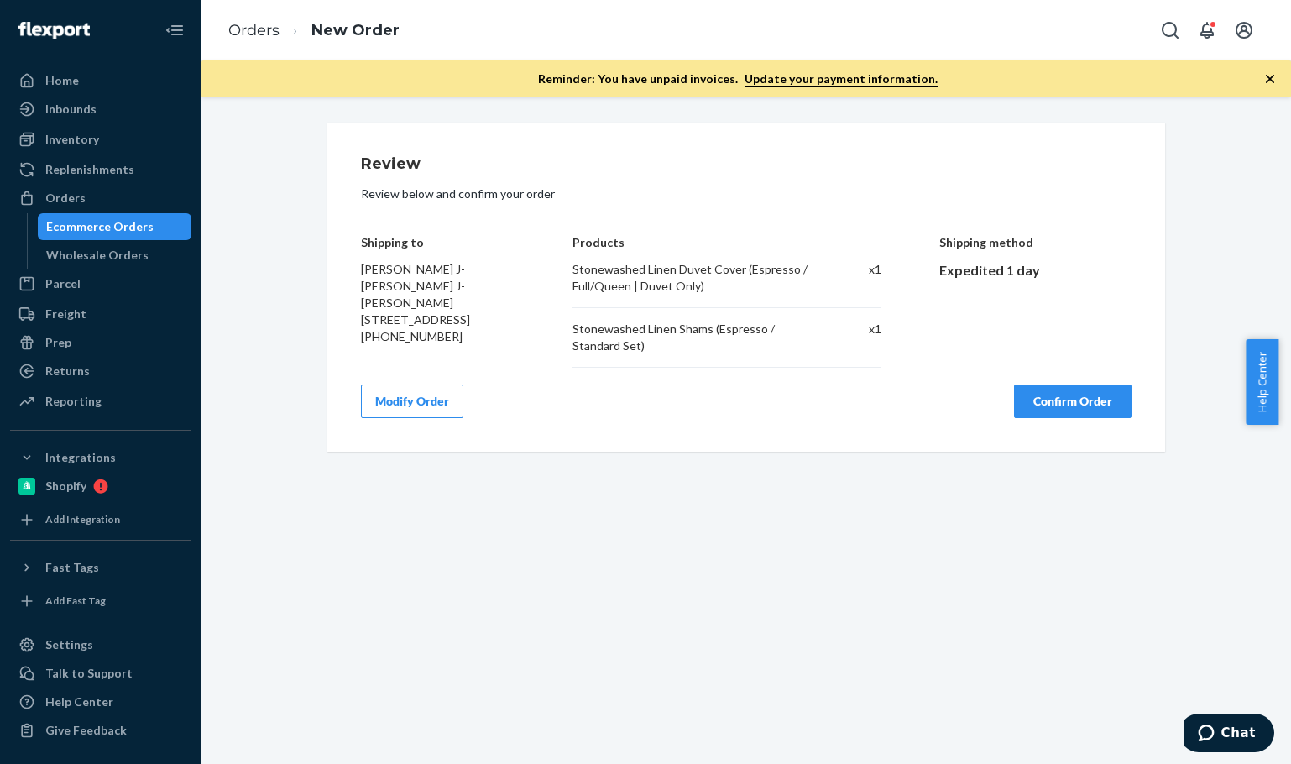
click at [1091, 404] on button "Confirm Order" at bounding box center [1073, 401] width 118 height 34
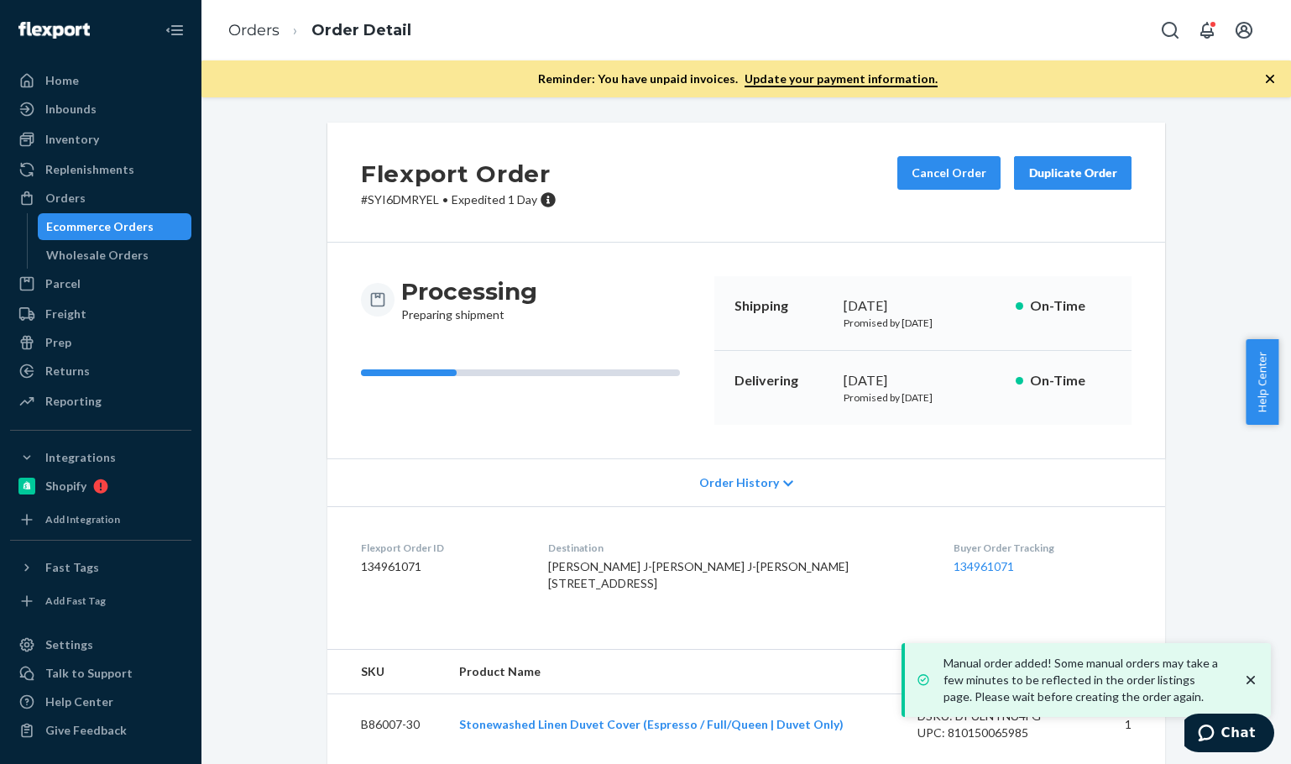
drag, startPoint x: 609, startPoint y: 208, endPoint x: 617, endPoint y: 337, distance: 128.7
click at [609, 207] on div "Flexport Order # SYI6DMRYEL • Expedited 1 Day Cancel Order Duplicate Order" at bounding box center [746, 183] width 838 height 120
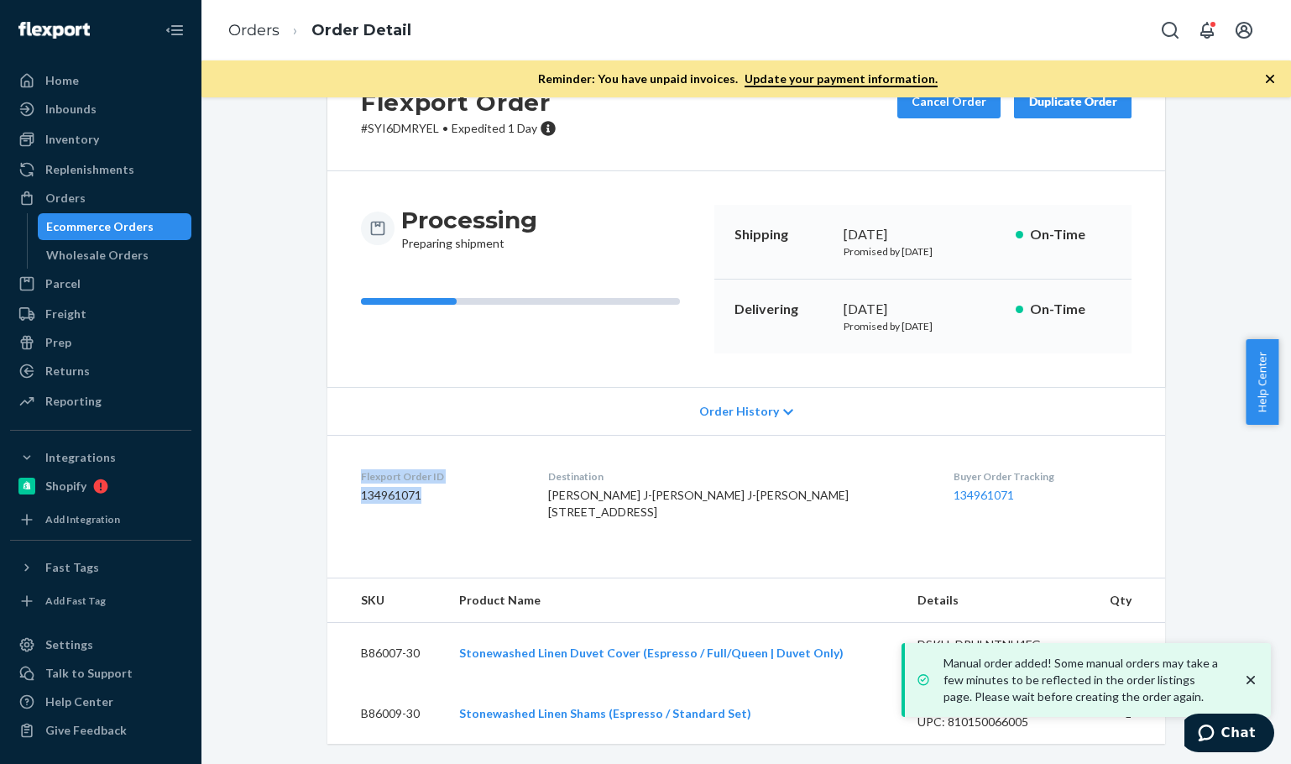
drag, startPoint x: 364, startPoint y: 439, endPoint x: 342, endPoint y: 431, distance: 23.4
click at [342, 435] on dl "Flexport Order ID 134961071 Destination [PERSON_NAME] J-[PERSON_NAME] J-[PERSON…" at bounding box center [746, 498] width 838 height 126
copy div "Flexport Order ID 134961071"
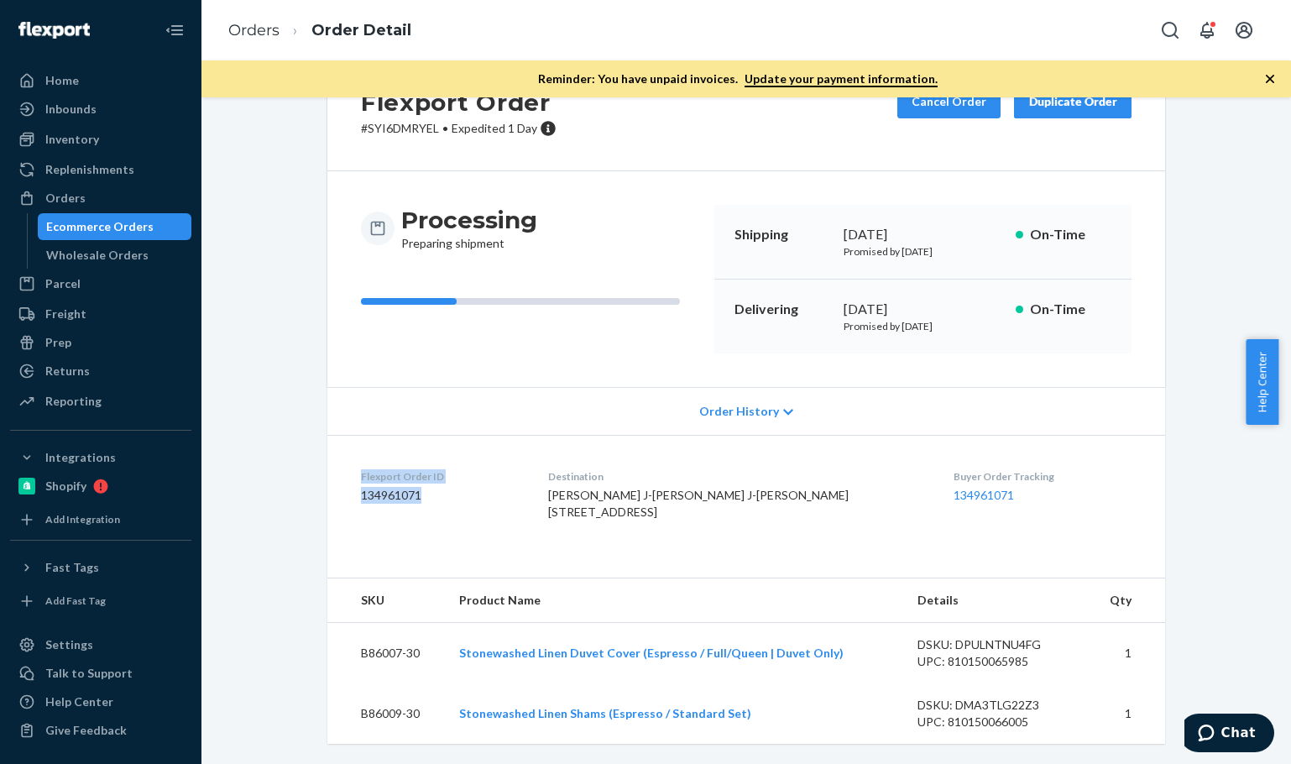
click at [341, 435] on dl "Flexport Order ID 134961071 Destination [PERSON_NAME] J-[PERSON_NAME] J-[PERSON…" at bounding box center [746, 498] width 838 height 126
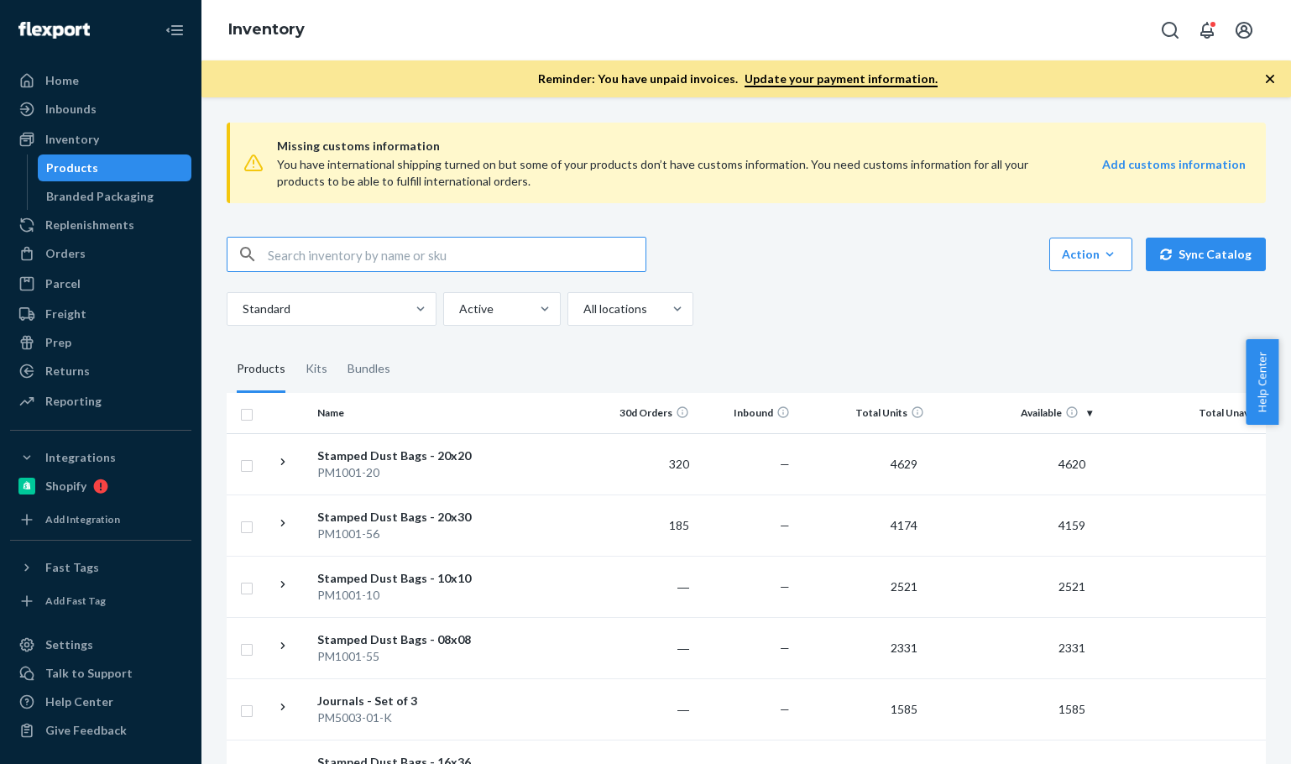
paste input "P126010-01"
click at [405, 258] on input "P126010-01" at bounding box center [457, 255] width 378 height 34
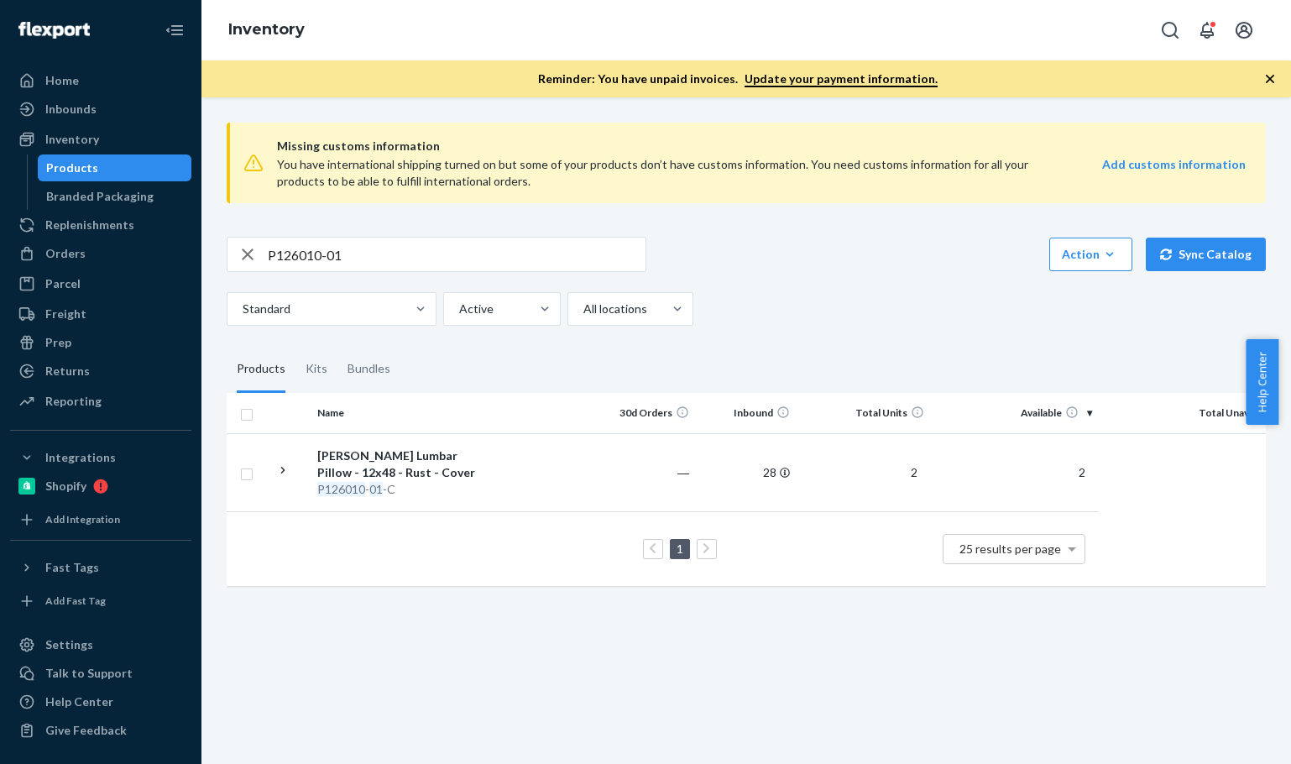
click at [451, 637] on div "Missing customs information You have international shipping turned on but some …" at bounding box center [746, 430] width 1090 height 667
click at [896, 189] on div "You have international shipping turned on but some of your products don’t have …" at bounding box center [664, 173] width 775 height 34
click at [861, 203] on div "Missing customs information You have international shipping turned on but some …" at bounding box center [746, 162] width 1039 height 107
click at [860, 203] on div "Missing customs information You have international shipping turned on but some …" at bounding box center [746, 162] width 1039 height 107
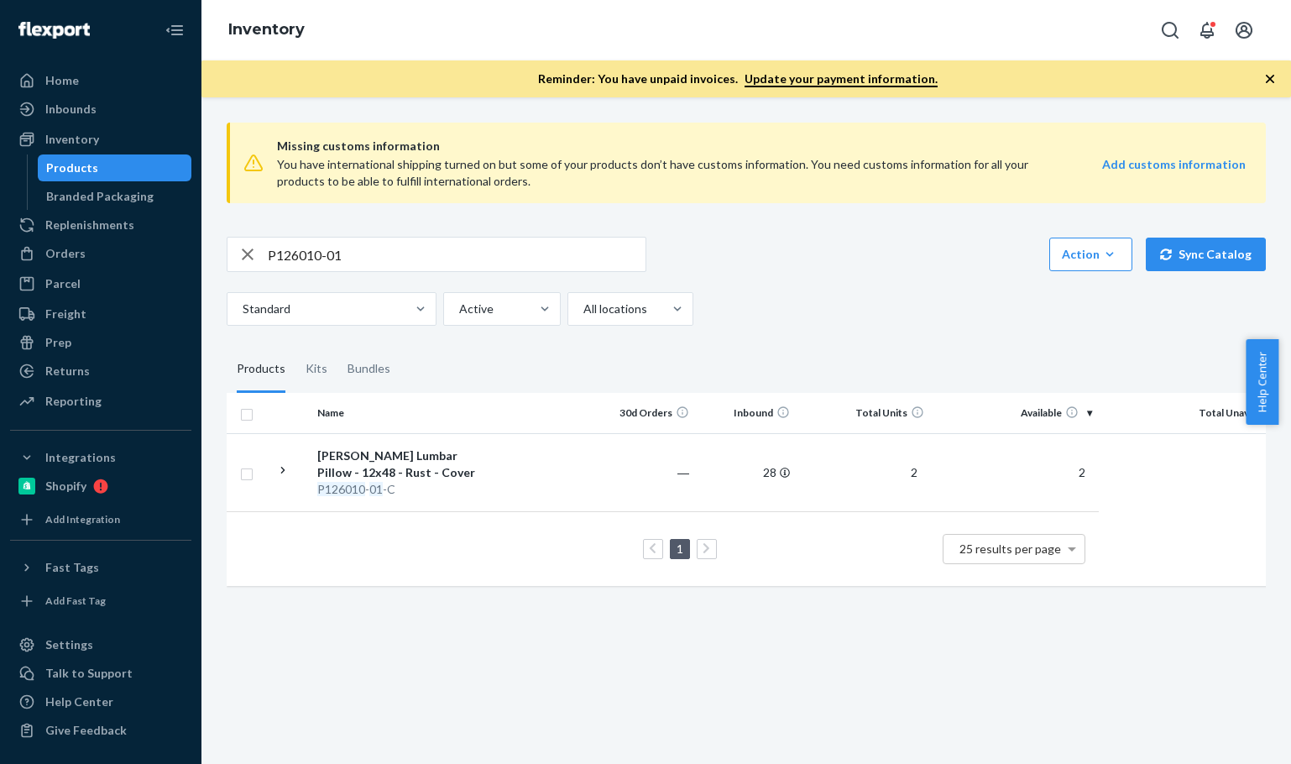
click at [835, 273] on div "P126010-01 Action Create product Create kit or bundle Bulk create products Bulk…" at bounding box center [746, 281] width 1039 height 89
copy span "Kayra Kilim Lumbar Pillow - 12x48 - Rust - Cover P126010 - 01 -C"
drag, startPoint x: 306, startPoint y: 490, endPoint x: 403, endPoint y: 495, distance: 96.7
click at [403, 495] on tr "Kayra Kilim Lumbar Pillow - 12x48 - Rust - Cover P126010 - 01 -C ― 28 2 2 0" at bounding box center [768, 472] width 1082 height 78
drag, startPoint x: 340, startPoint y: 251, endPoint x: 374, endPoint y: 249, distance: 33.6
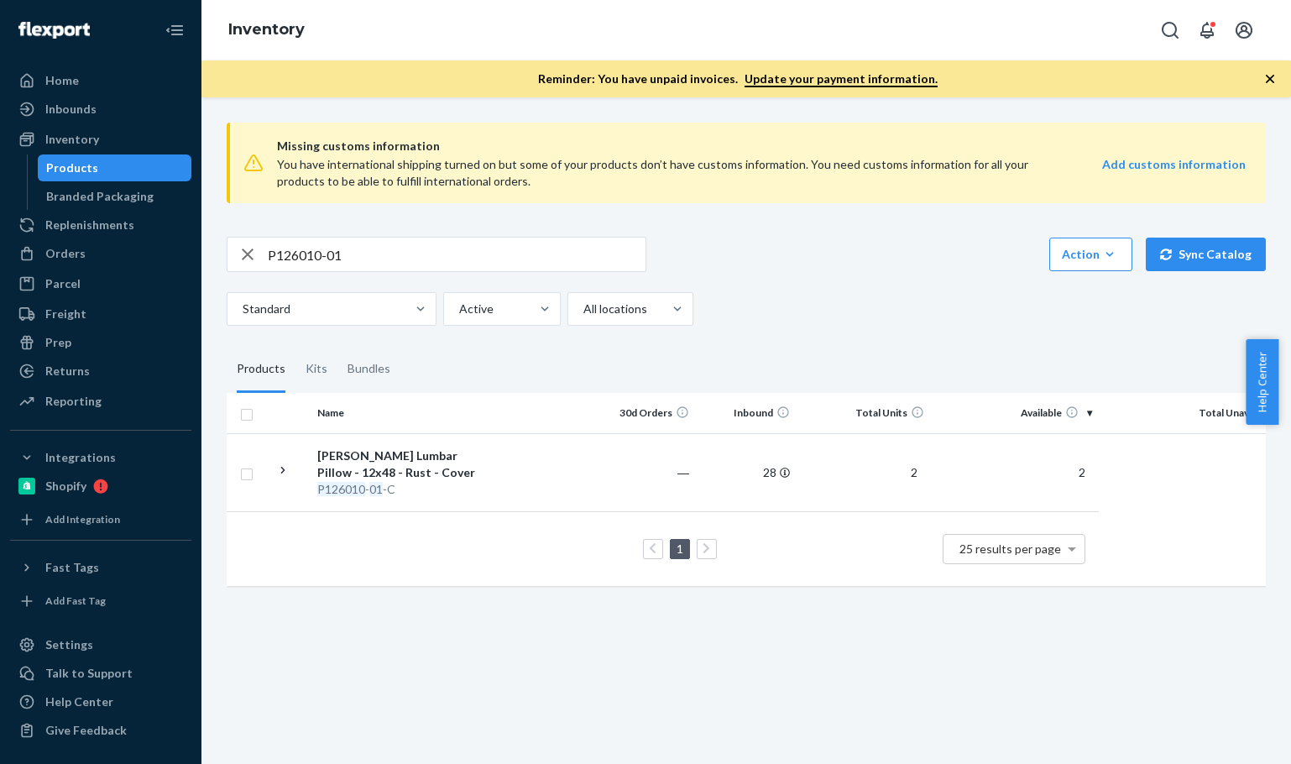
click at [165, 249] on div "Home Inbounds Shipping Plans Problems Inventory Products Branded Packaging Repl…" at bounding box center [645, 382] width 1291 height 764
paste input "84020-02"
click at [444, 255] on input "P84020-02" at bounding box center [457, 255] width 378 height 34
click at [442, 261] on input "P84020-02" at bounding box center [457, 255] width 378 height 34
drag, startPoint x: 282, startPoint y: 231, endPoint x: 191, endPoint y: 231, distance: 91.5
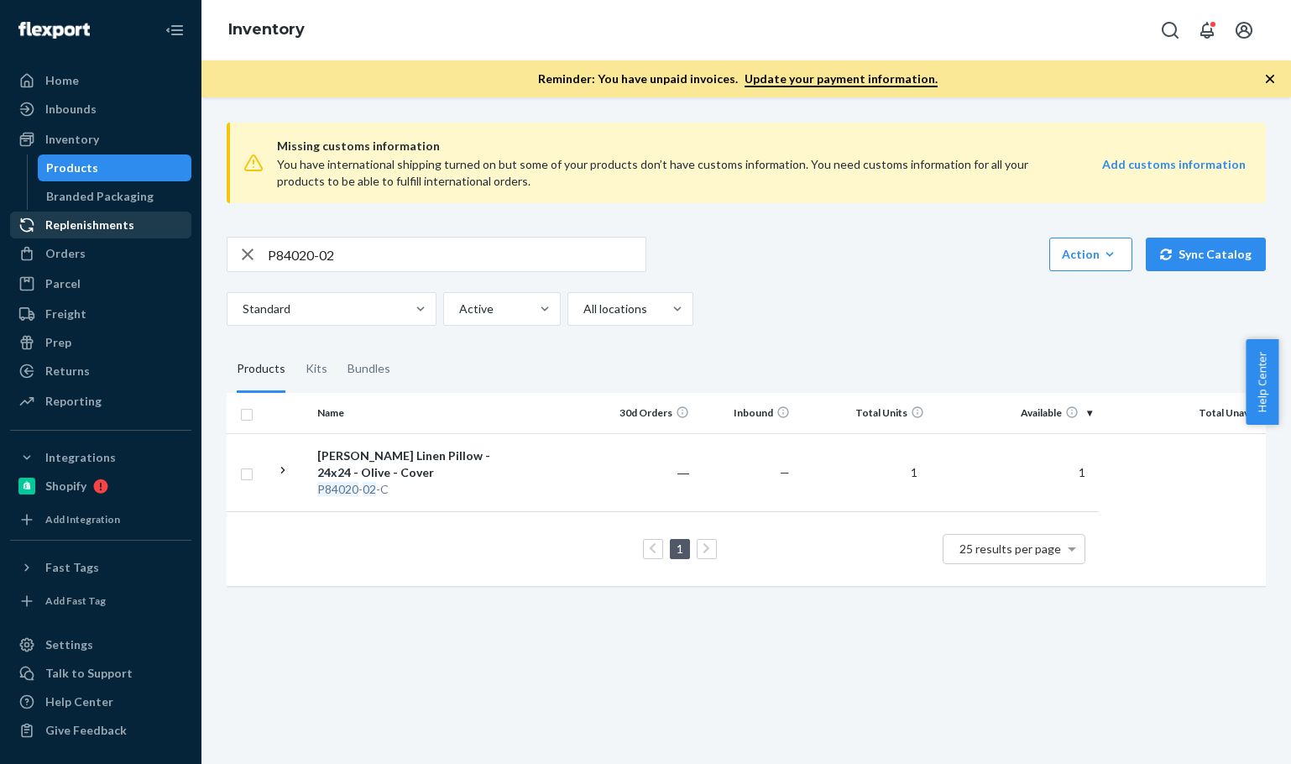
click at [180, 223] on div "Home Inbounds Shipping Plans Problems Inventory Products Branded Packaging Repl…" at bounding box center [645, 382] width 1291 height 764
paste input "B86009-30"
drag, startPoint x: 348, startPoint y: 254, endPoint x: 165, endPoint y: 232, distance: 184.4
click at [165, 232] on div "Home Inbounds Shipping Plans Problems Inventory Products Branded Packaging Repl…" at bounding box center [645, 382] width 1291 height 764
paste input "7"
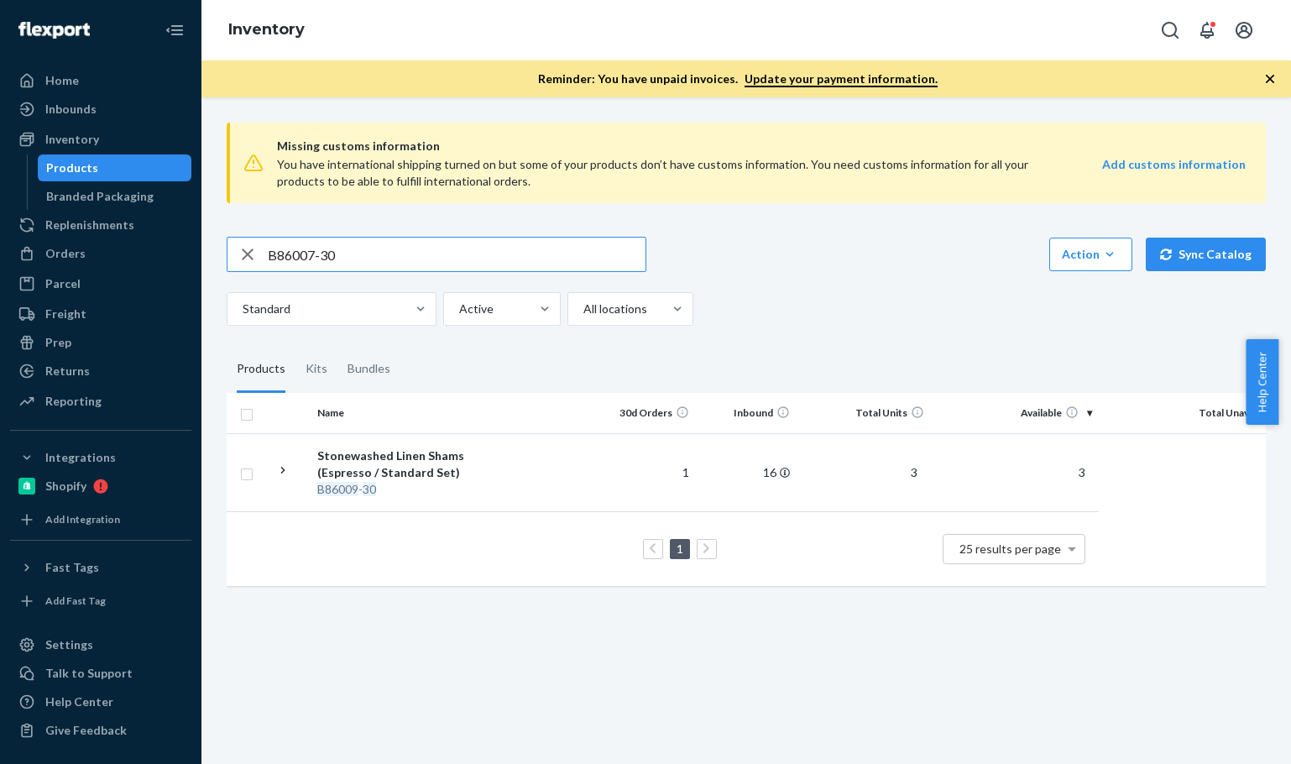
type input "B86007-30"
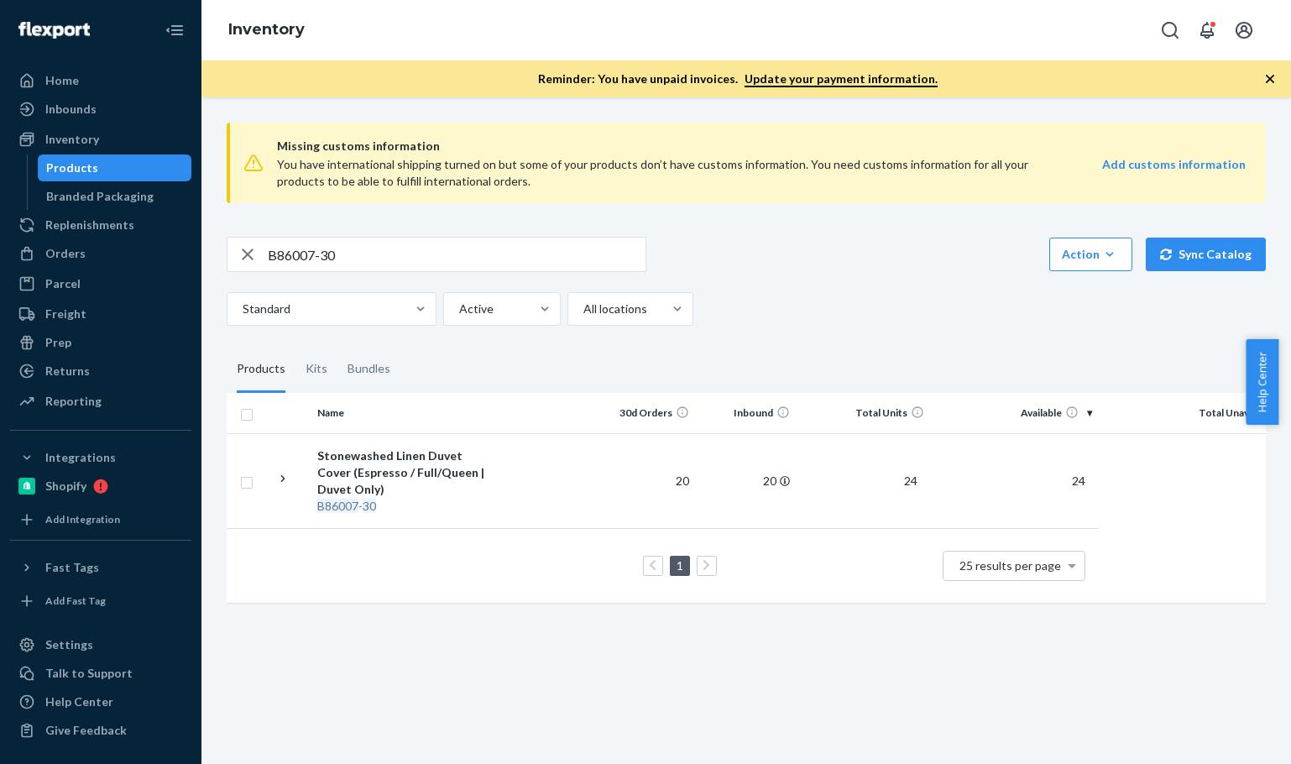
drag, startPoint x: 510, startPoint y: 682, endPoint x: 502, endPoint y: 630, distance: 51.9
click at [510, 681] on div "Missing customs information You have international shipping turned on but some …" at bounding box center [746, 430] width 1090 height 667
